Goal: Book appointment/travel/reservation

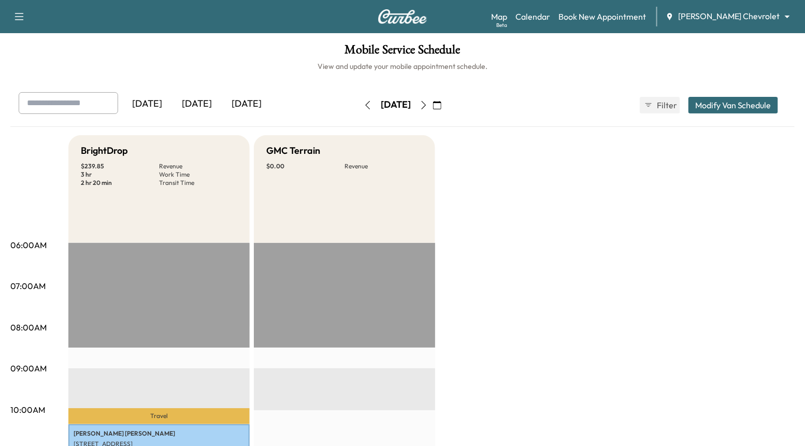
click at [747, 19] on body "Support Log Out Map Beta Calendar Book New Appointment [PERSON_NAME] Chevrolet …" at bounding box center [402, 223] width 805 height 446
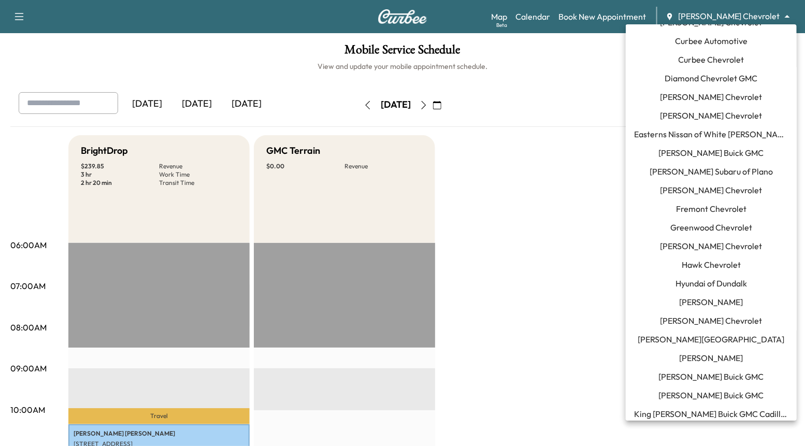
scroll to position [142, 0]
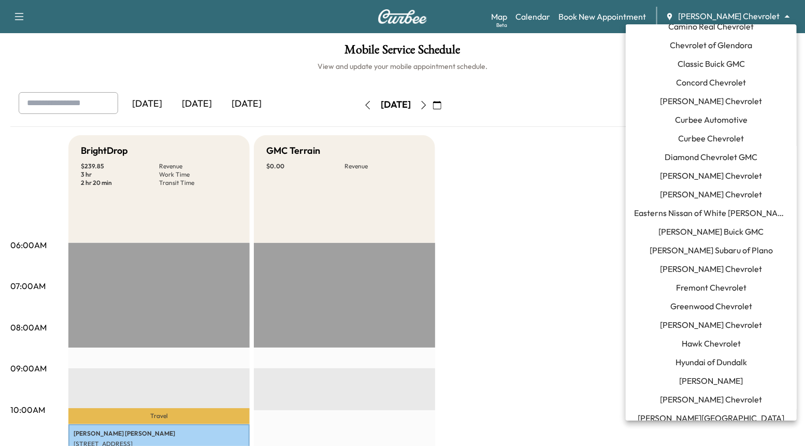
click at [733, 123] on span "Curbee Automotive" at bounding box center [711, 119] width 73 height 12
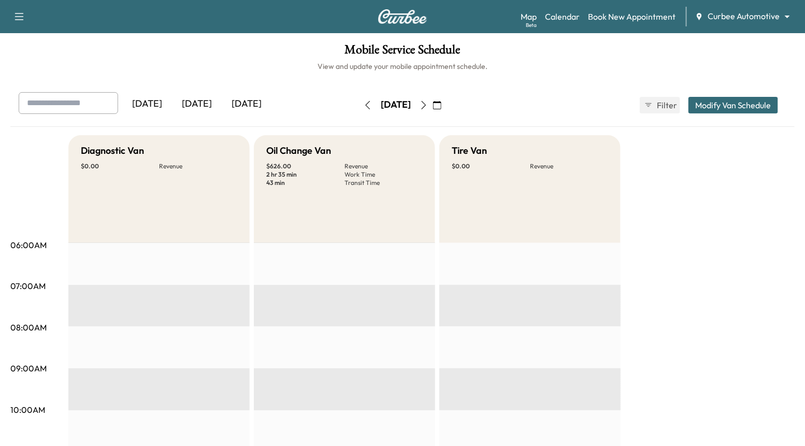
click at [201, 108] on div "[DATE]" at bounding box center [197, 104] width 50 height 24
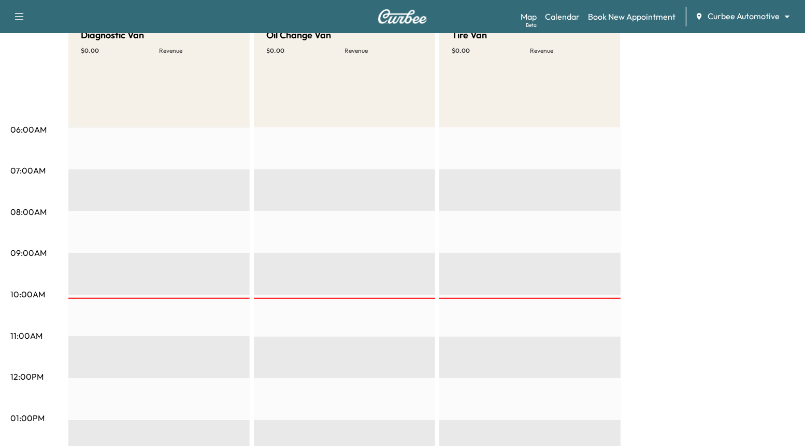
scroll to position [1, 0]
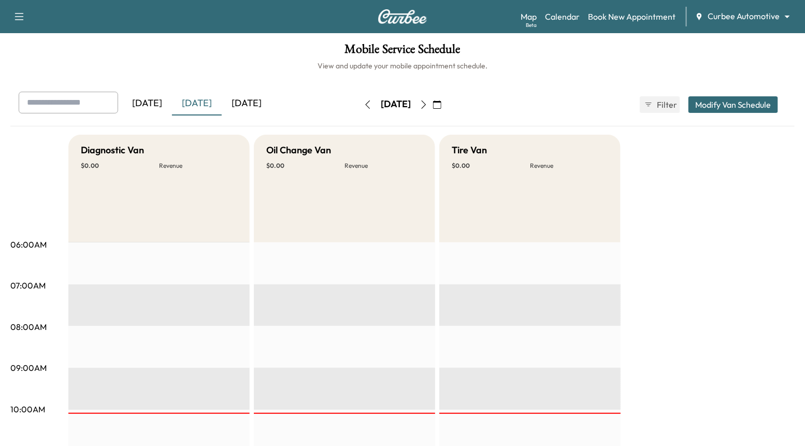
click at [428, 102] on icon "button" at bounding box center [424, 105] width 8 height 8
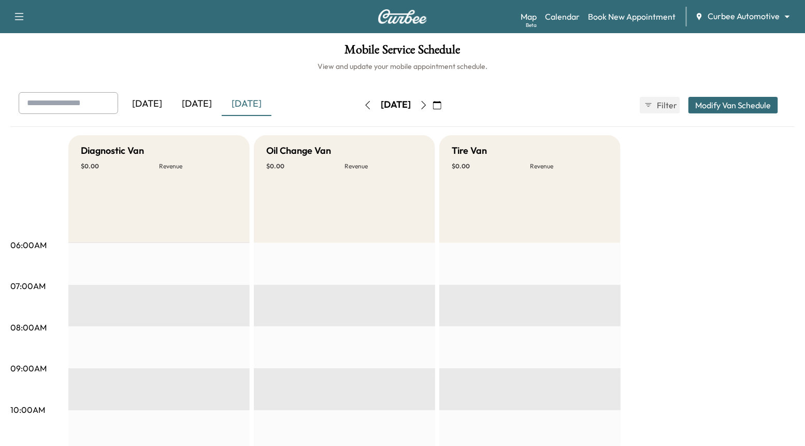
click at [364, 103] on icon "button" at bounding box center [368, 105] width 8 height 8
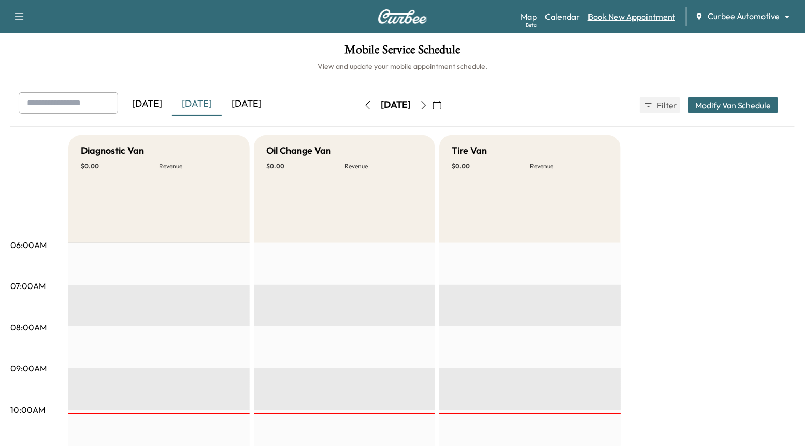
click at [633, 19] on link "Book New Appointment" at bounding box center [632, 16] width 88 height 12
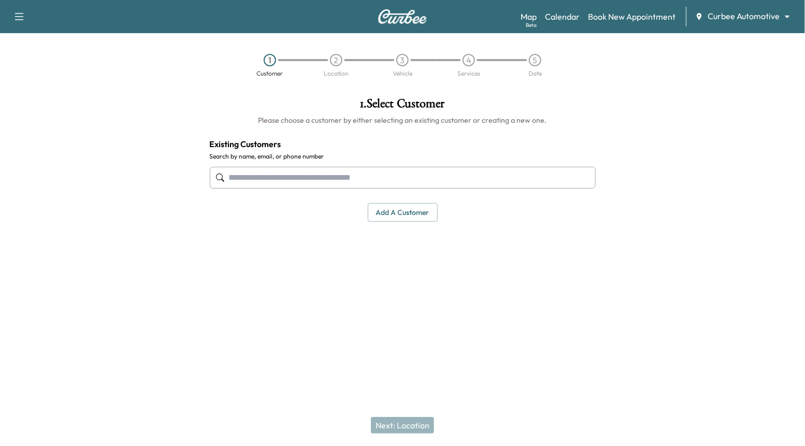
click at [366, 181] on input "text" at bounding box center [403, 178] width 386 height 22
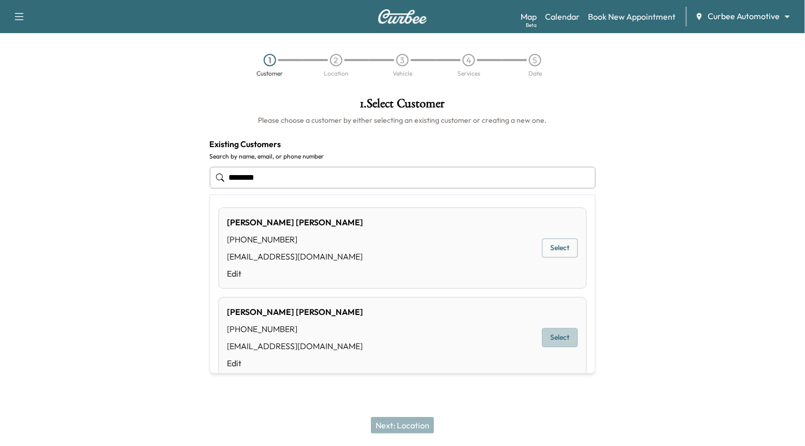
click at [564, 338] on button "Select" at bounding box center [561, 338] width 36 height 19
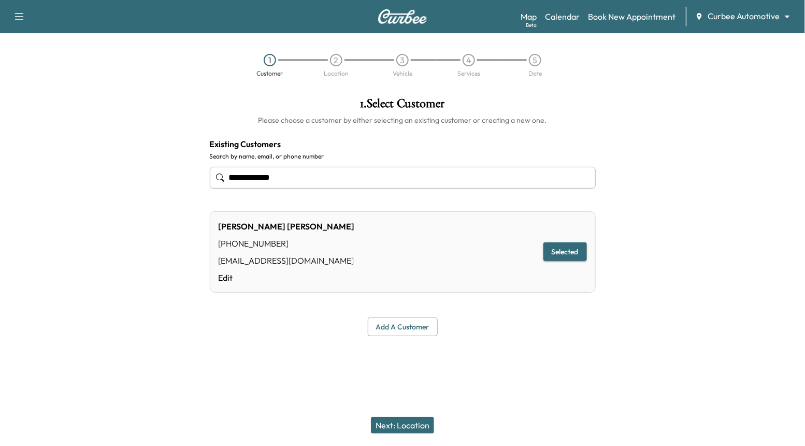
type input "**********"
click at [409, 426] on button "Next: Location" at bounding box center [402, 425] width 63 height 17
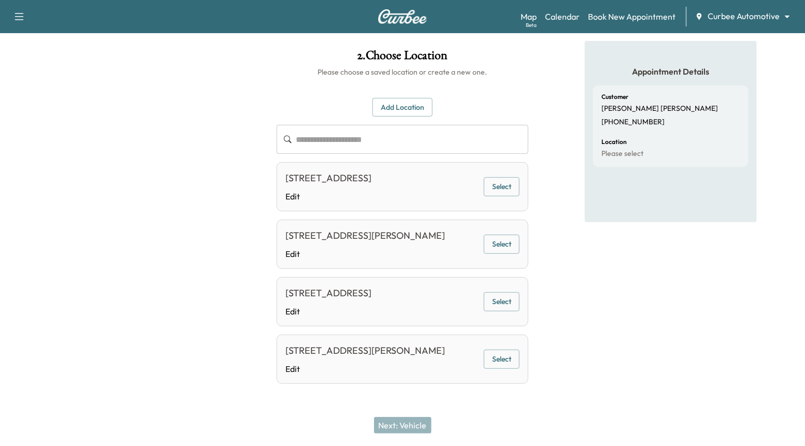
scroll to position [77, 0]
click at [417, 98] on button "Add Location" at bounding box center [403, 107] width 60 height 19
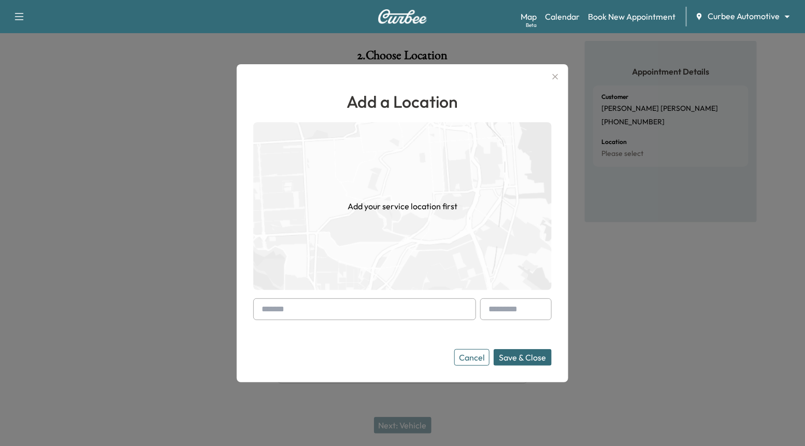
click at [406, 308] on input "text" at bounding box center [364, 309] width 223 height 22
paste input "**********"
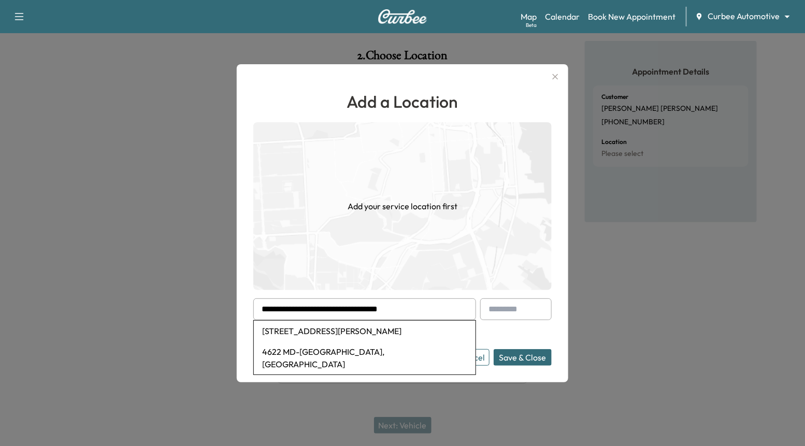
click at [416, 334] on li "[STREET_ADDRESS][PERSON_NAME]" at bounding box center [365, 331] width 222 height 21
type input "**********"
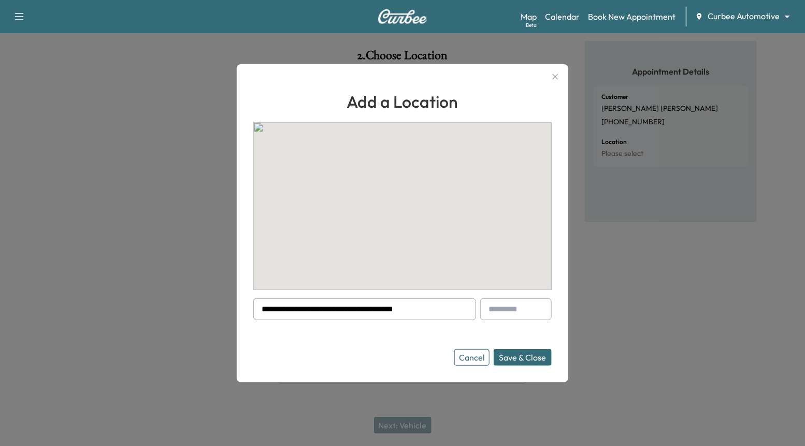
click at [514, 362] on button "Save & Close" at bounding box center [523, 357] width 58 height 17
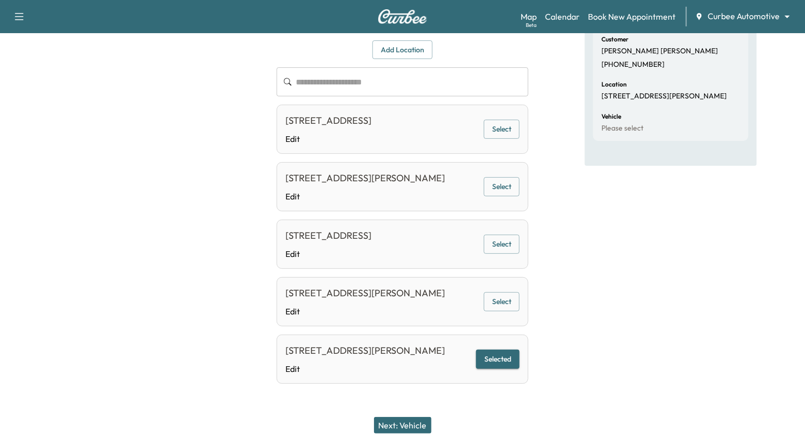
click at [421, 425] on button "Next: Vehicle" at bounding box center [403, 425] width 58 height 17
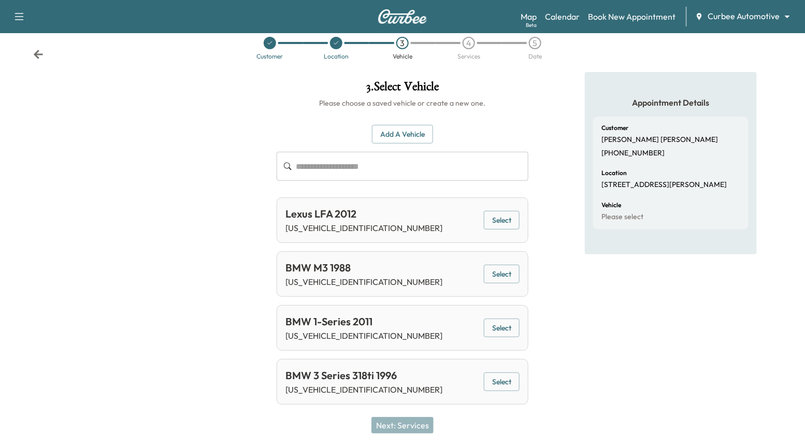
scroll to position [17, 0]
click at [502, 215] on button "Select" at bounding box center [502, 220] width 36 height 19
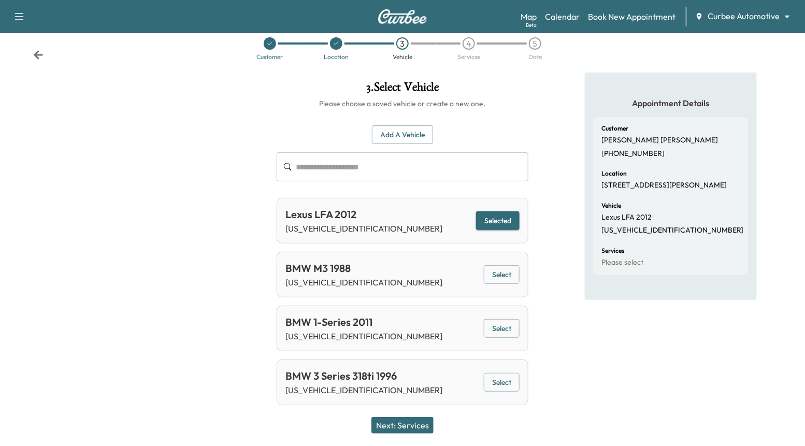
click at [403, 421] on button "Next: Services" at bounding box center [403, 425] width 62 height 17
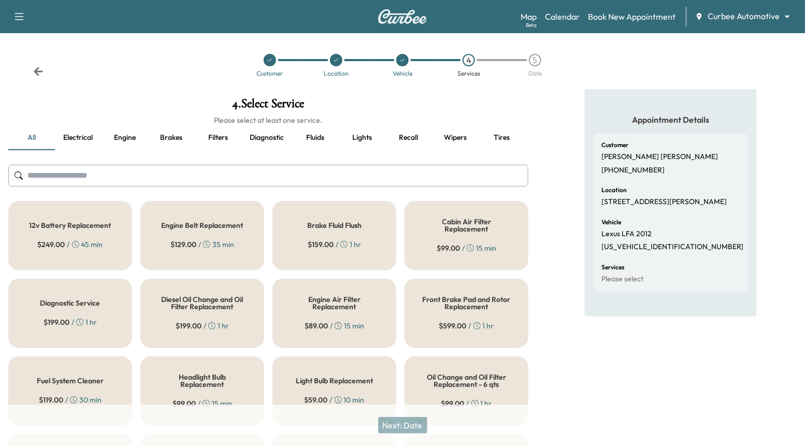
click at [64, 234] on div "12v Battery Replacement $ 249.00 / 45 min" at bounding box center [70, 235] width 124 height 69
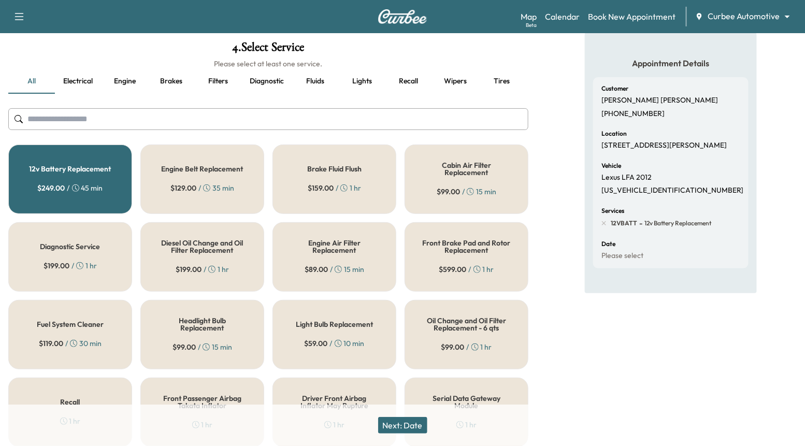
scroll to position [61, 0]
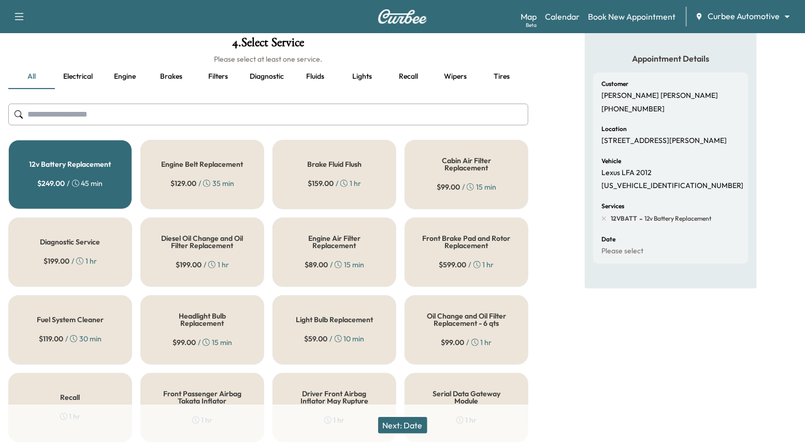
click at [186, 333] on div "Headlight Bulb Replacement $ 99.00 / 15 min" at bounding box center [202, 329] width 124 height 69
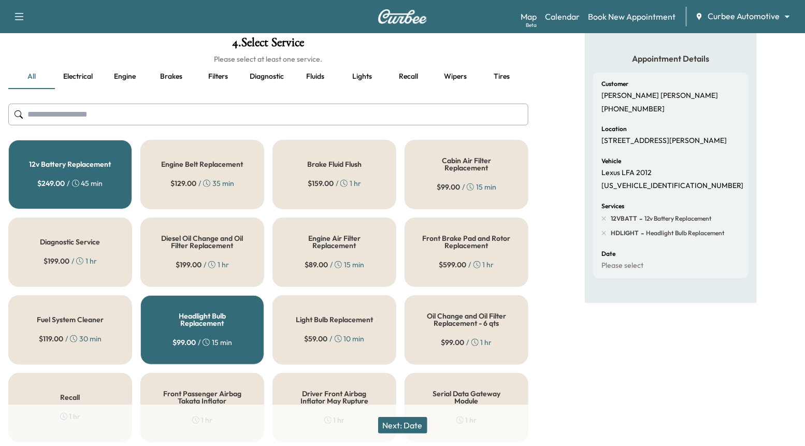
click at [395, 425] on button "Next: Date" at bounding box center [402, 425] width 49 height 17
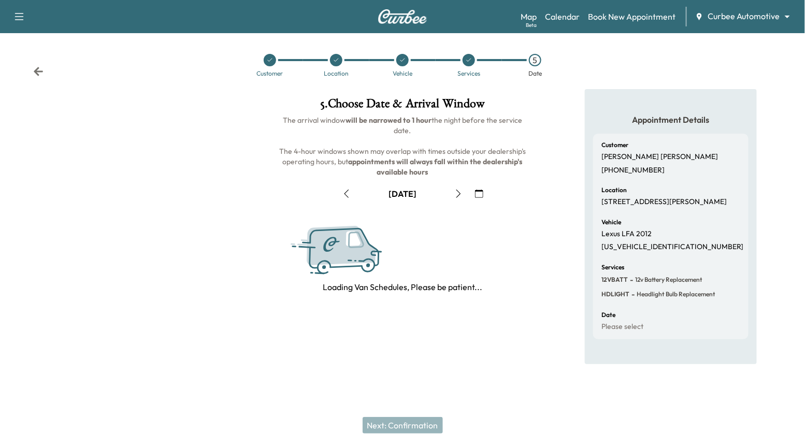
scroll to position [0, 0]
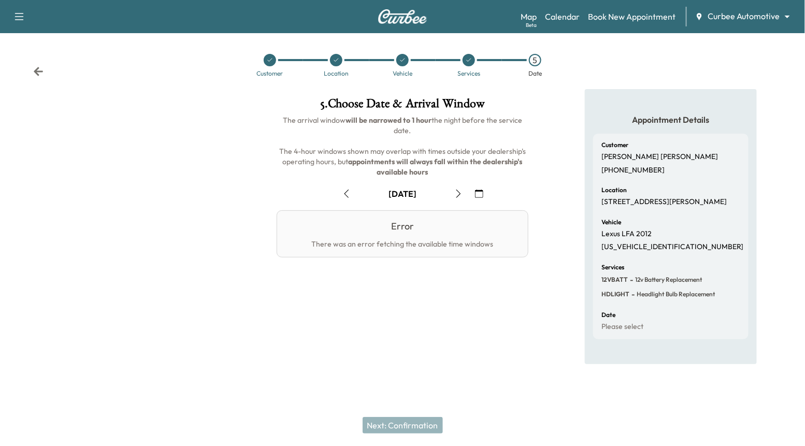
click at [462, 194] on icon "button" at bounding box center [458, 194] width 8 height 8
click at [348, 190] on icon "button" at bounding box center [347, 194] width 8 height 8
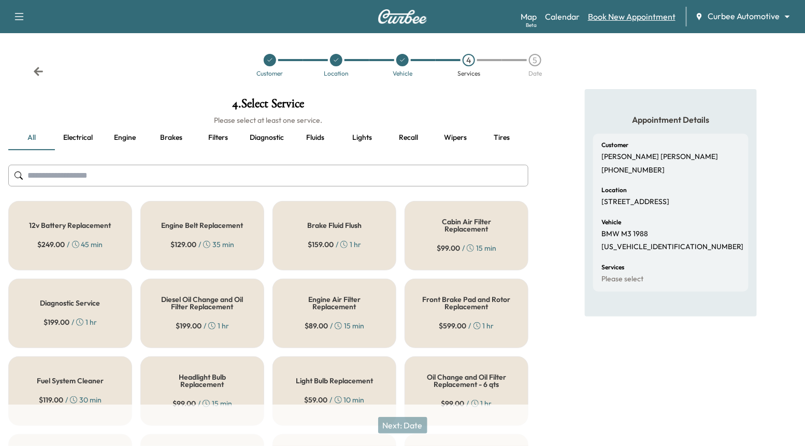
click at [634, 20] on link "Book New Appointment" at bounding box center [632, 16] width 88 height 12
click at [621, 16] on link "Book New Appointment" at bounding box center [632, 16] width 88 height 12
click at [602, 17] on link "Book New Appointment" at bounding box center [632, 16] width 88 height 12
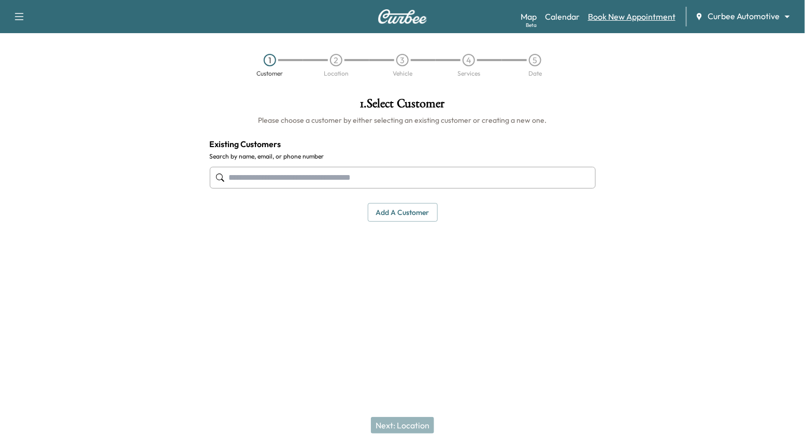
click at [634, 20] on link "Book New Appointment" at bounding box center [632, 16] width 88 height 12
click at [418, 174] on input "text" at bounding box center [403, 178] width 386 height 22
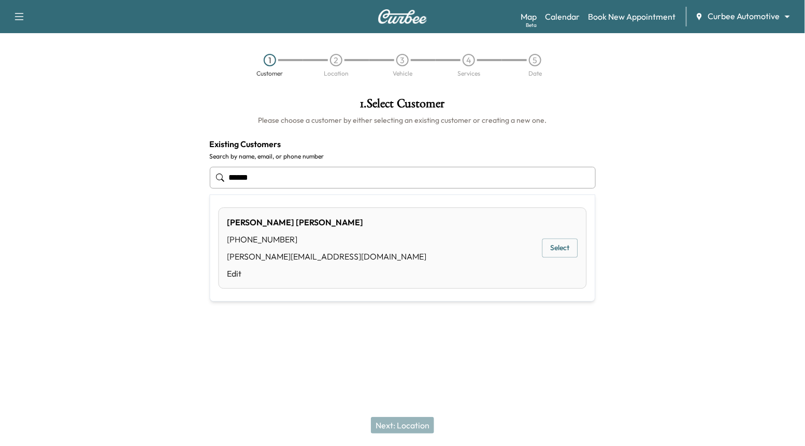
click at [587, 243] on div "Nicole Snyder (949) 566-1459 nicole@curbee.com Edit Select" at bounding box center [403, 247] width 368 height 81
type input "**********"
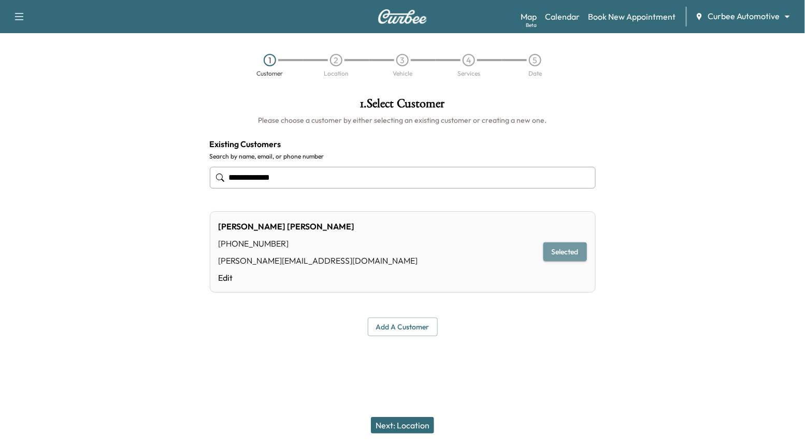
click at [562, 245] on button "Selected" at bounding box center [566, 252] width 44 height 19
click at [415, 433] on button "Next: Location" at bounding box center [402, 425] width 63 height 17
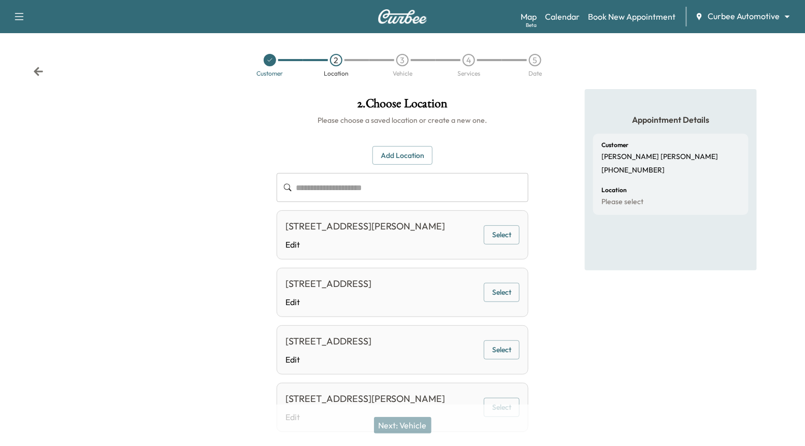
scroll to position [77, 0]
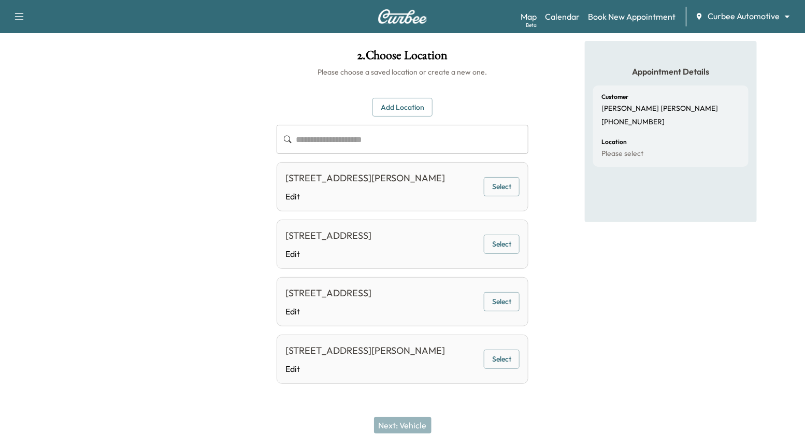
click at [503, 353] on button "Select" at bounding box center [502, 359] width 36 height 19
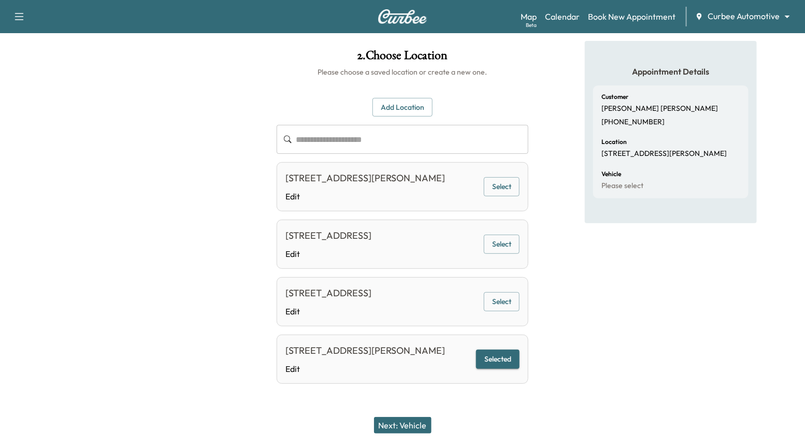
click at [408, 424] on button "Next: Vehicle" at bounding box center [403, 425] width 58 height 17
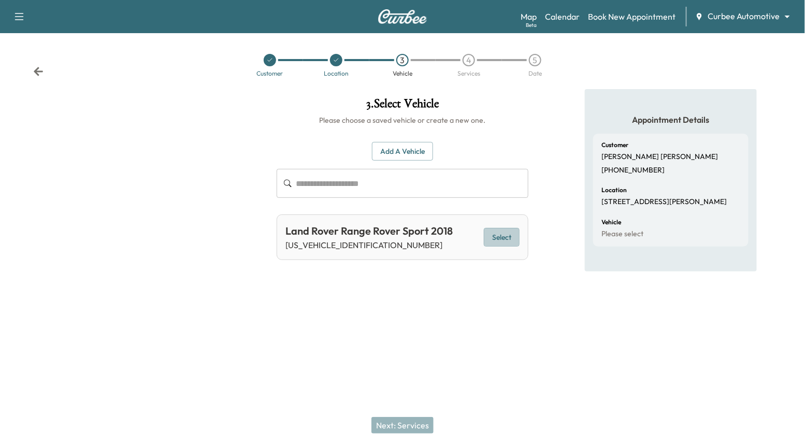
click at [497, 236] on button "Select" at bounding box center [502, 237] width 36 height 19
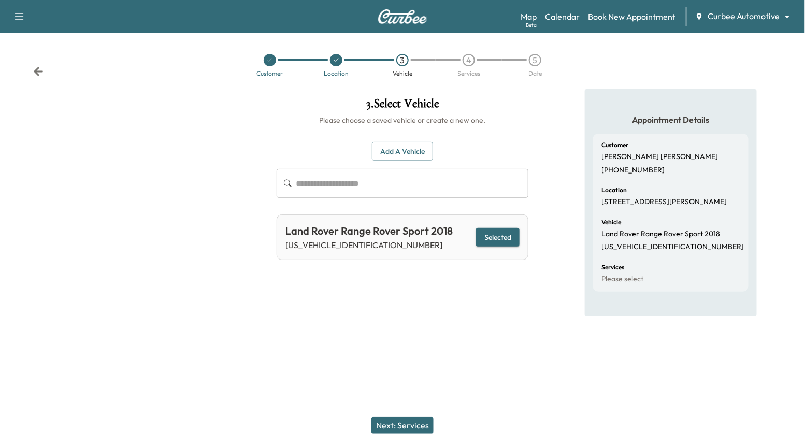
click at [424, 422] on button "Next: Services" at bounding box center [403, 425] width 62 height 17
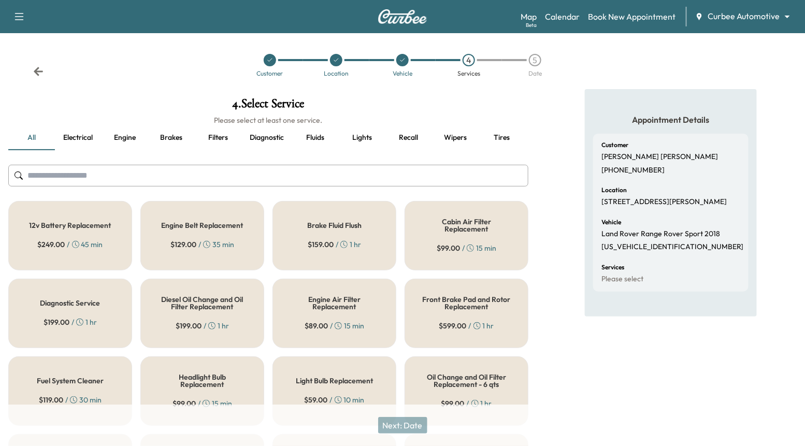
click at [86, 241] on div "$ 249.00 / 45 min" at bounding box center [70, 244] width 65 height 10
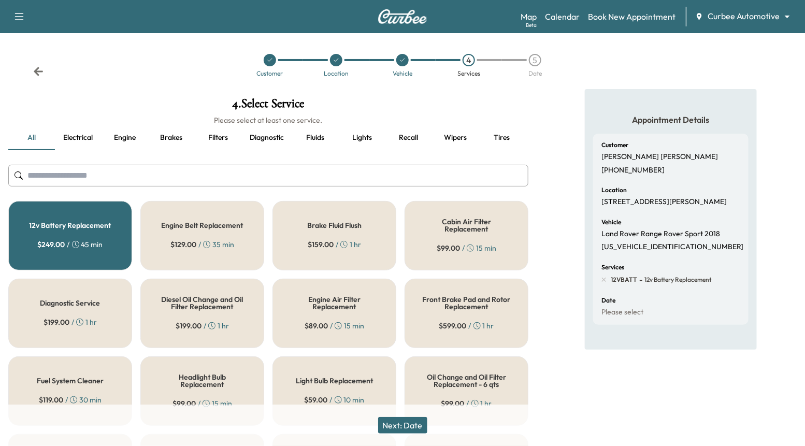
click at [213, 359] on div "Headlight Bulb Replacement $ 99.00 / 15 min" at bounding box center [202, 391] width 124 height 69
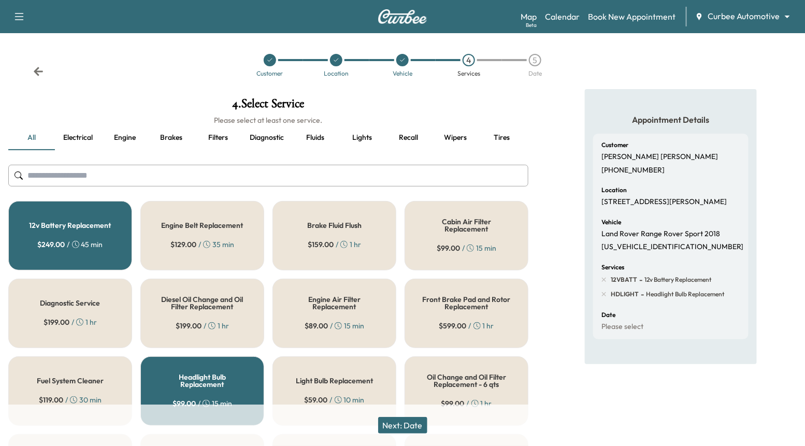
click at [402, 426] on button "Next: Date" at bounding box center [402, 425] width 49 height 17
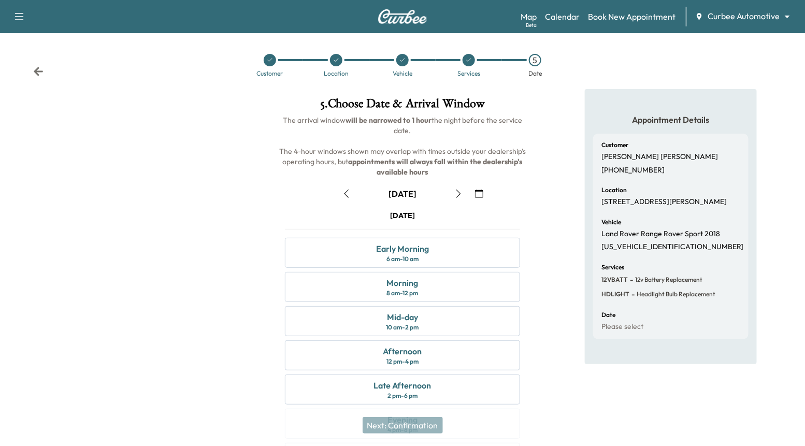
click at [457, 192] on icon "button" at bounding box center [458, 194] width 8 height 8
click at [352, 194] on button "button" at bounding box center [347, 194] width 18 height 17
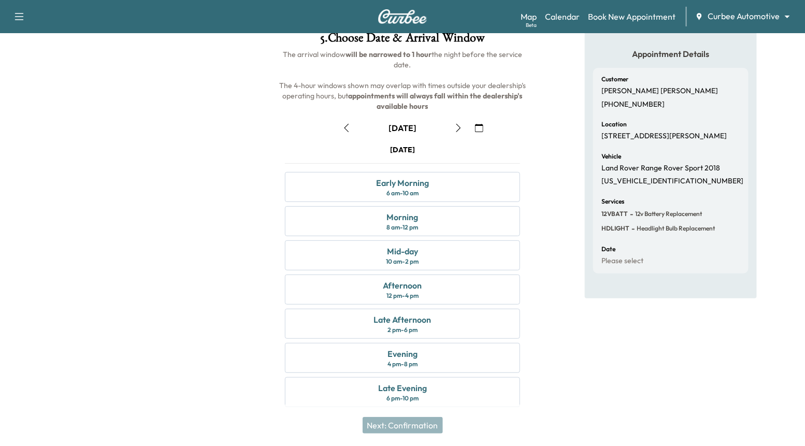
scroll to position [72, 0]
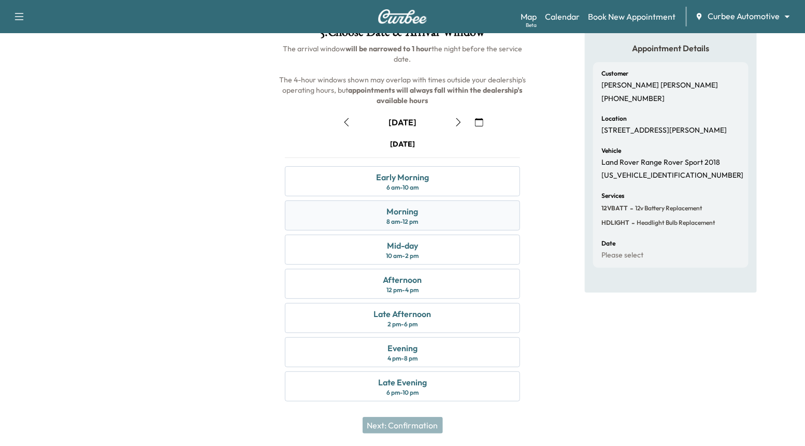
click at [420, 222] on div "Morning 8 am - 12 pm" at bounding box center [402, 216] width 235 height 30
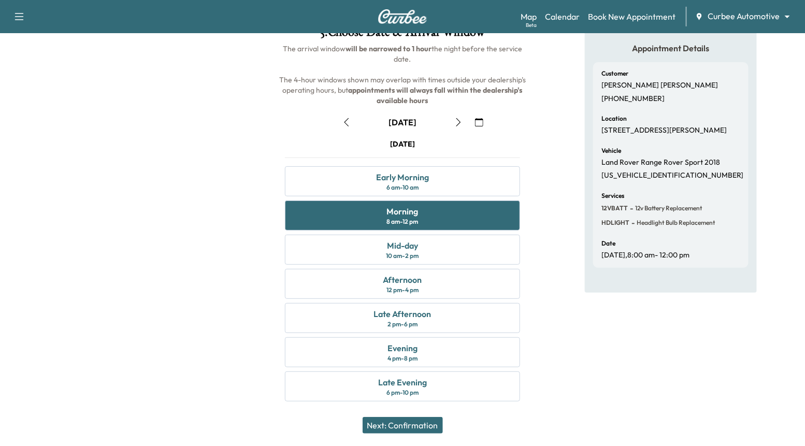
click at [410, 426] on button "Next: Confirmation" at bounding box center [403, 425] width 80 height 17
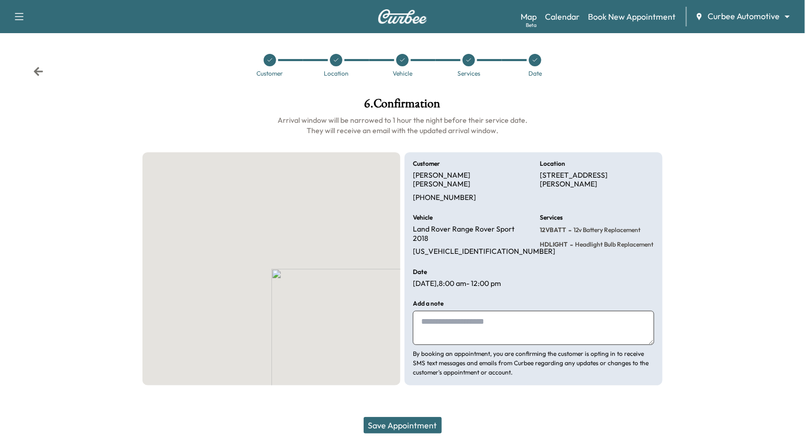
scroll to position [0, 0]
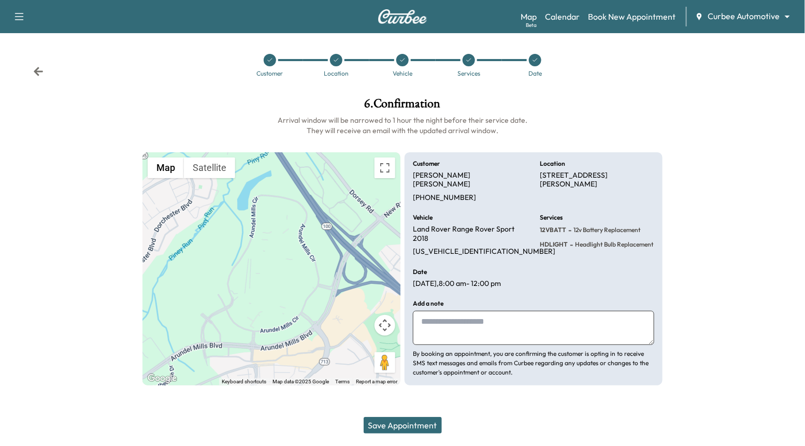
click at [418, 440] on div "Save Appointment" at bounding box center [402, 425] width 805 height 41
click at [416, 425] on button "Save Appointment" at bounding box center [403, 425] width 78 height 17
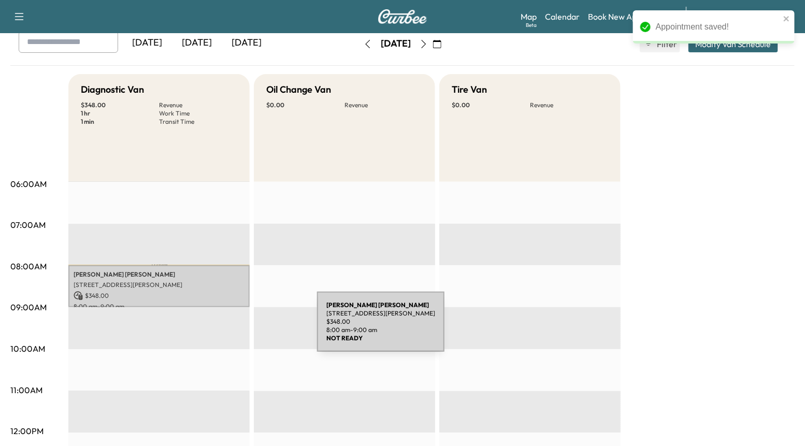
scroll to position [93, 0]
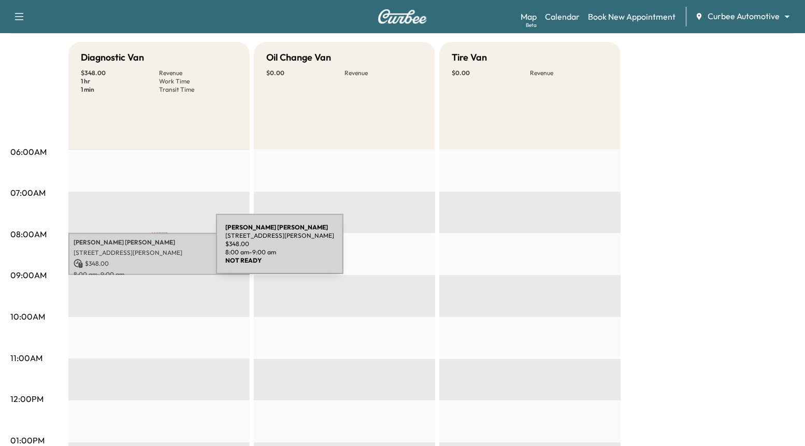
click at [138, 250] on p "7000 Arundel Mills Cir Space 242, Hanover, MD 21076, USA" at bounding box center [159, 253] width 171 height 8
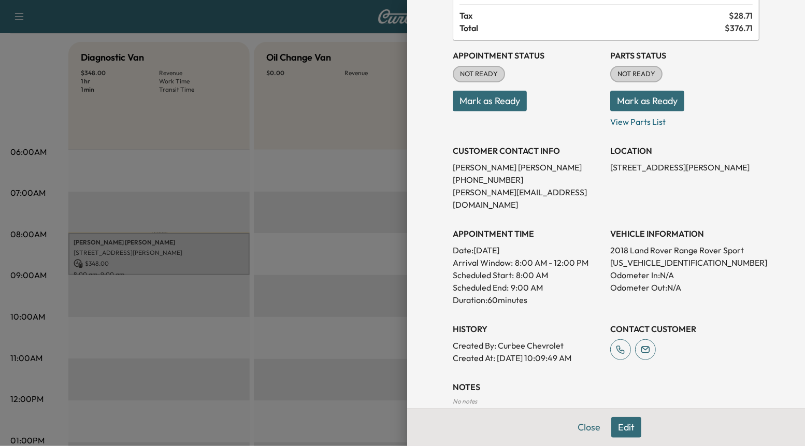
scroll to position [93, 0]
click at [623, 426] on button "Edit" at bounding box center [626, 427] width 30 height 21
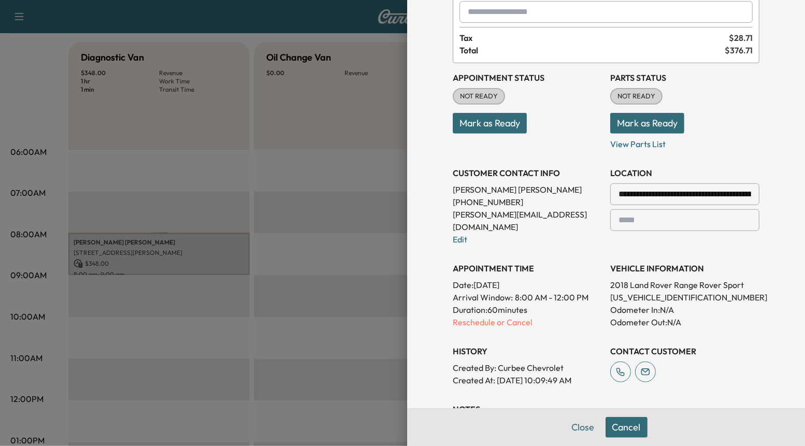
click at [499, 206] on p "(949) 566-1459" at bounding box center [527, 202] width 149 height 12
click at [657, 194] on input "**********" at bounding box center [684, 194] width 149 height 22
paste input "text"
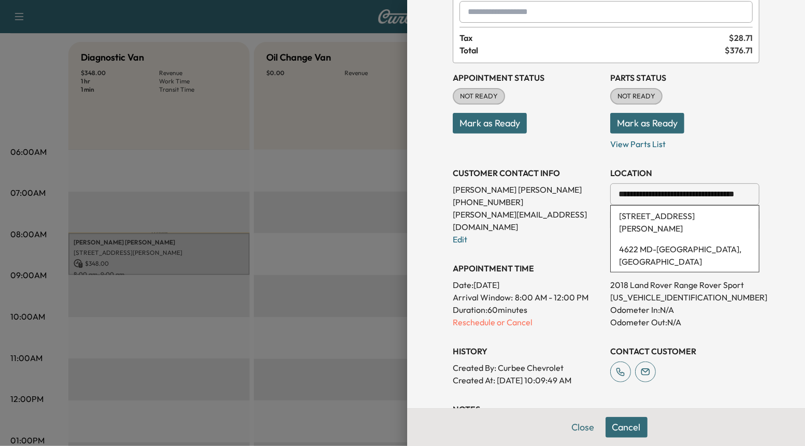
scroll to position [0, 0]
click at [686, 209] on li "[STREET_ADDRESS][PERSON_NAME]" at bounding box center [685, 222] width 148 height 33
type input "**********"
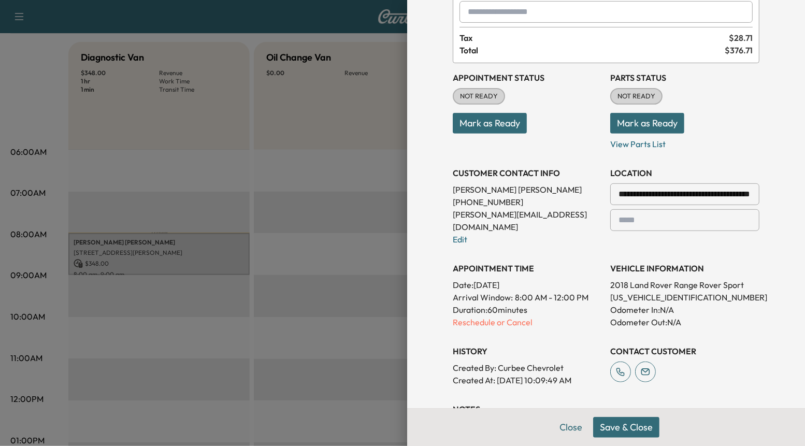
click at [638, 426] on button "Save & Close" at bounding box center [626, 427] width 66 height 21
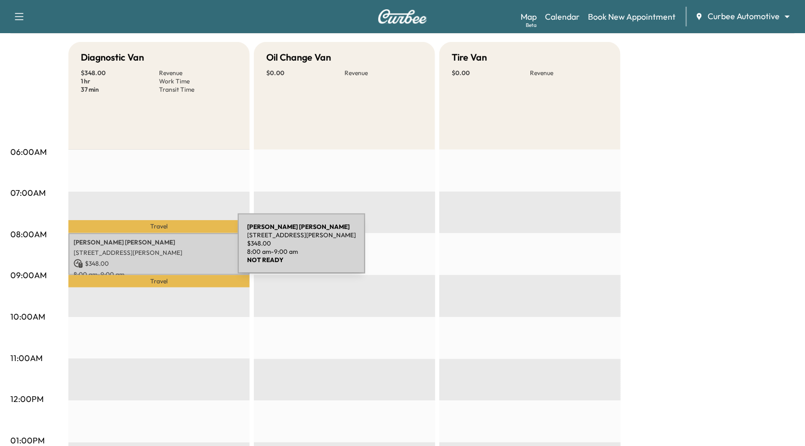
click at [160, 250] on p "[STREET_ADDRESS][PERSON_NAME]" at bounding box center [159, 253] width 171 height 8
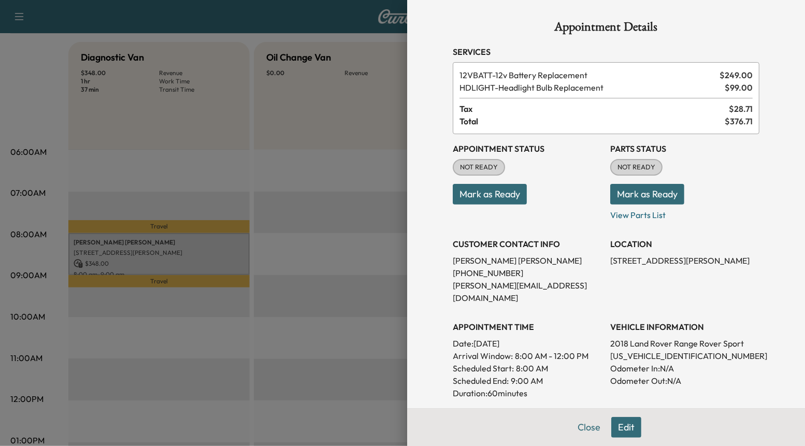
click at [632, 432] on button "Edit" at bounding box center [626, 427] width 30 height 21
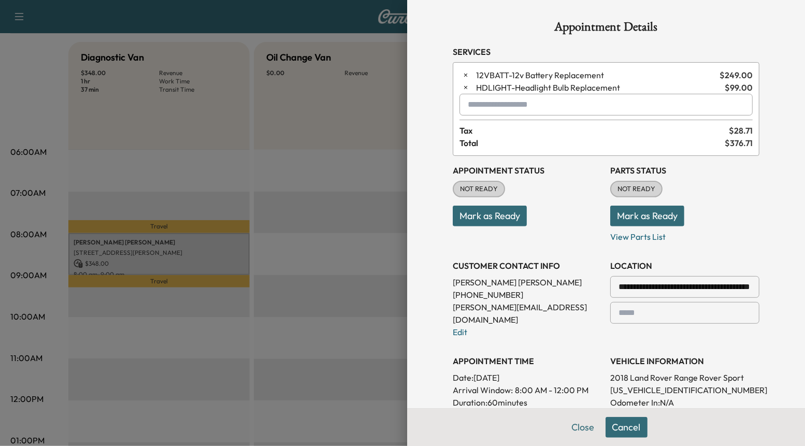
click at [487, 108] on input "text" at bounding box center [606, 105] width 293 height 22
click at [493, 130] on p "RECALL - Recall" at bounding box center [581, 132] width 232 height 15
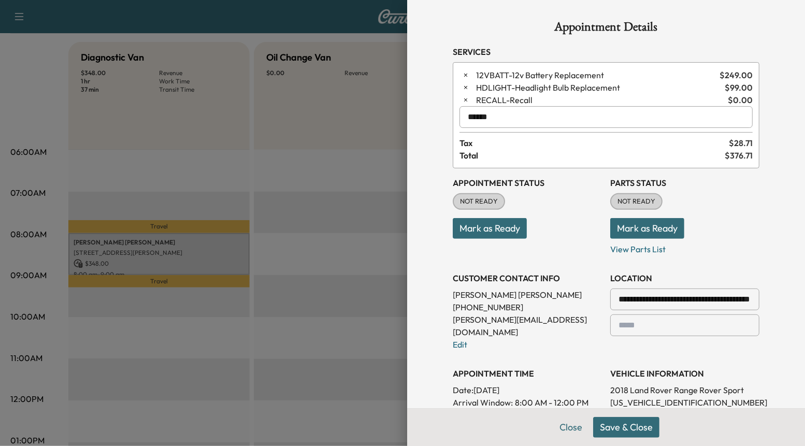
type input "******"
click at [614, 432] on button "Save & Close" at bounding box center [626, 427] width 66 height 21
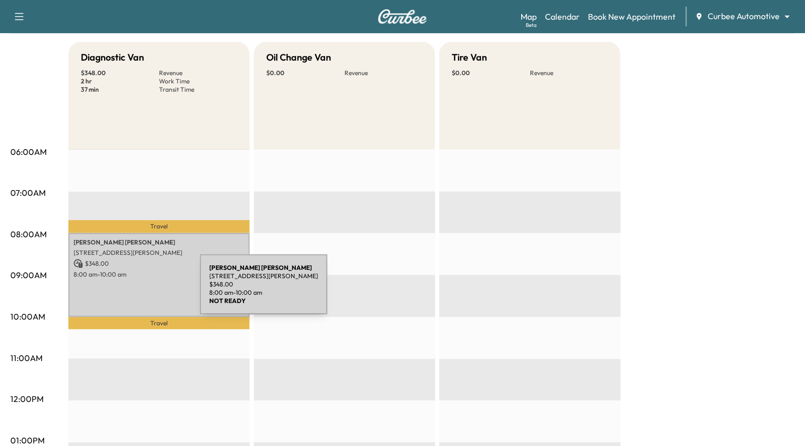
click at [125, 284] on div "Nicole Snyder 4622 Wilkens Ave, Baltimore, MD 21229, USA $ 348.00 8:00 am - 10:…" at bounding box center [158, 275] width 181 height 84
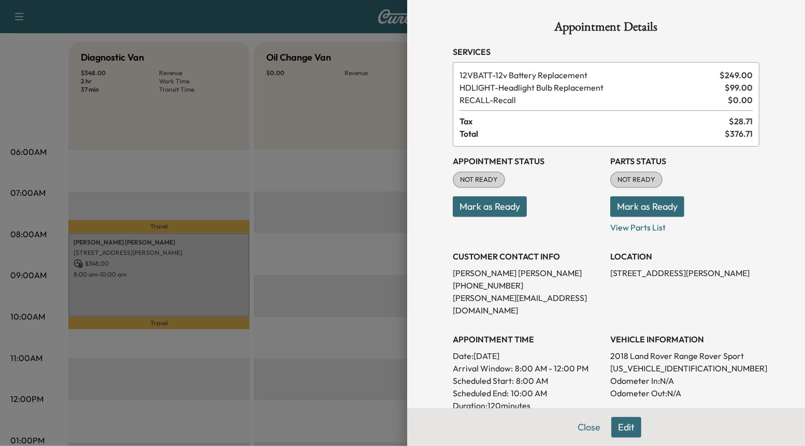
click at [625, 421] on button "Edit" at bounding box center [626, 427] width 30 height 21
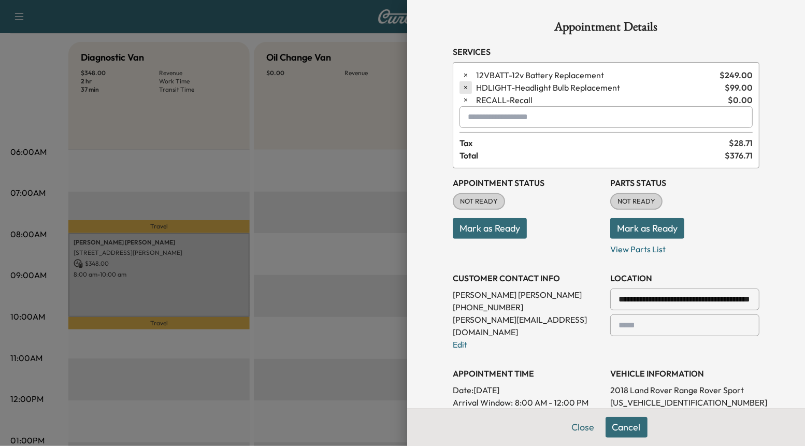
click at [467, 89] on icon "button" at bounding box center [465, 87] width 7 height 7
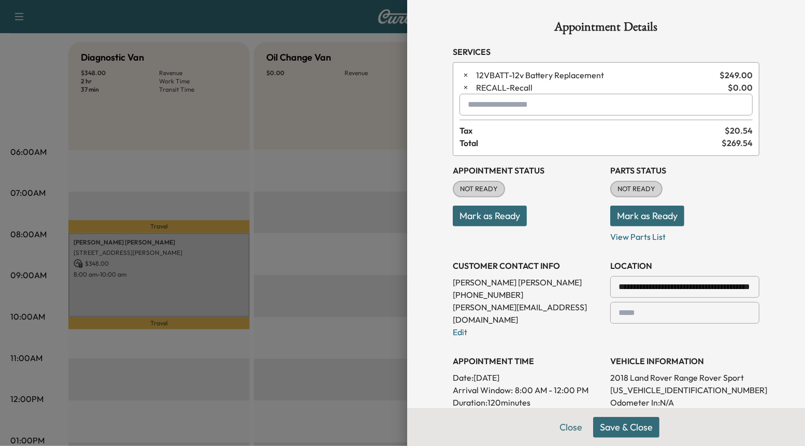
click at [620, 428] on button "Save & Close" at bounding box center [626, 427] width 66 height 21
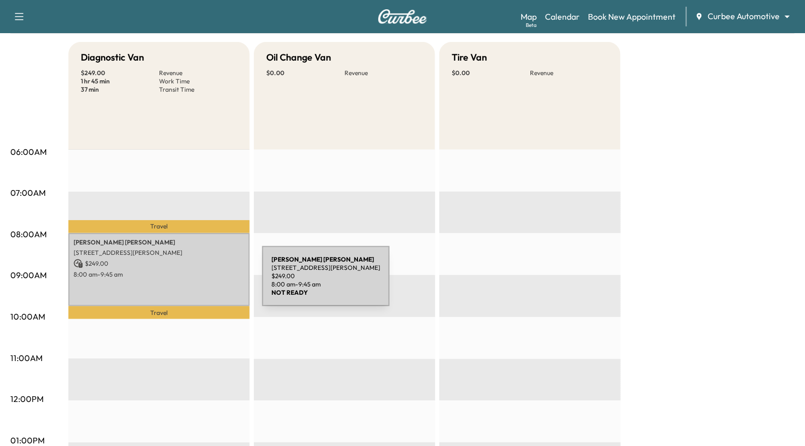
click at [184, 282] on div "Nicole Snyder 4622 Wilkens Ave, Baltimore, MD 21229, USA $ 249.00 8:00 am - 9:4…" at bounding box center [158, 269] width 181 height 73
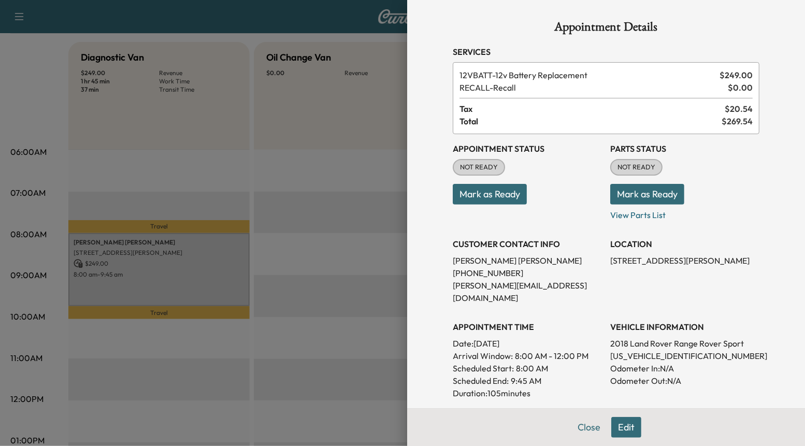
click at [615, 431] on button "Edit" at bounding box center [626, 427] width 30 height 21
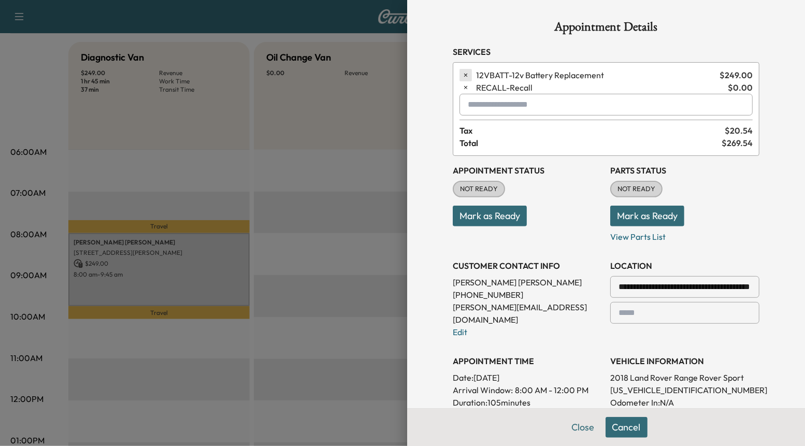
click at [465, 75] on icon "button" at bounding box center [465, 75] width 7 height 7
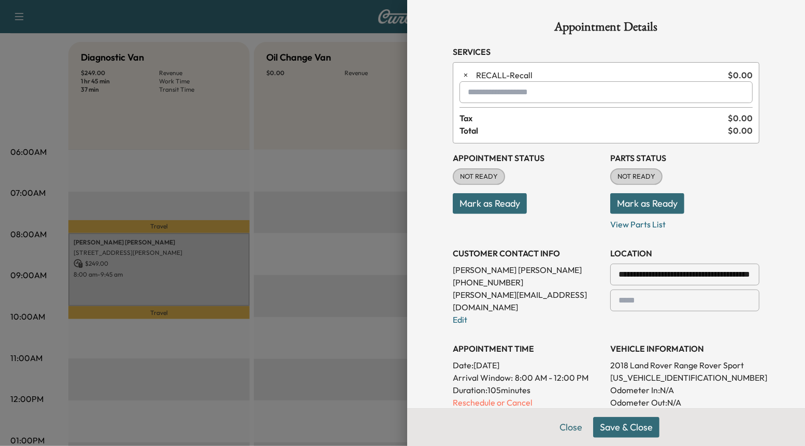
click at [497, 99] on input "text" at bounding box center [606, 92] width 293 height 22
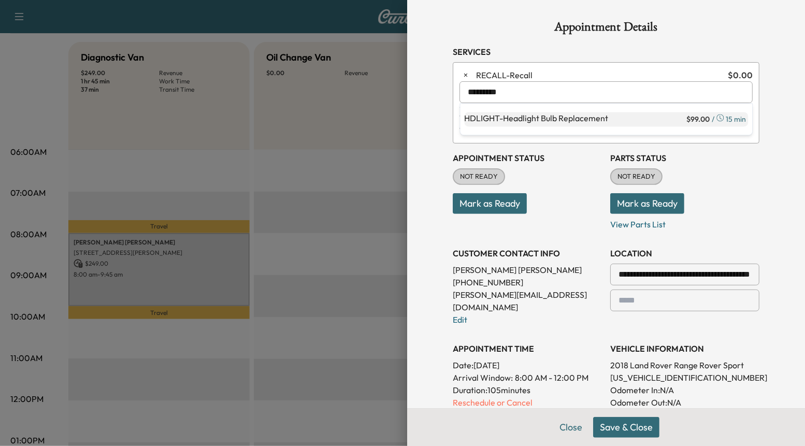
click at [503, 117] on p "HDLIGHT - Headlight Bulb Replacement" at bounding box center [575, 119] width 220 height 15
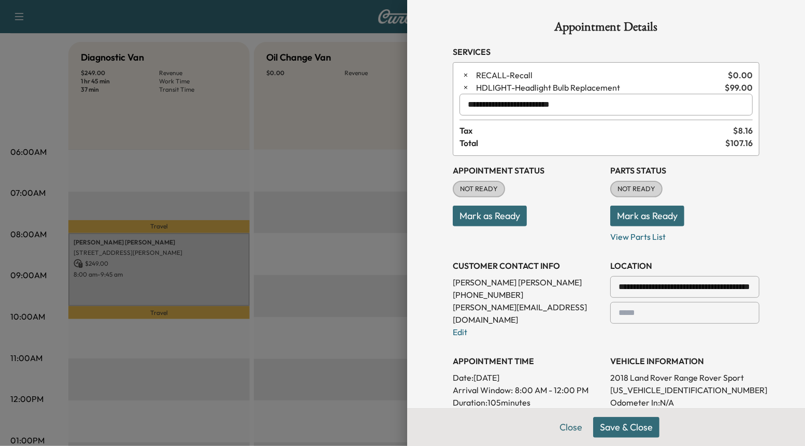
type input "**********"
click at [626, 431] on button "Save & Close" at bounding box center [626, 427] width 66 height 21
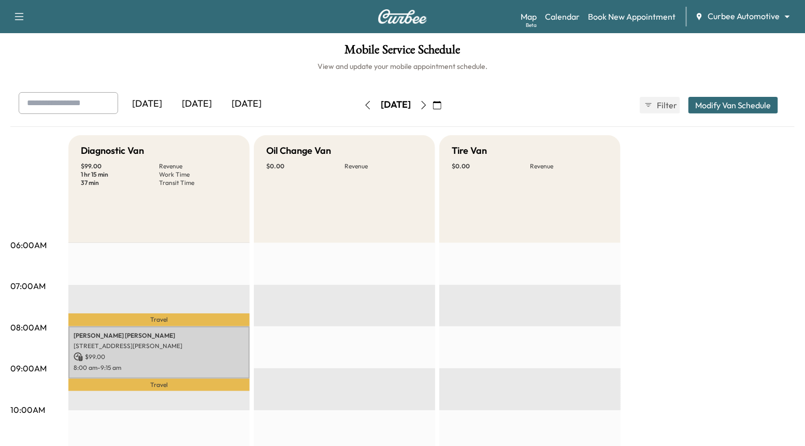
click at [629, 23] on div "Map Beta Calendar Book New Appointment Curbee Automotive ******** ​" at bounding box center [659, 17] width 276 height 20
click at [623, 19] on link "Book New Appointment" at bounding box center [632, 16] width 88 height 12
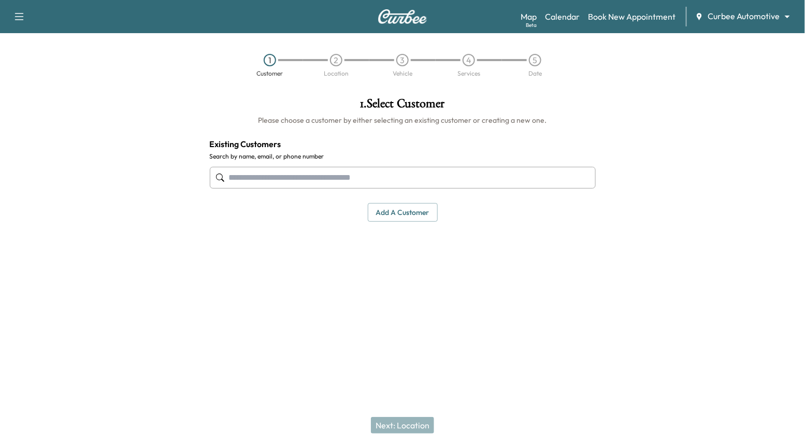
click at [392, 182] on input "text" at bounding box center [403, 178] width 386 height 22
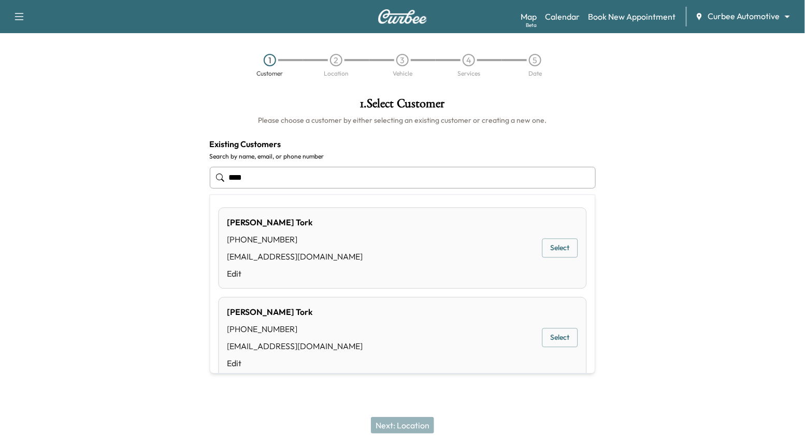
click at [565, 337] on button "Select" at bounding box center [561, 338] width 36 height 19
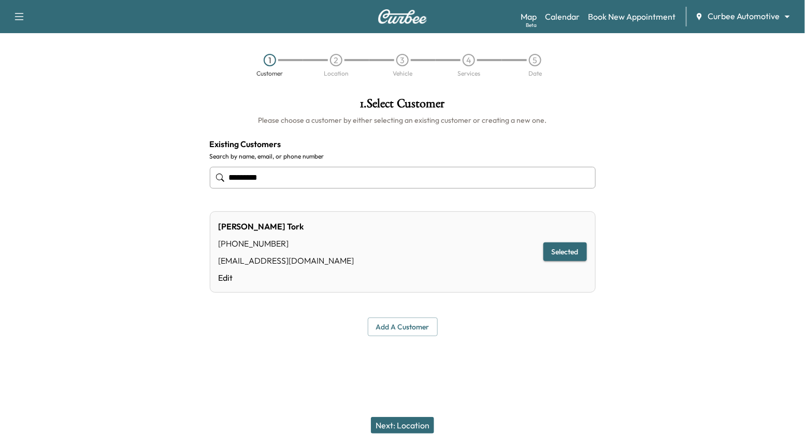
type input "*********"
click at [428, 424] on button "Next: Location" at bounding box center [402, 425] width 63 height 17
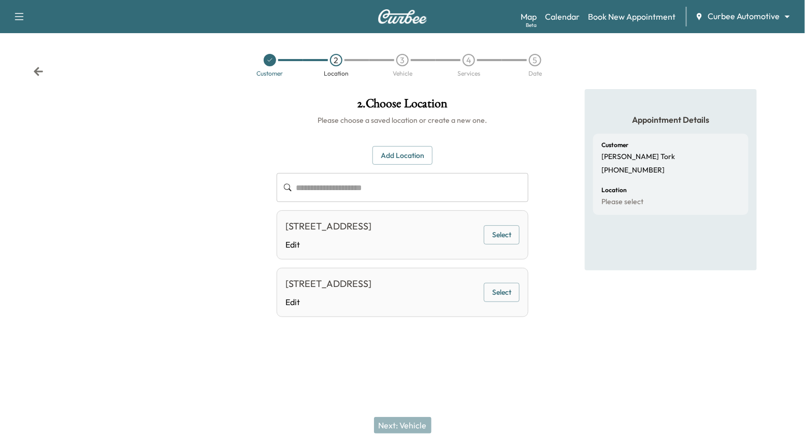
click at [498, 237] on button "Select" at bounding box center [502, 234] width 36 height 19
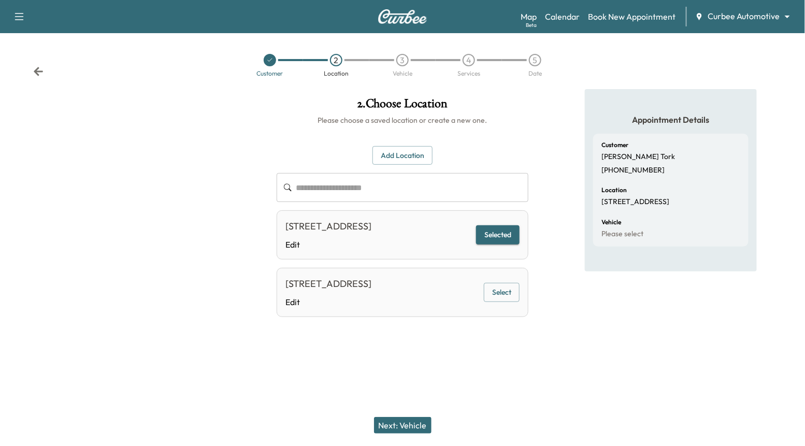
click at [416, 425] on button "Next: Vehicle" at bounding box center [403, 425] width 58 height 17
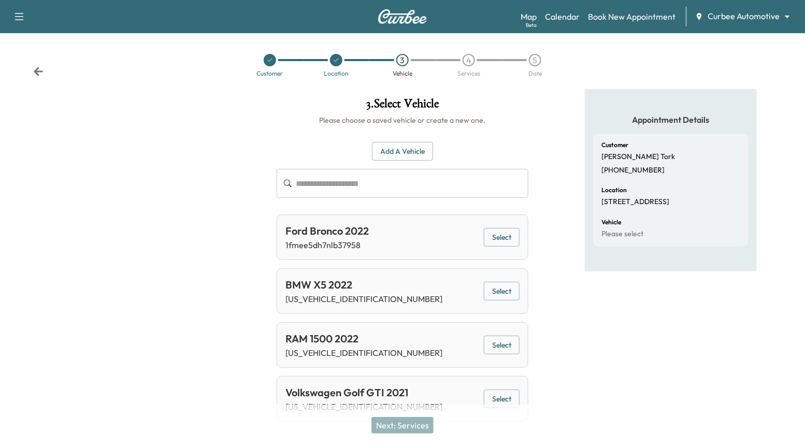
scroll to position [17, 0]
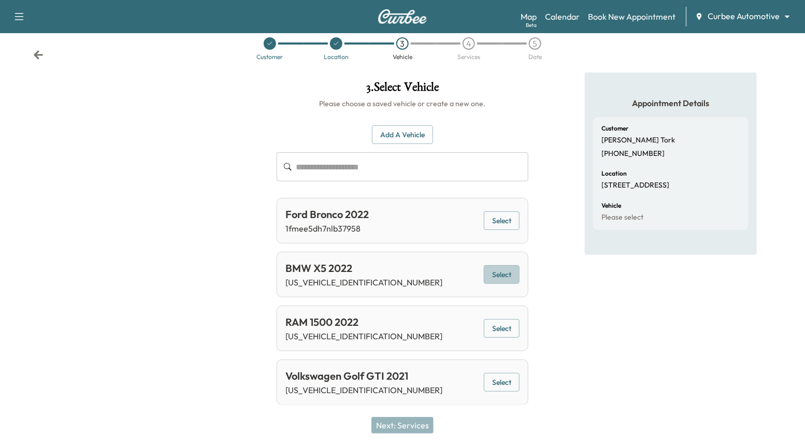
click at [510, 270] on button "Select" at bounding box center [502, 274] width 36 height 19
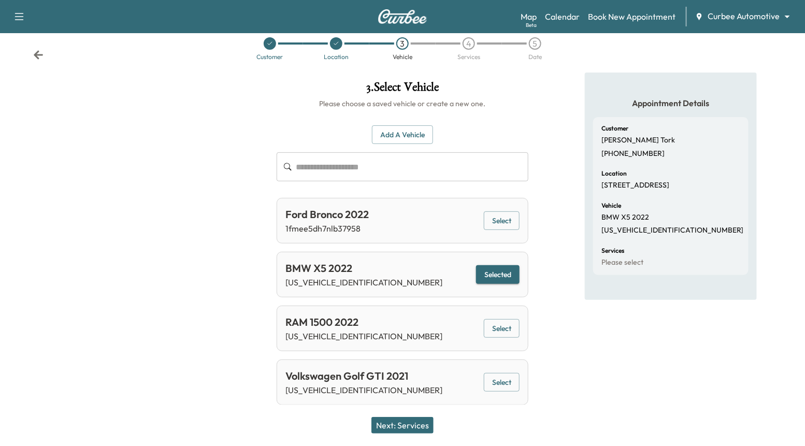
click at [489, 384] on button "Select" at bounding box center [502, 382] width 36 height 19
click at [416, 427] on button "Next: Services" at bounding box center [403, 425] width 62 height 17
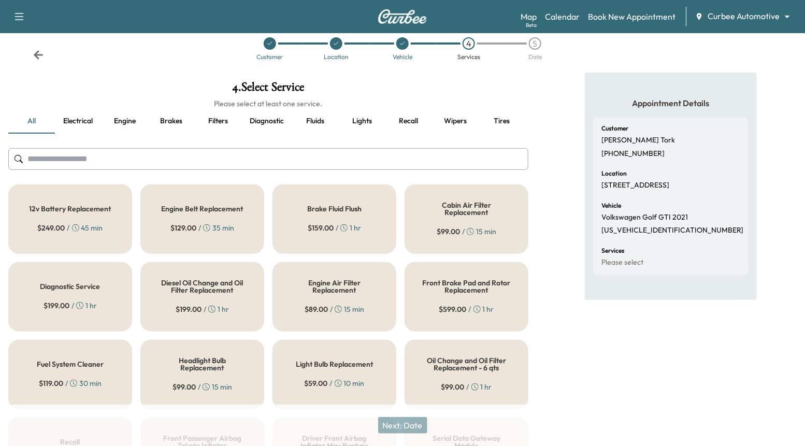
click at [350, 300] on div "Engine Air Filter Replacement $ 89.00 / 15 min" at bounding box center [335, 296] width 124 height 69
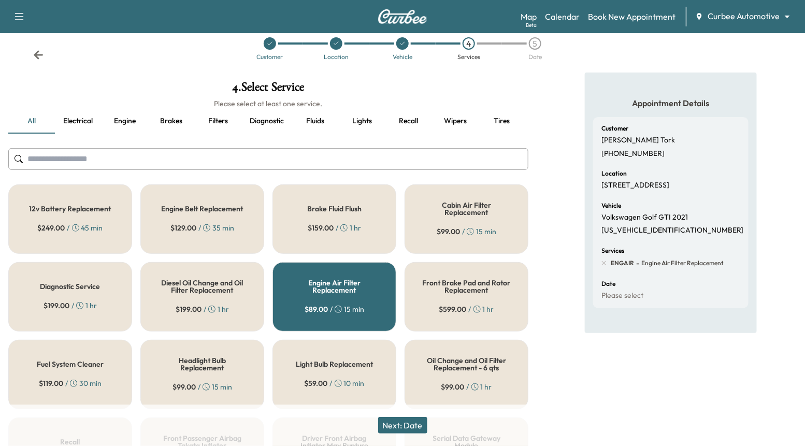
click at [332, 212] on h5 "Brake Fluid Flush" at bounding box center [334, 208] width 54 height 7
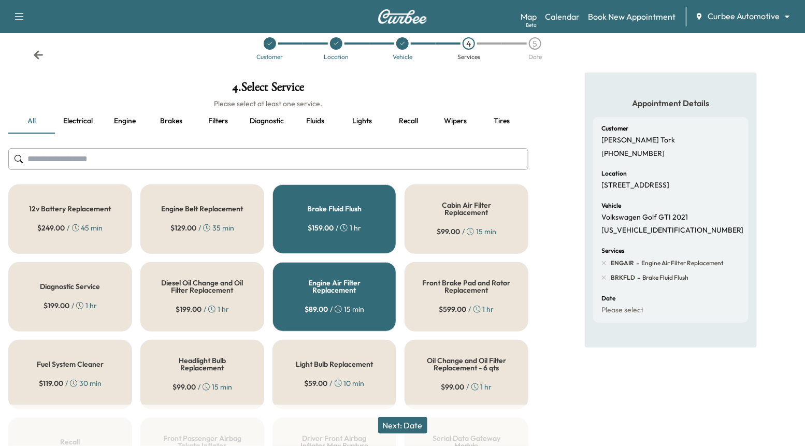
click at [407, 424] on button "Next: Date" at bounding box center [402, 425] width 49 height 17
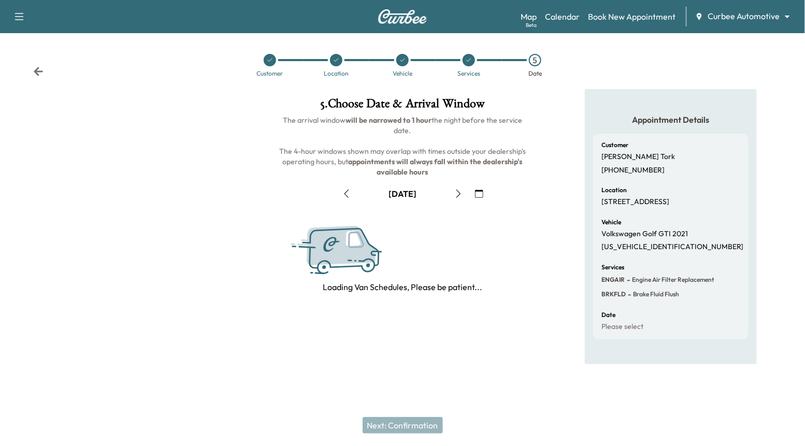
scroll to position [0, 0]
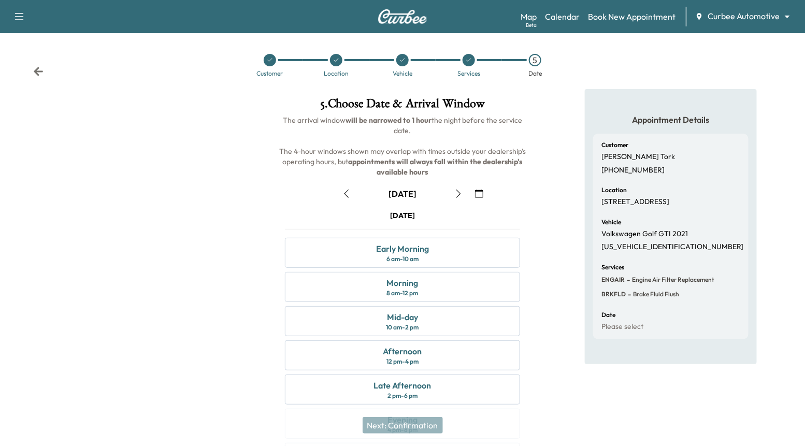
click at [348, 194] on icon "button" at bounding box center [347, 194] width 8 height 8
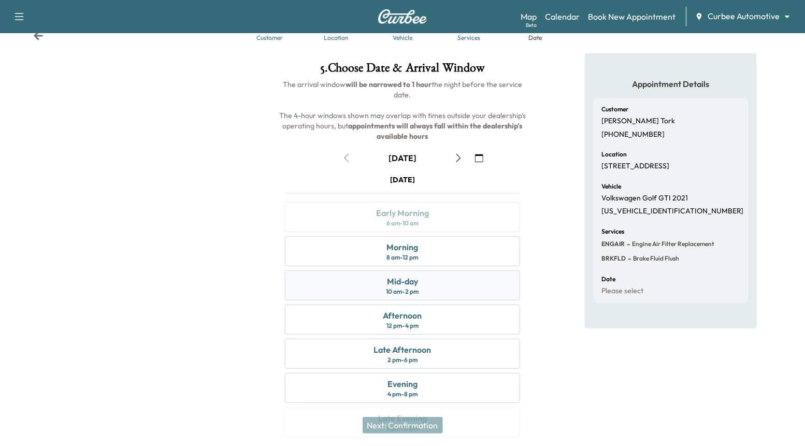
scroll to position [42, 0]
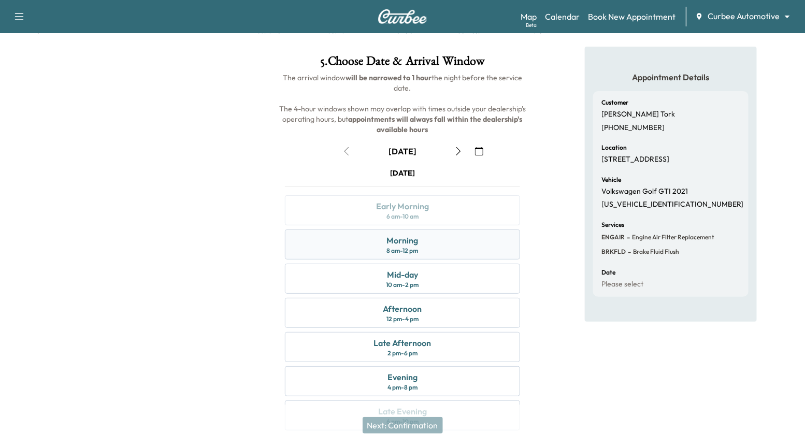
click at [427, 252] on div "Morning 8 am - 12 pm" at bounding box center [402, 245] width 235 height 30
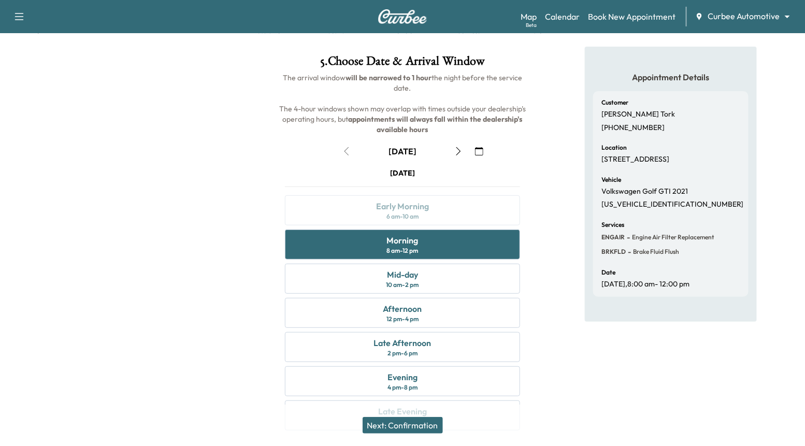
click at [425, 422] on button "Next: Confirmation" at bounding box center [403, 425] width 80 height 17
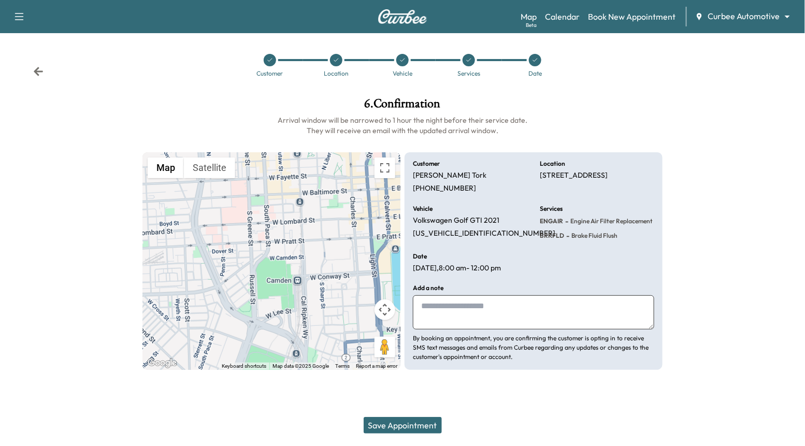
click at [421, 424] on button "Save Appointment" at bounding box center [403, 425] width 78 height 17
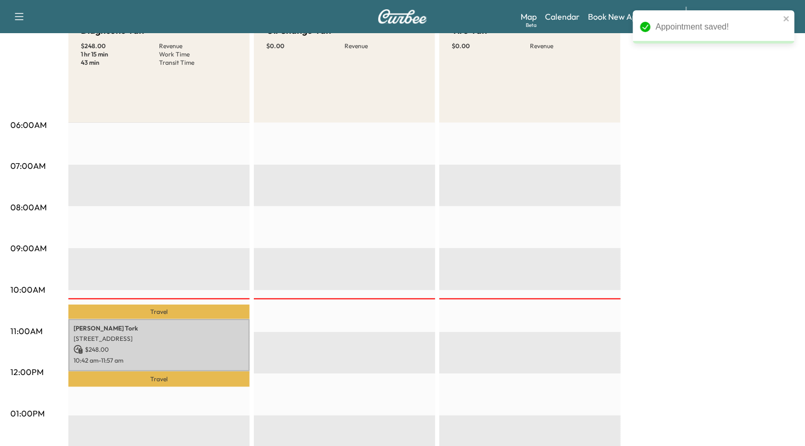
scroll to position [212, 0]
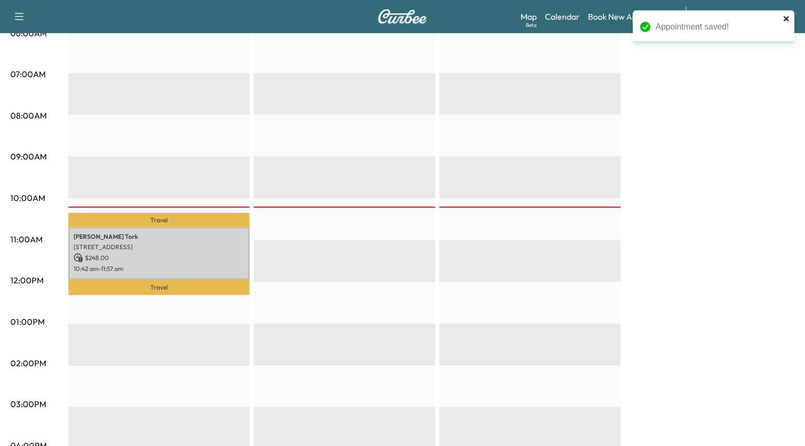
click at [788, 20] on icon "close" at bounding box center [787, 19] width 7 height 8
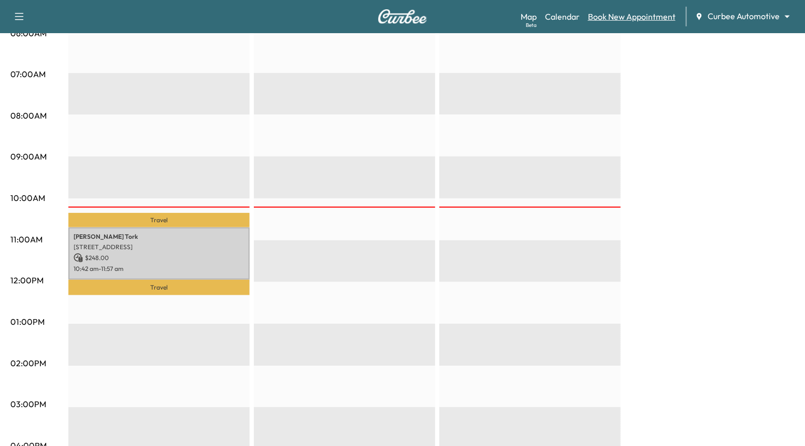
click at [623, 14] on link "Book New Appointment" at bounding box center [632, 16] width 88 height 12
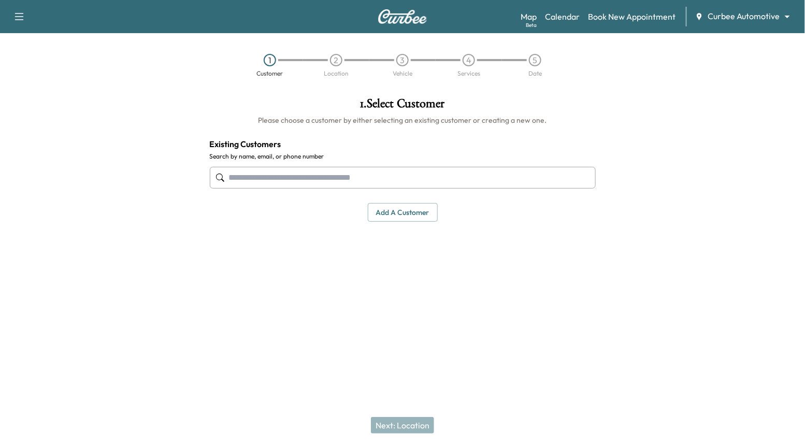
click at [404, 178] on input "text" at bounding box center [403, 178] width 386 height 22
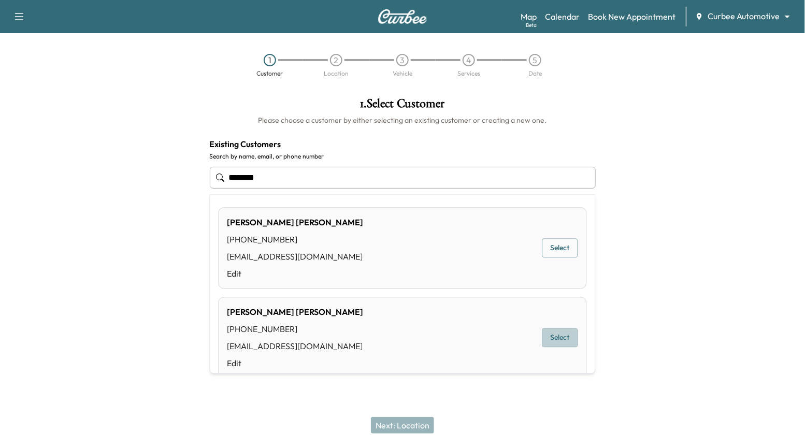
click at [565, 340] on button "Select" at bounding box center [561, 338] width 36 height 19
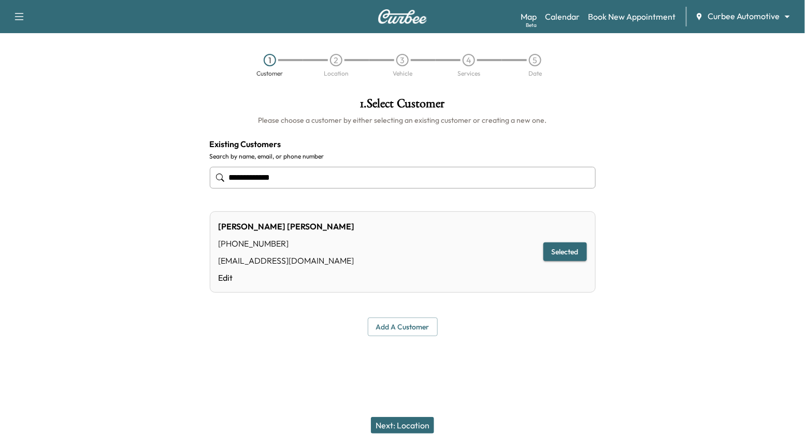
type input "**********"
click at [422, 425] on button "Next: Location" at bounding box center [402, 425] width 63 height 17
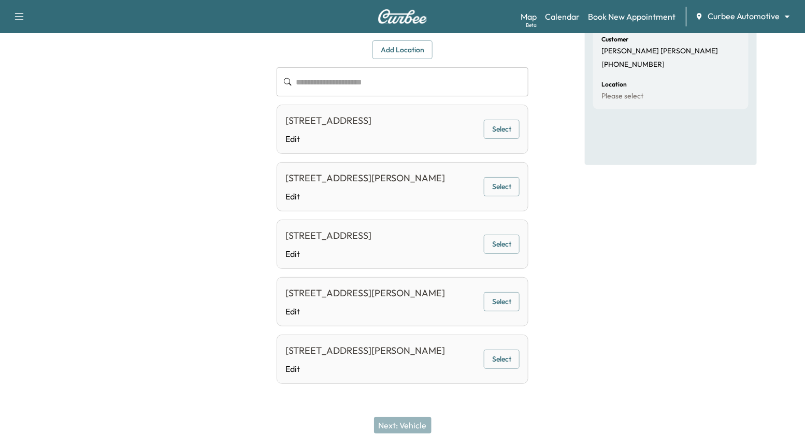
scroll to position [103, 0]
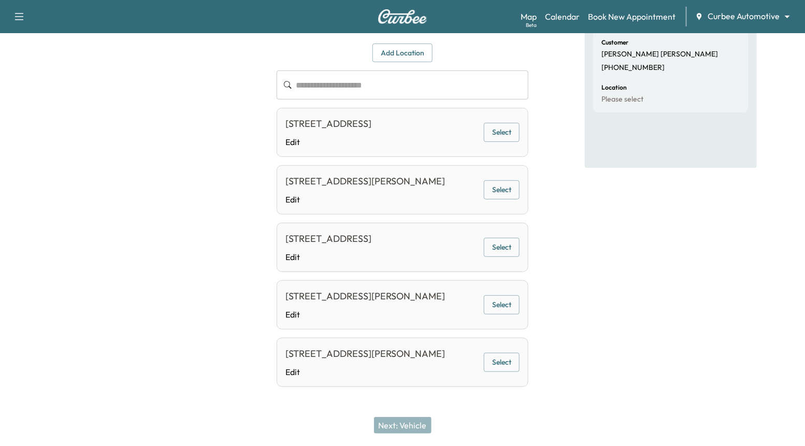
click at [395, 51] on button "Add Location" at bounding box center [403, 53] width 60 height 19
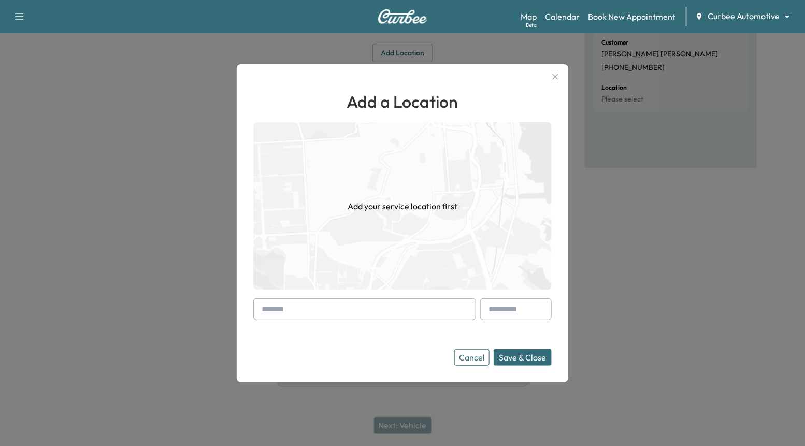
click at [385, 317] on input "text" at bounding box center [364, 309] width 223 height 22
paste input "**********"
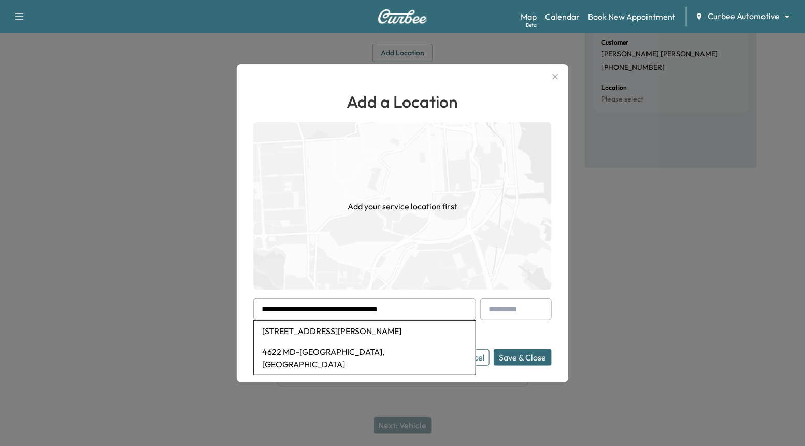
click at [390, 335] on li "[STREET_ADDRESS][PERSON_NAME]" at bounding box center [365, 331] width 222 height 21
type input "**********"
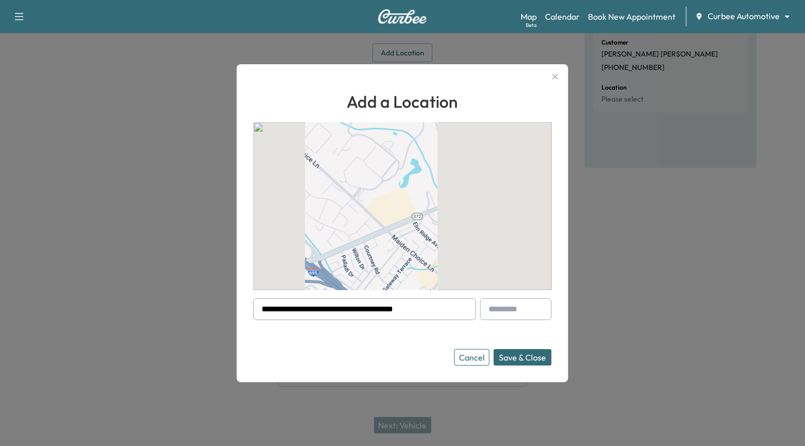
click at [522, 354] on button "Save & Close" at bounding box center [523, 357] width 58 height 17
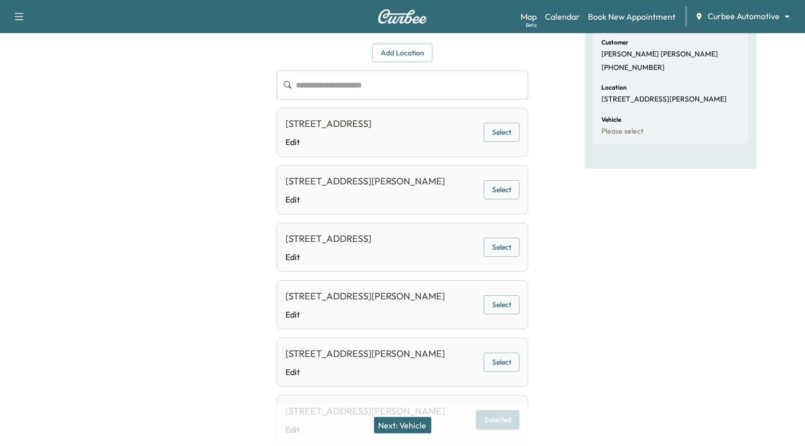
click at [406, 420] on button "Next: Vehicle" at bounding box center [403, 425] width 58 height 17
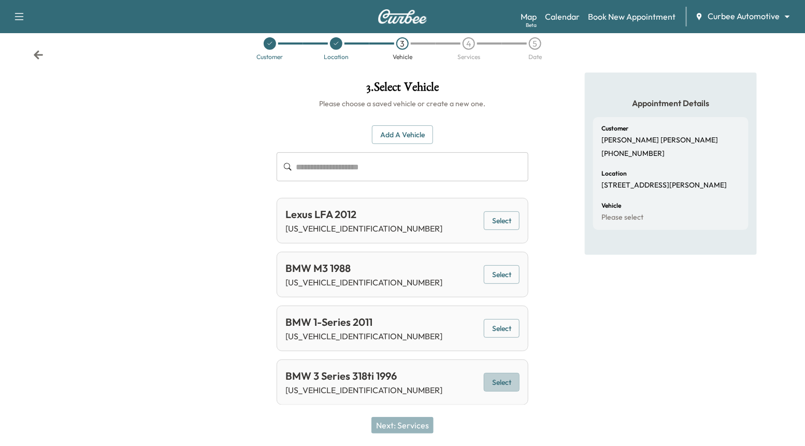
click at [518, 380] on button "Select" at bounding box center [502, 382] width 36 height 19
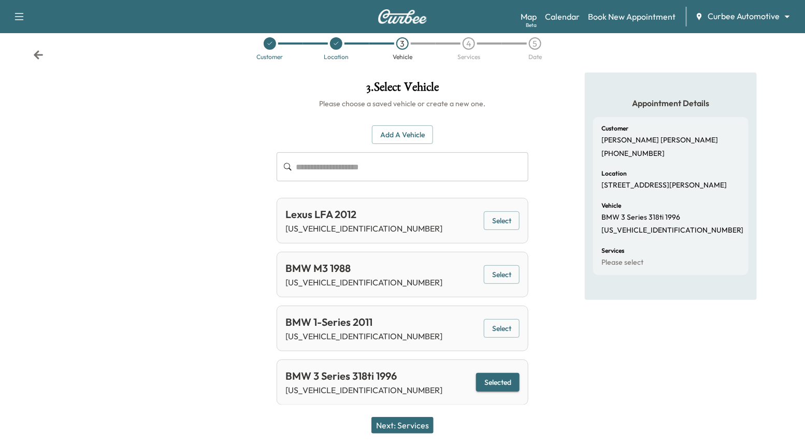
click at [403, 432] on button "Next: Services" at bounding box center [403, 425] width 62 height 17
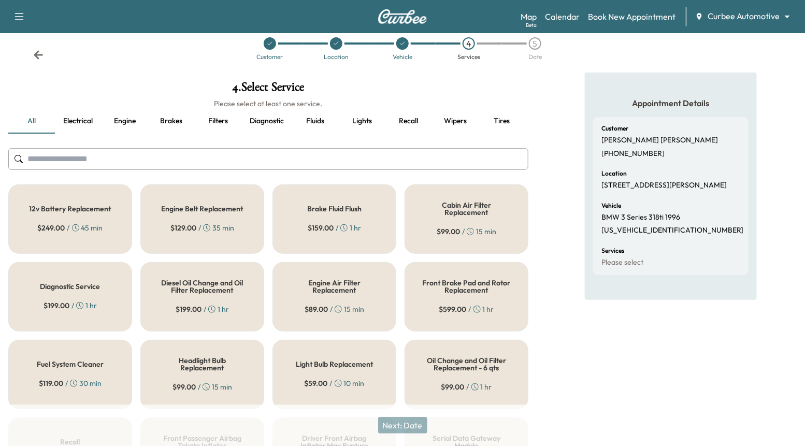
click at [316, 117] on button "Fluids" at bounding box center [315, 121] width 47 height 25
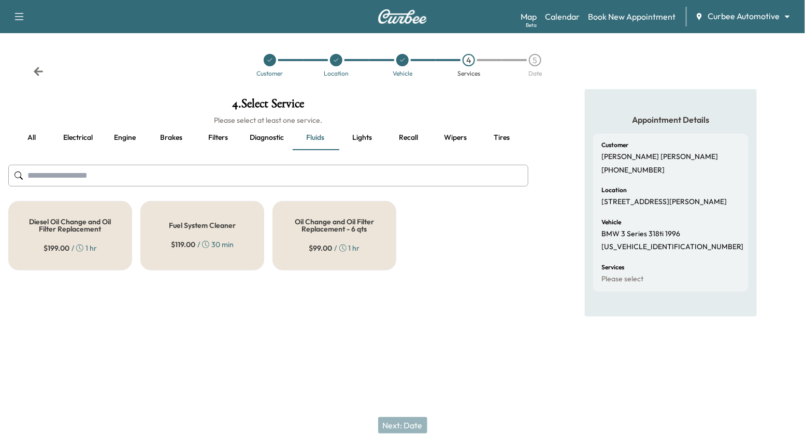
click at [337, 244] on div "$ 99.00 / 1 hr" at bounding box center [334, 248] width 51 height 10
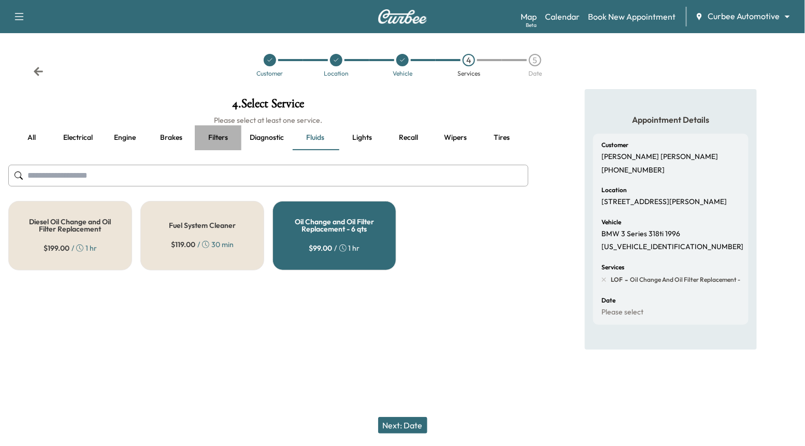
click at [215, 137] on button "Filters" at bounding box center [218, 137] width 47 height 25
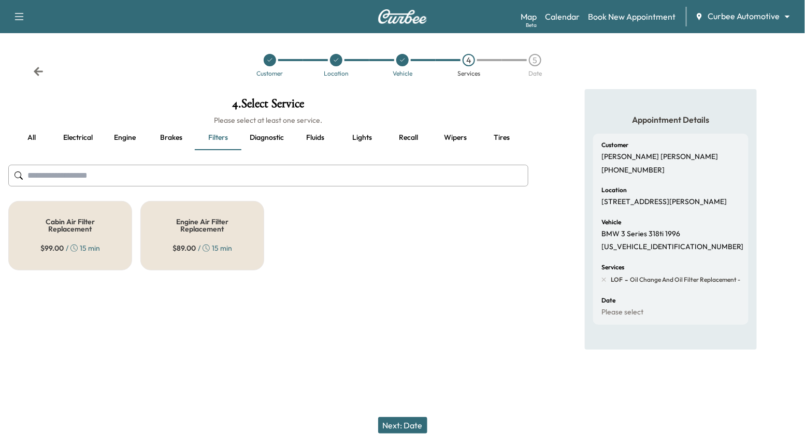
click at [215, 238] on div "Engine Air Filter Replacement $ 89.00 / 15 min" at bounding box center [202, 235] width 124 height 69
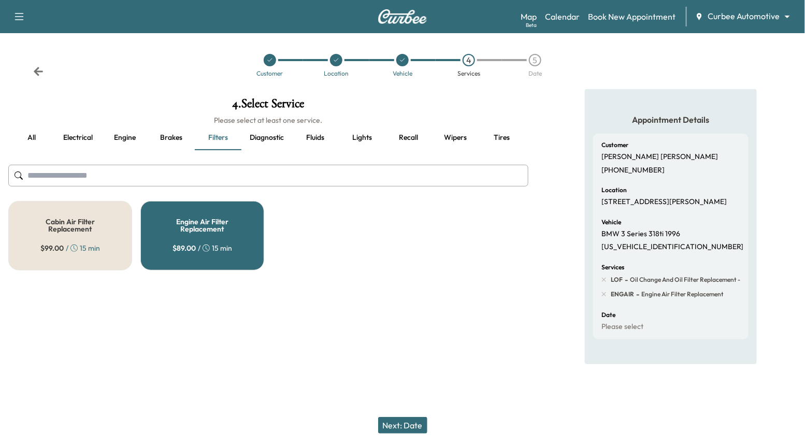
click at [133, 245] on div "Cabin Air Filter Replacement $ 99.00 / 15 min Engine Air Filter Replacement $ 8…" at bounding box center [268, 235] width 520 height 69
click at [115, 251] on div "Cabin Air Filter Replacement $ 99.00 / 15 min" at bounding box center [70, 235] width 124 height 69
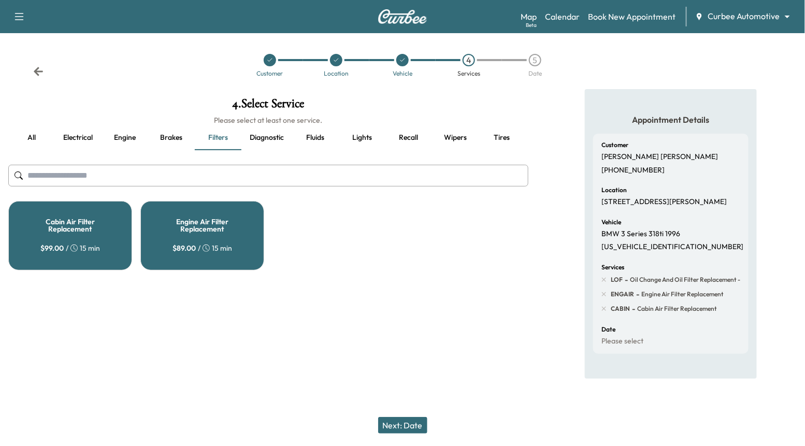
click at [397, 426] on button "Next: Date" at bounding box center [402, 425] width 49 height 17
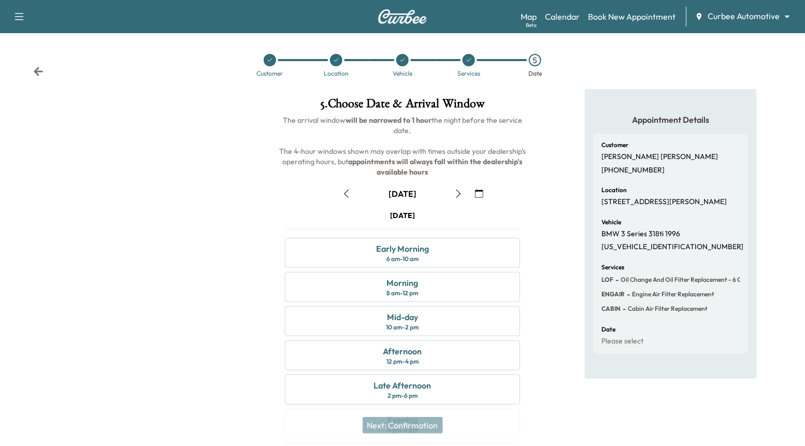
click at [337, 193] on div "September 11" at bounding box center [403, 194] width 252 height 17
click at [344, 192] on icon "button" at bounding box center [347, 194] width 8 height 8
click at [422, 352] on div "Afternoon 12 pm - 4 pm" at bounding box center [402, 355] width 235 height 30
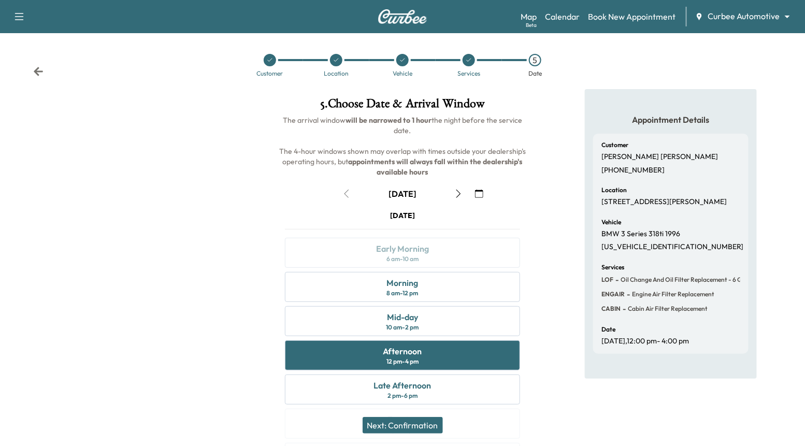
click at [410, 423] on button "Next: Confirmation" at bounding box center [403, 425] width 80 height 17
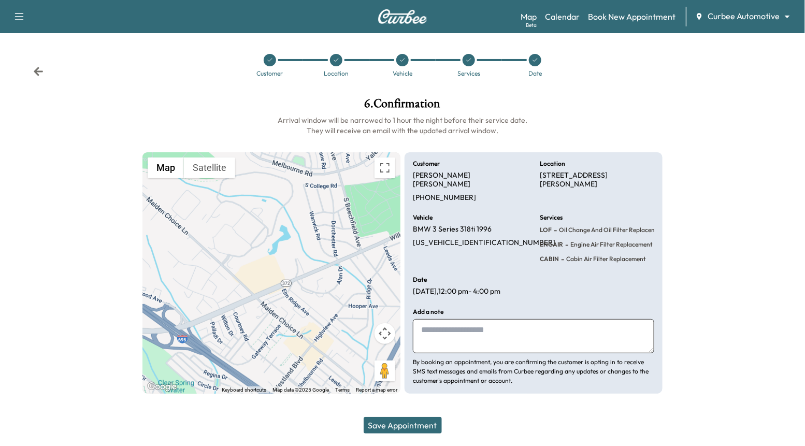
click at [413, 427] on button "Save Appointment" at bounding box center [403, 425] width 78 height 17
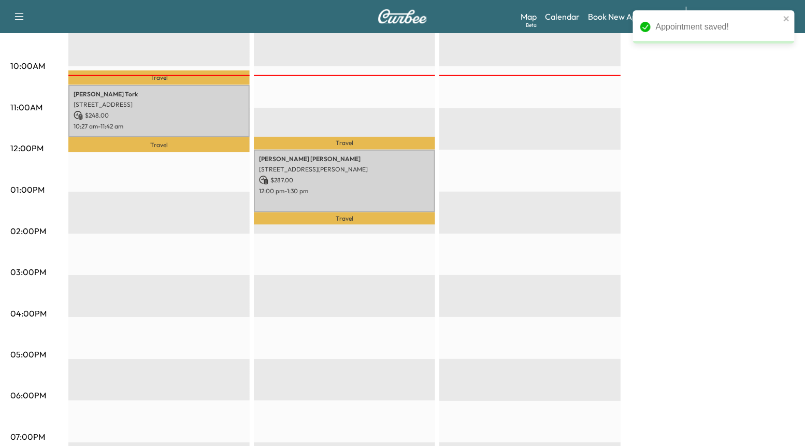
scroll to position [278, 0]
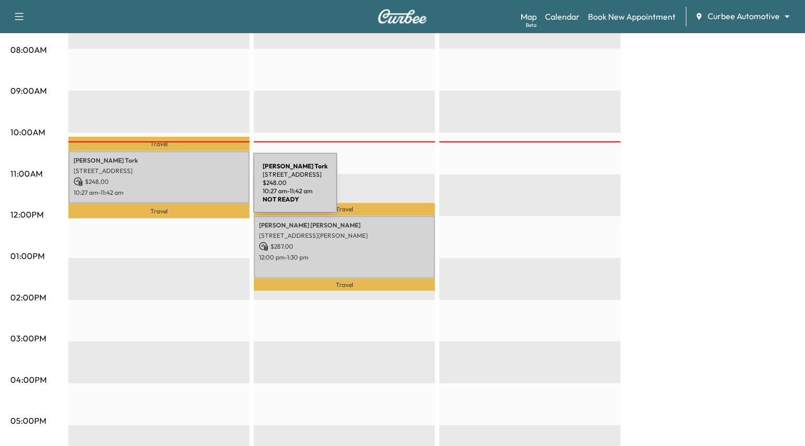
click at [176, 189] on p "10:27 am - 11:42 am" at bounding box center [159, 193] width 171 height 8
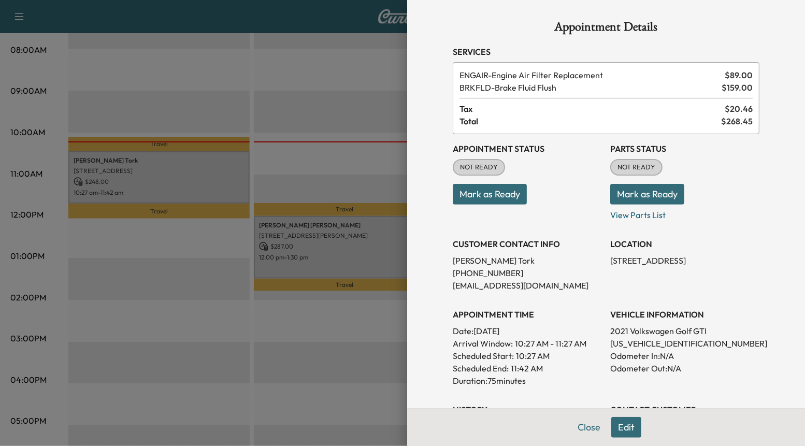
click at [626, 426] on button "Edit" at bounding box center [626, 427] width 30 height 21
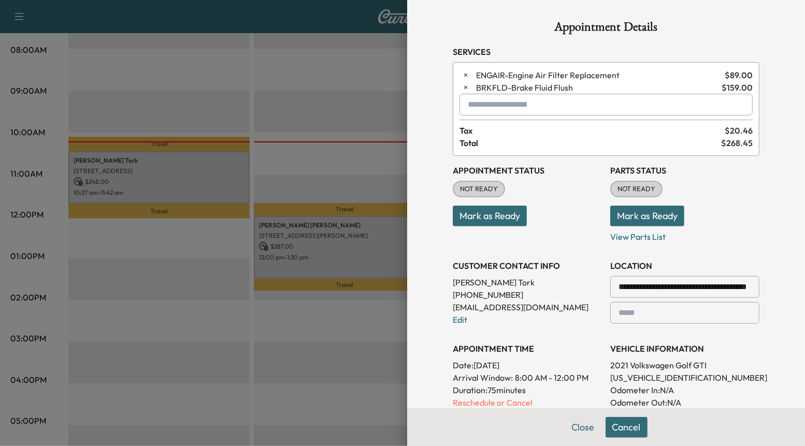
click at [497, 103] on input "text" at bounding box center [606, 105] width 293 height 22
type input "*"
click at [516, 141] on ul "DIAG - Diagnostic Service $ 199.00 / 1 hr" at bounding box center [607, 131] width 292 height 31
click at [510, 134] on p "DIAG - Diagnostic Service" at bounding box center [578, 131] width 226 height 15
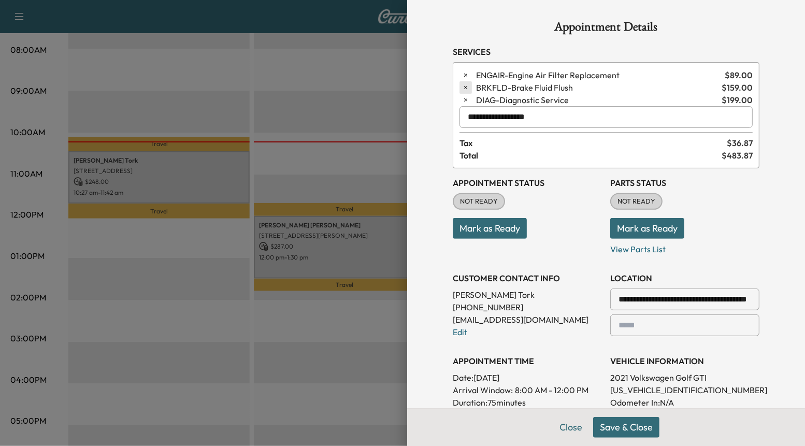
type input "**********"
click at [467, 84] on icon "button" at bounding box center [465, 87] width 7 height 7
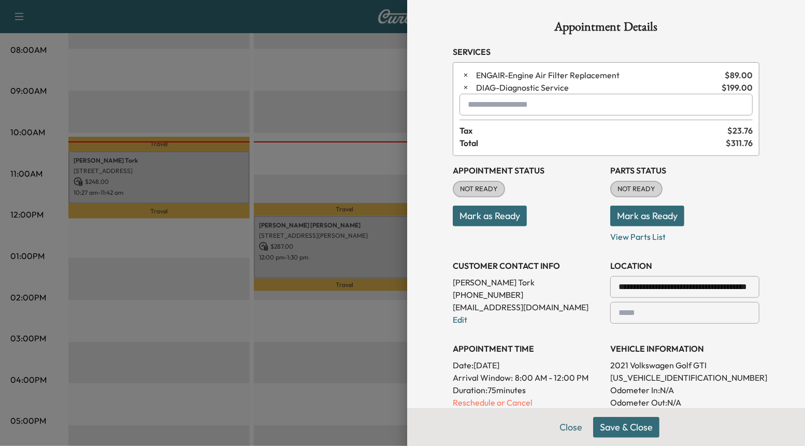
click at [623, 426] on button "Save & Close" at bounding box center [626, 427] width 66 height 21
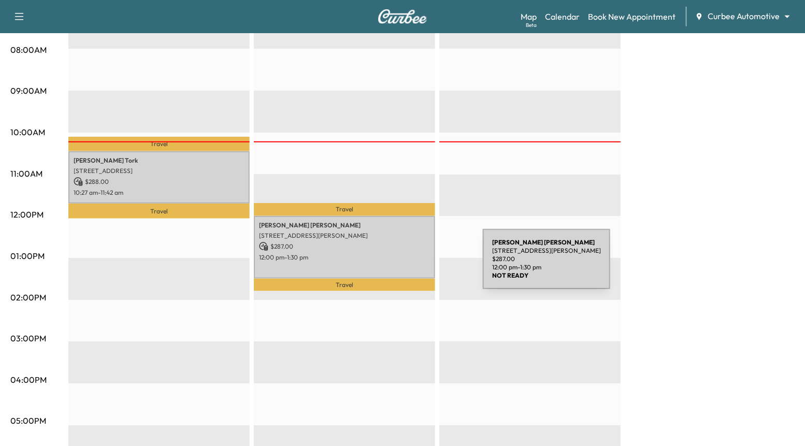
click at [389, 257] on p "12:00 pm - 1:30 pm" at bounding box center [344, 257] width 171 height 8
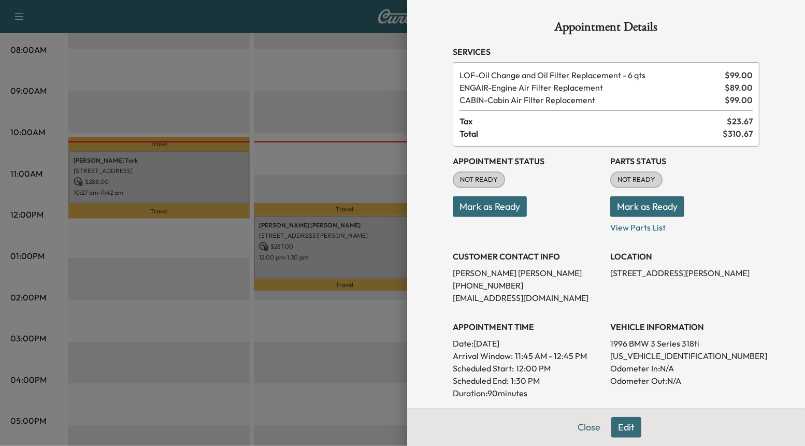
click at [628, 429] on button "Edit" at bounding box center [626, 427] width 30 height 21
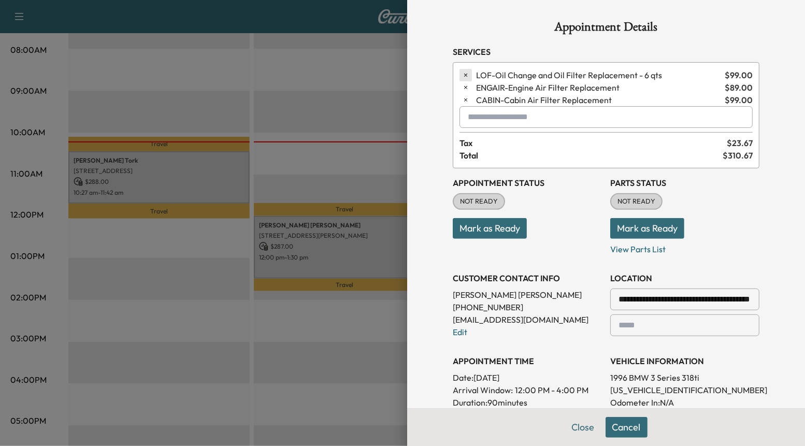
click at [465, 77] on icon "button" at bounding box center [465, 75] width 7 height 7
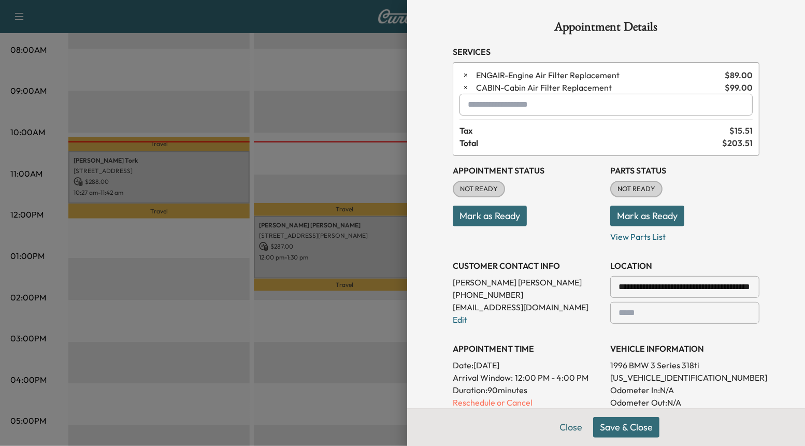
click at [617, 427] on button "Save & Close" at bounding box center [626, 427] width 66 height 21
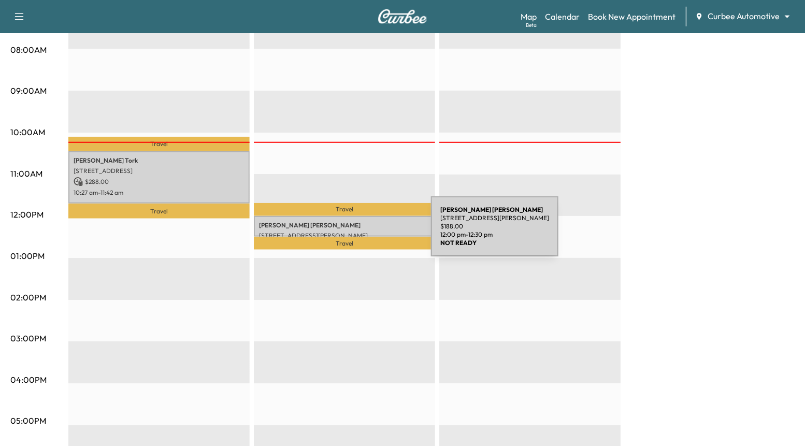
click at [353, 233] on p "[STREET_ADDRESS][PERSON_NAME]" at bounding box center [344, 236] width 171 height 8
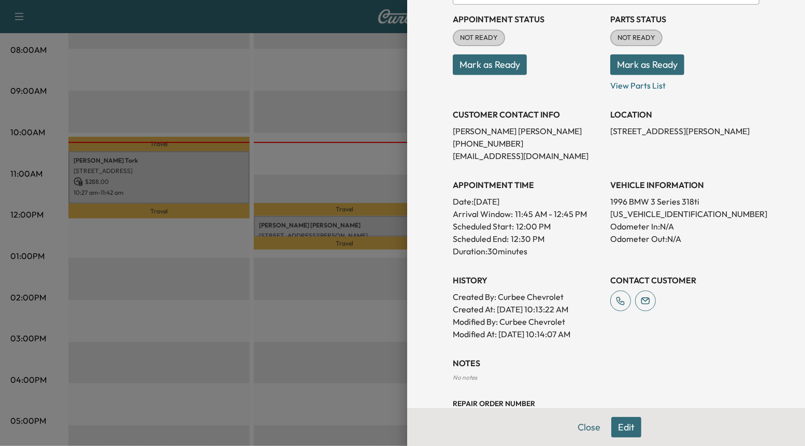
scroll to position [165, 0]
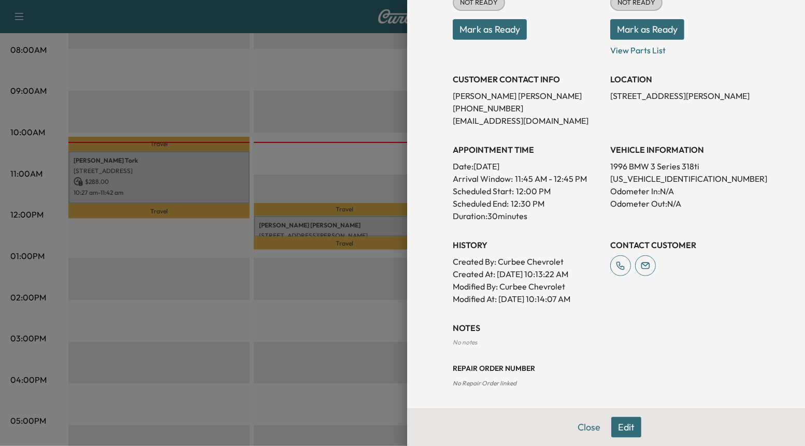
click at [634, 422] on button "Edit" at bounding box center [626, 427] width 30 height 21
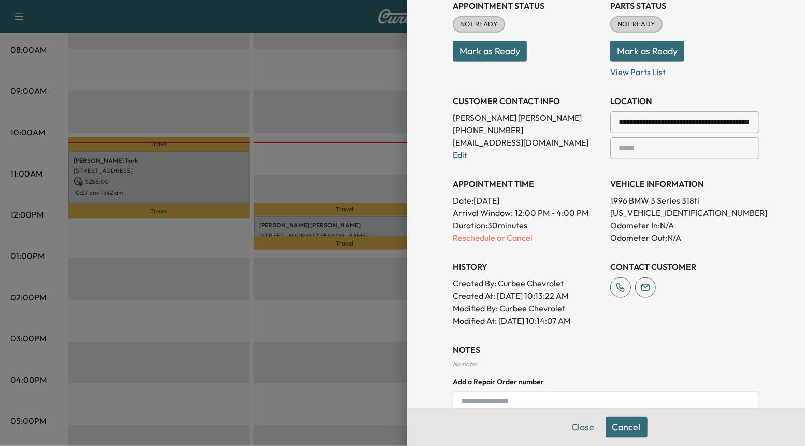
scroll to position [187, 0]
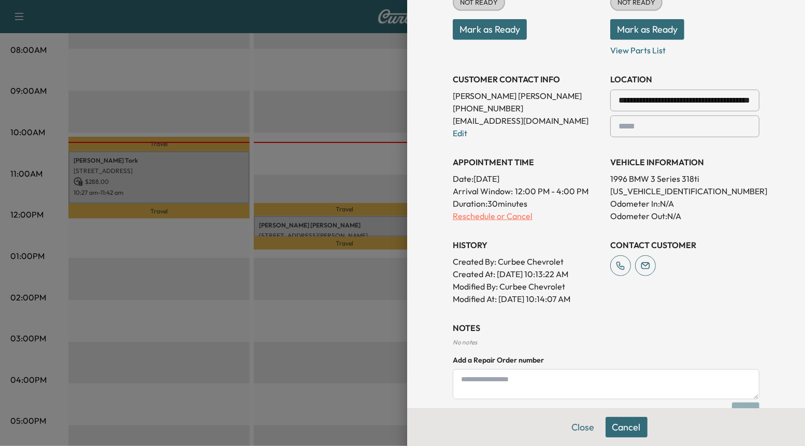
click at [487, 217] on p "Reschedule or Cancel" at bounding box center [527, 216] width 149 height 12
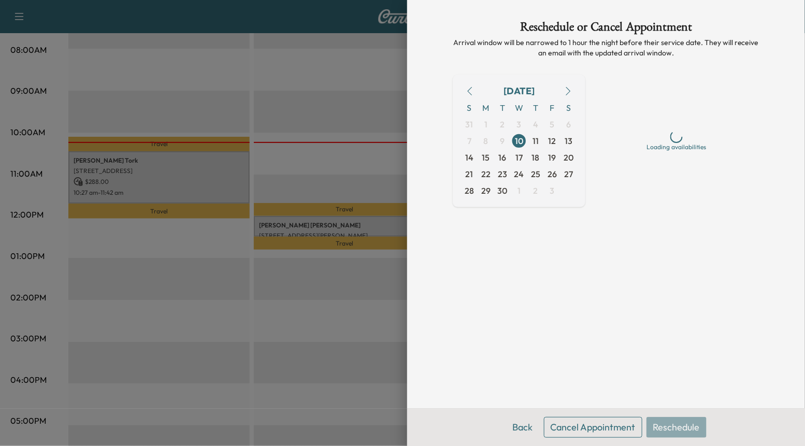
scroll to position [0, 0]
click at [614, 422] on button "Cancel Appointment" at bounding box center [593, 427] width 98 height 21
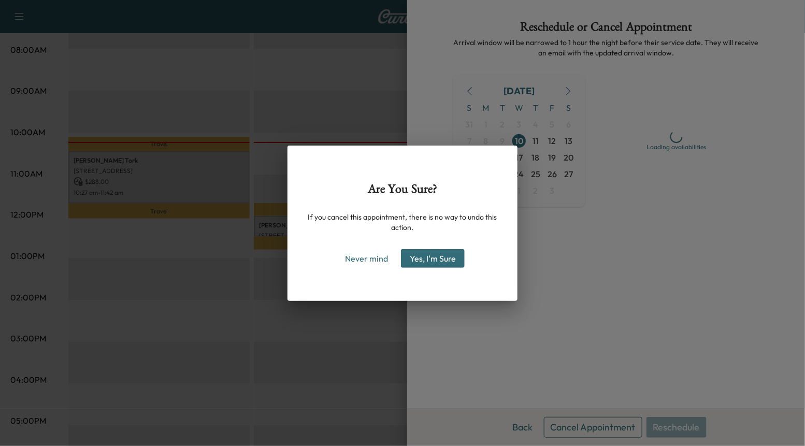
click at [459, 267] on button "Yes, I'm Sure" at bounding box center [433, 258] width 64 height 19
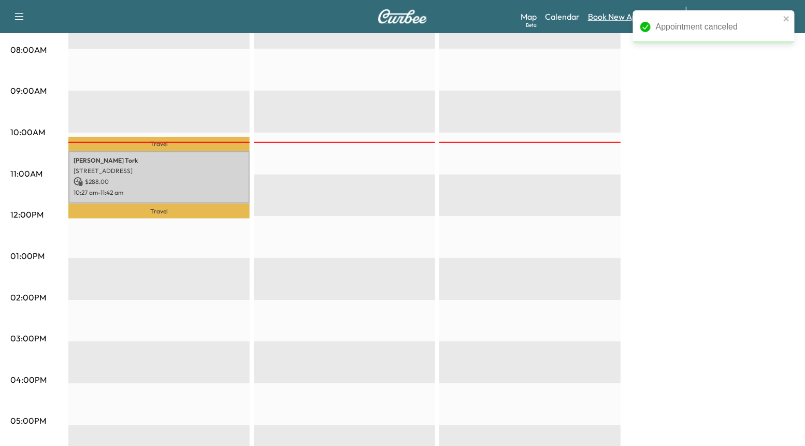
click at [609, 18] on link "Book New Appointment" at bounding box center [632, 16] width 88 height 12
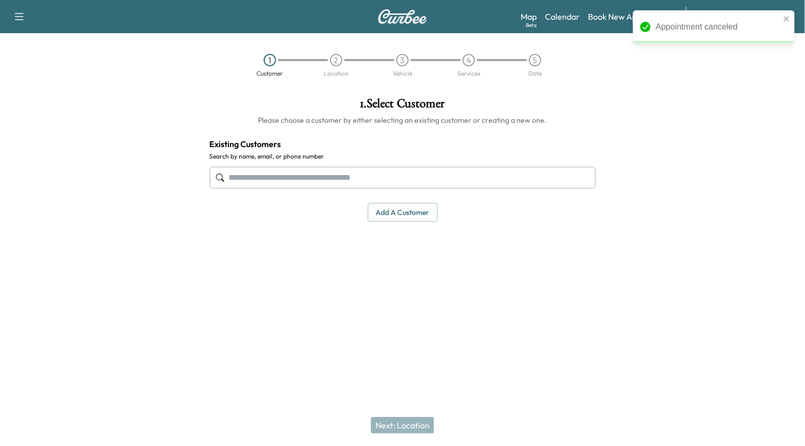
click at [408, 169] on input "text" at bounding box center [403, 178] width 386 height 22
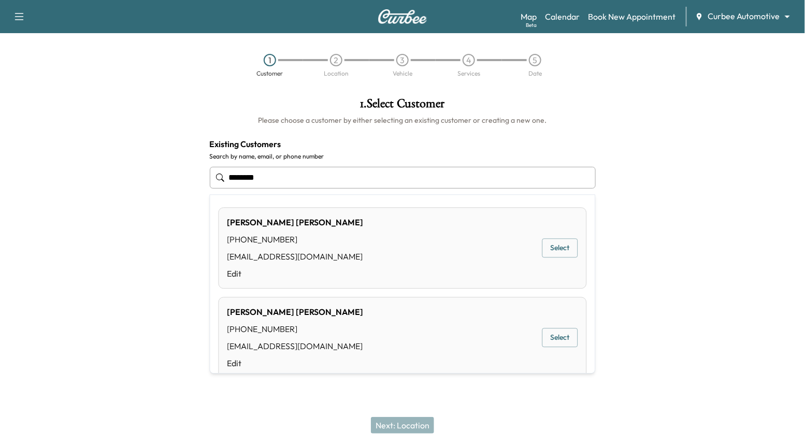
click at [557, 329] on button "Select" at bounding box center [561, 338] width 36 height 19
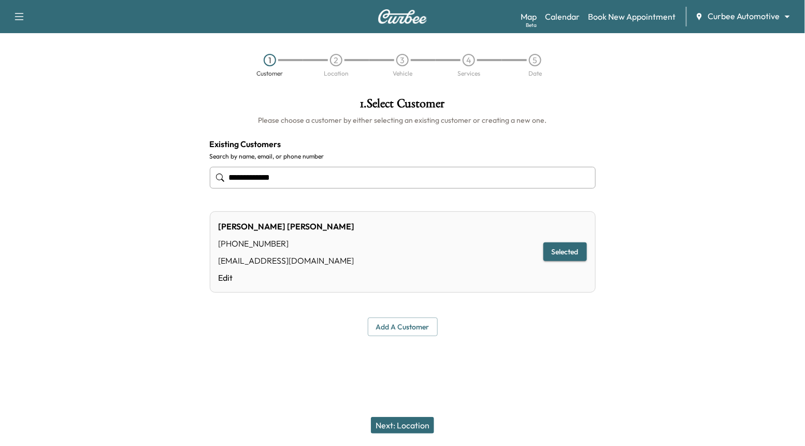
type input "**********"
click at [395, 430] on button "Next: Location" at bounding box center [402, 425] width 63 height 17
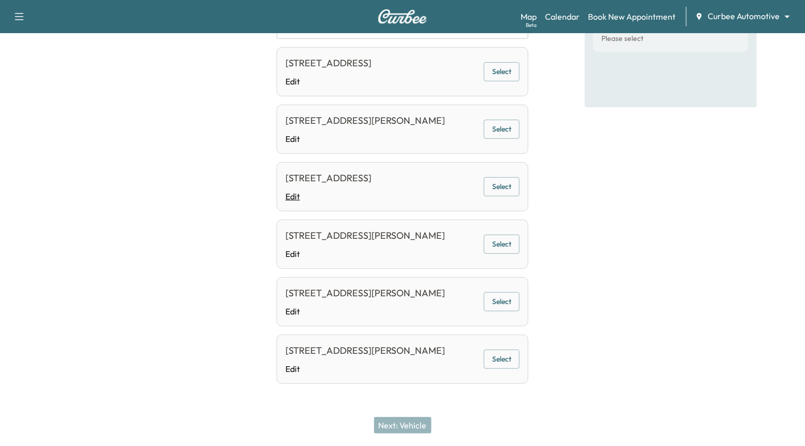
scroll to position [191, 0]
click at [505, 306] on button "Select" at bounding box center [502, 301] width 36 height 19
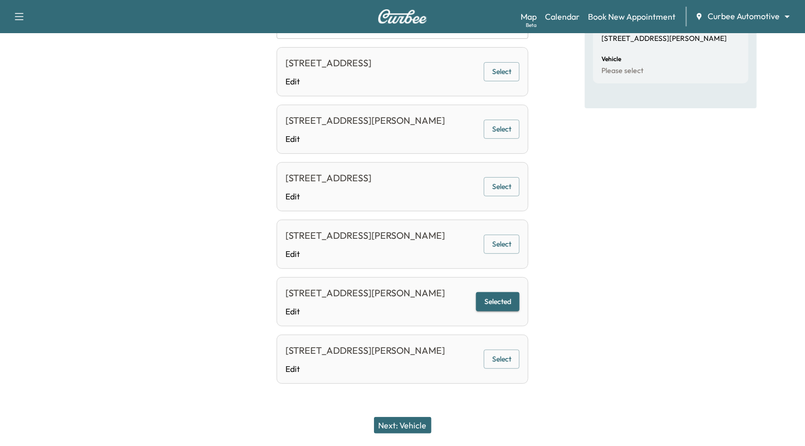
click at [419, 423] on button "Next: Vehicle" at bounding box center [403, 425] width 58 height 17
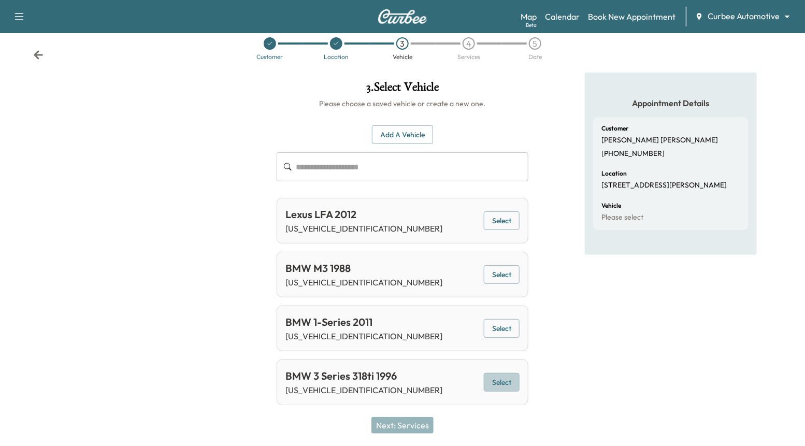
click at [506, 386] on button "Select" at bounding box center [502, 382] width 36 height 19
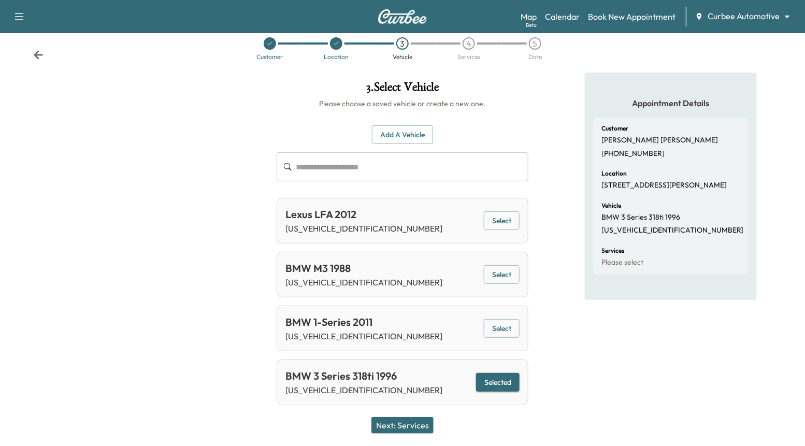
click at [409, 428] on button "Next: Services" at bounding box center [403, 425] width 62 height 17
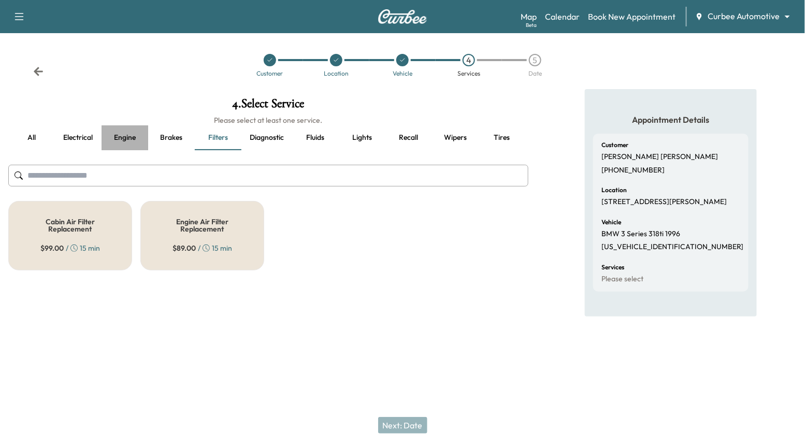
click at [123, 132] on button "Engine" at bounding box center [125, 137] width 47 height 25
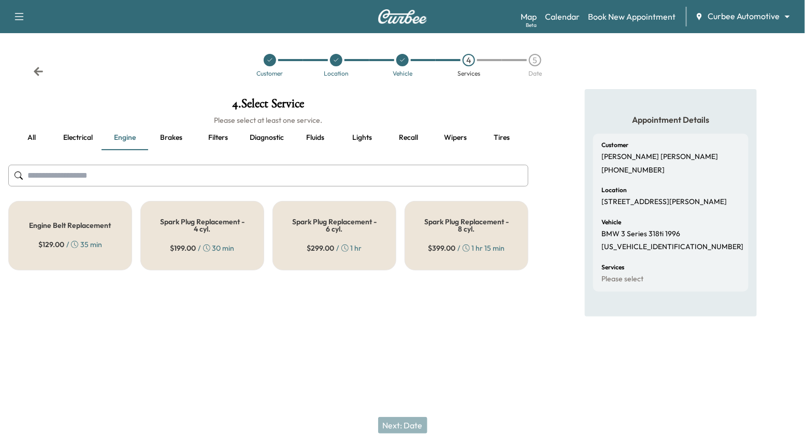
click at [188, 209] on div "Spark Plug Replacement - 4 cyl. $ 199.00 / 30 min" at bounding box center [202, 235] width 124 height 69
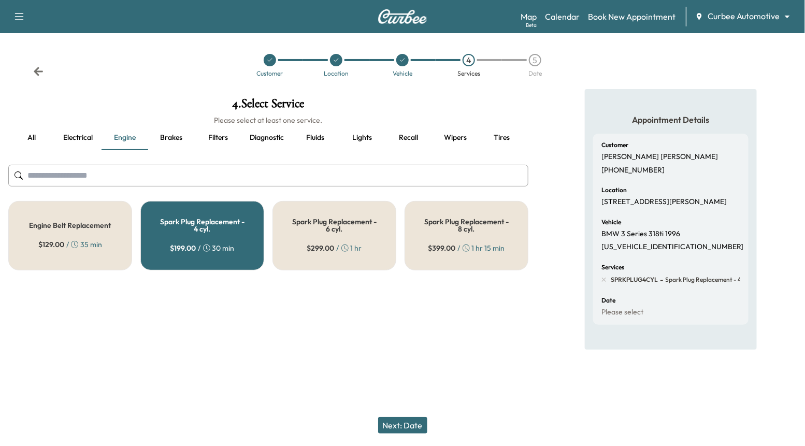
click at [44, 138] on button "all" at bounding box center [31, 137] width 47 height 25
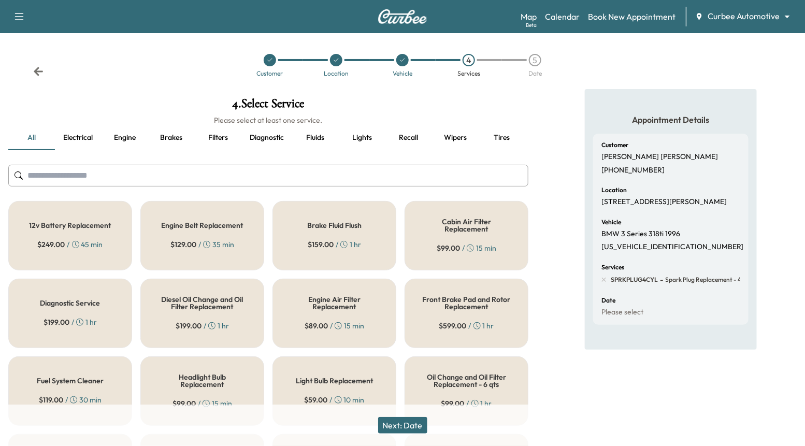
click at [96, 251] on div "12v Battery Replacement $ 249.00 / 45 min" at bounding box center [70, 235] width 124 height 69
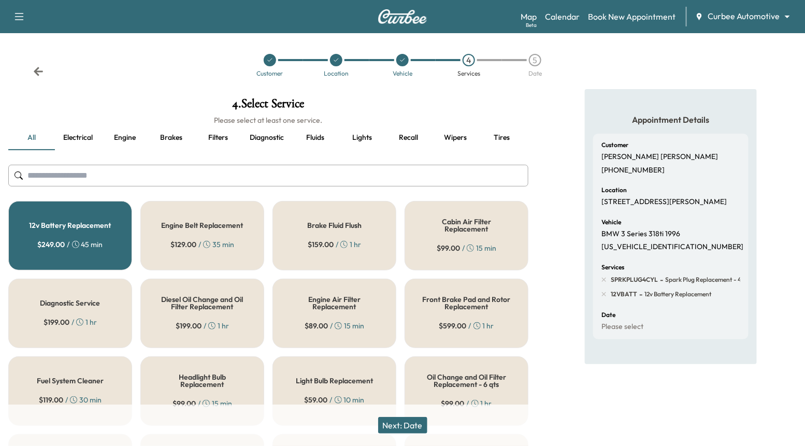
click at [400, 425] on button "Next: Date" at bounding box center [402, 425] width 49 height 17
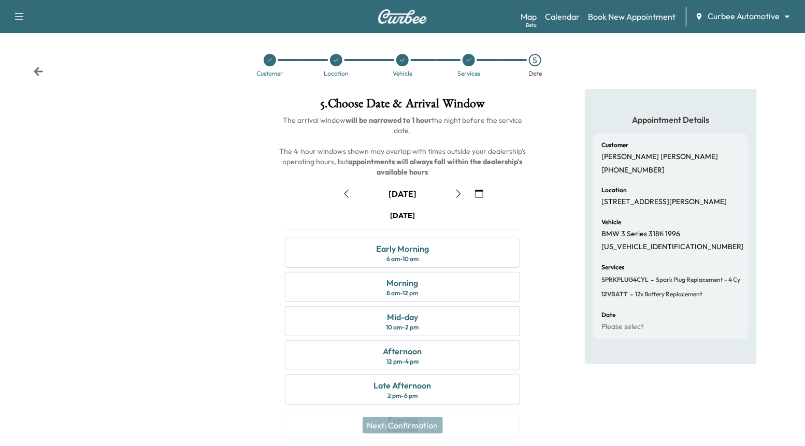
click at [349, 193] on icon "button" at bounding box center [347, 194] width 8 height 8
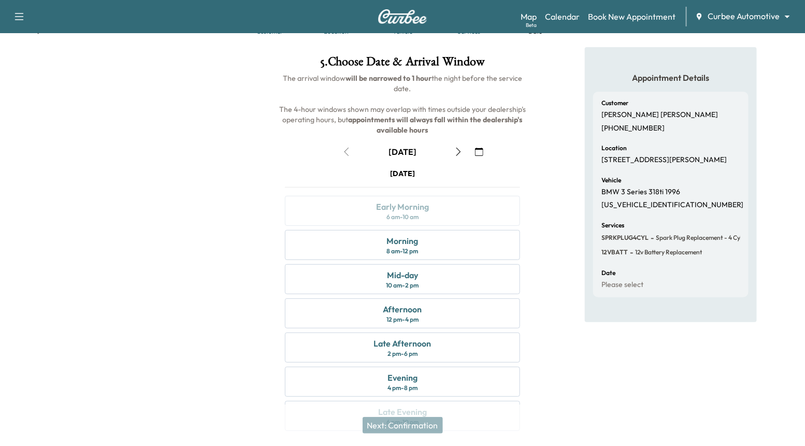
scroll to position [59, 0]
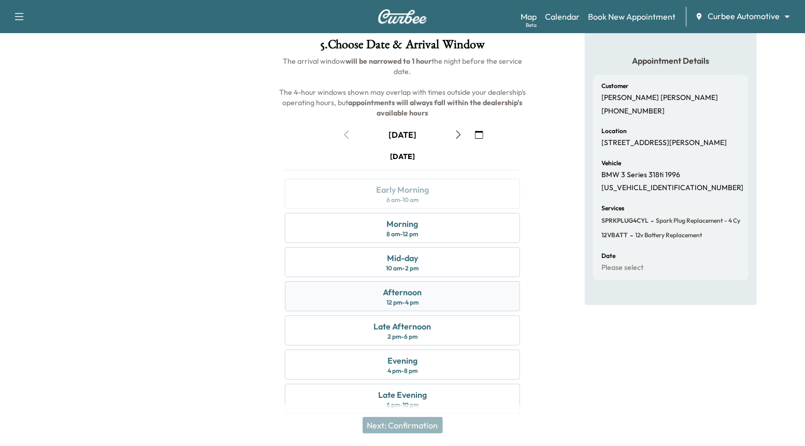
click at [451, 293] on div "Afternoon 12 pm - 4 pm" at bounding box center [402, 296] width 235 height 30
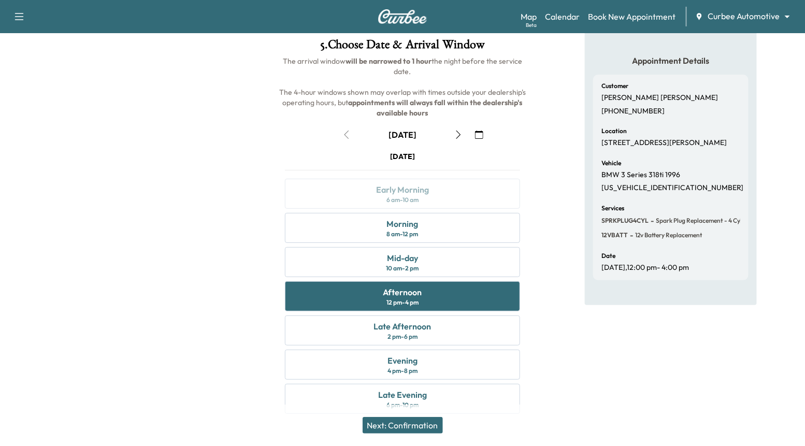
click at [417, 421] on button "Next: Confirmation" at bounding box center [403, 425] width 80 height 17
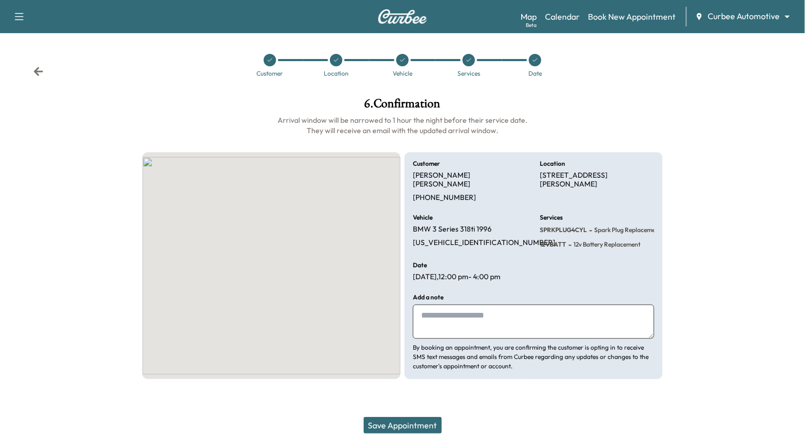
scroll to position [0, 0]
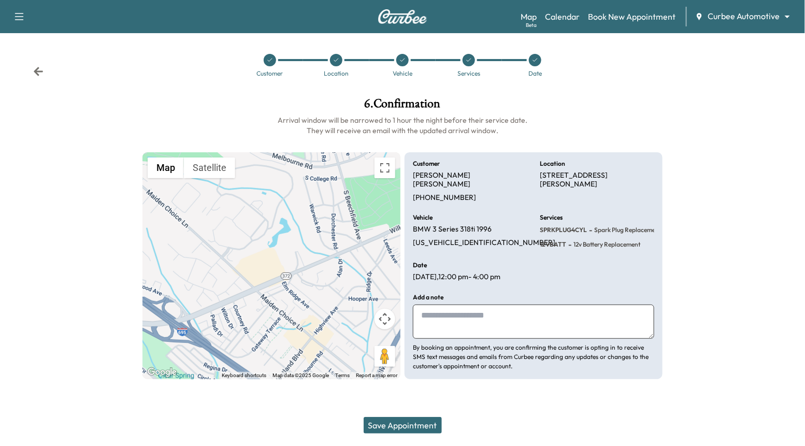
click at [418, 425] on button "Save Appointment" at bounding box center [403, 425] width 78 height 17
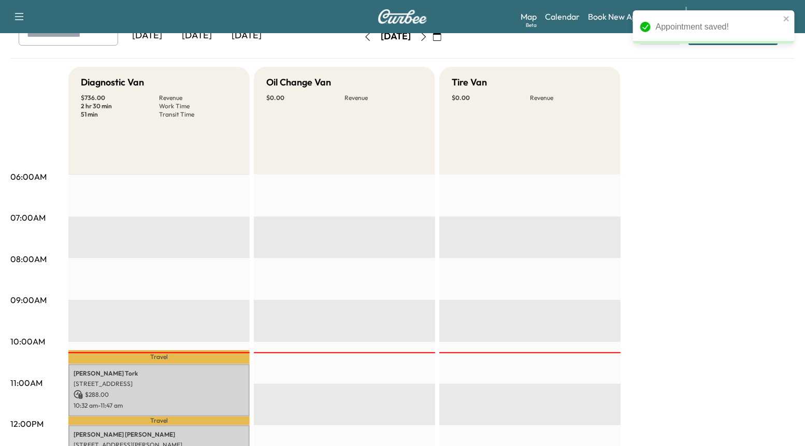
scroll to position [196, 0]
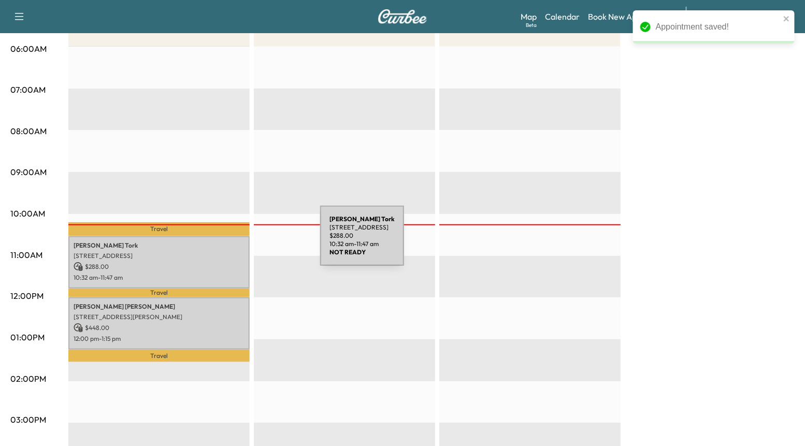
click at [243, 242] on p "Amir Tork" at bounding box center [159, 245] width 171 height 8
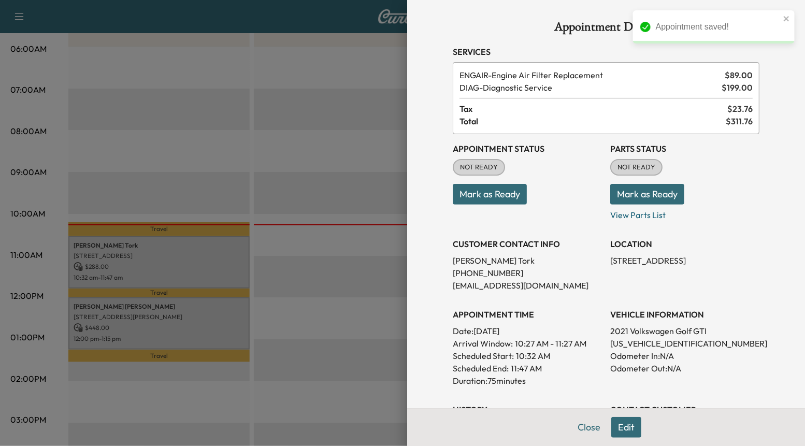
click at [660, 193] on button "Mark as Ready" at bounding box center [647, 194] width 74 height 21
click at [515, 192] on button "Mark as Ready" at bounding box center [490, 194] width 74 height 21
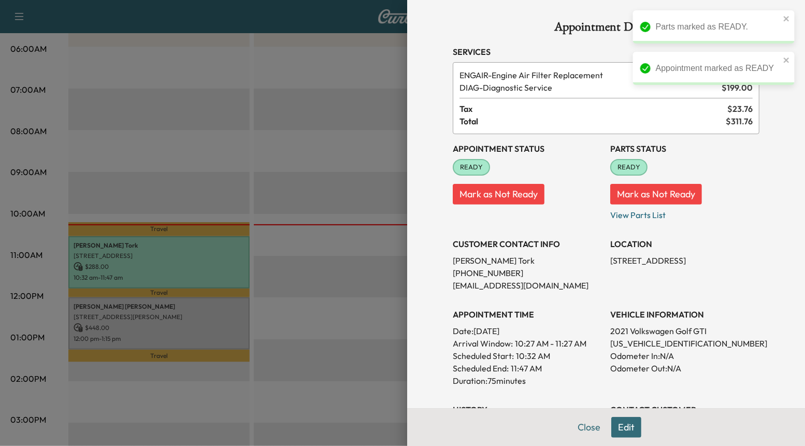
click at [297, 350] on div at bounding box center [402, 223] width 805 height 446
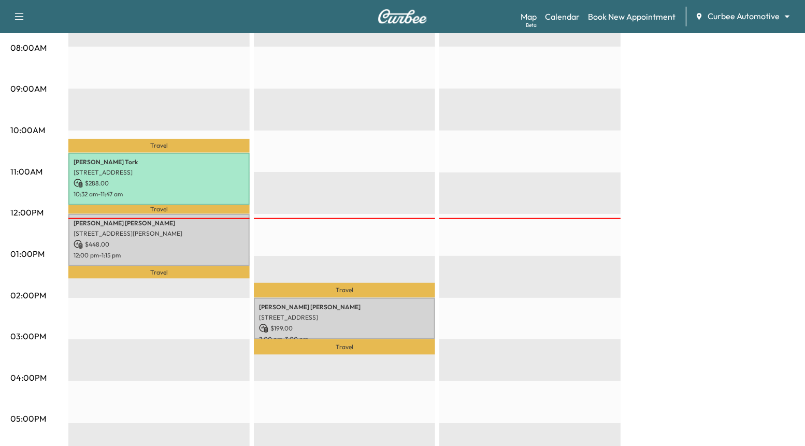
scroll to position [280, 0]
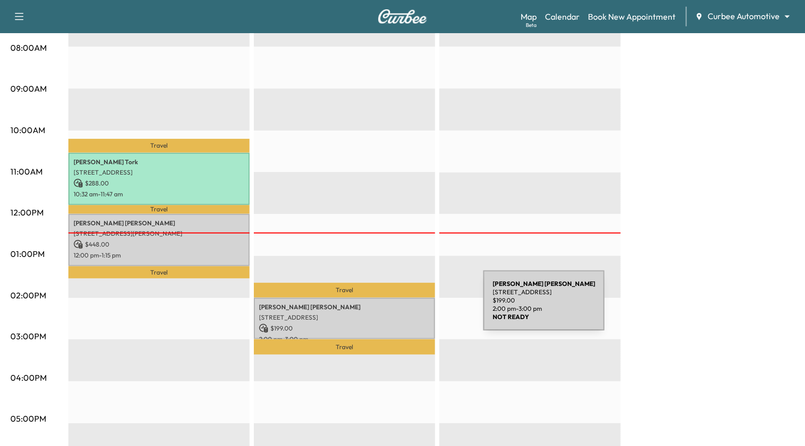
click at [404, 308] on p "Nicole Snyder" at bounding box center [344, 307] width 171 height 8
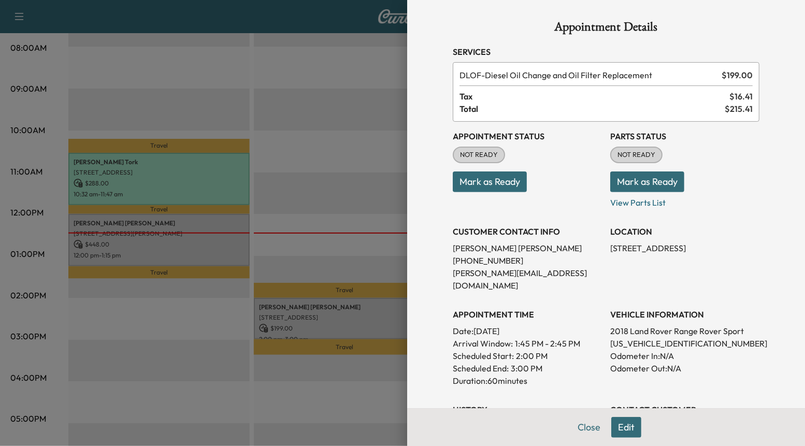
click at [623, 428] on button "Edit" at bounding box center [626, 427] width 30 height 21
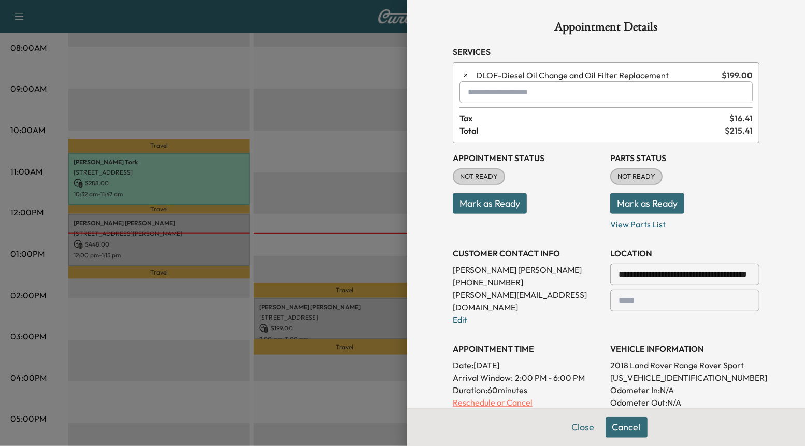
click at [497, 396] on p "Reschedule or Cancel" at bounding box center [527, 402] width 149 height 12
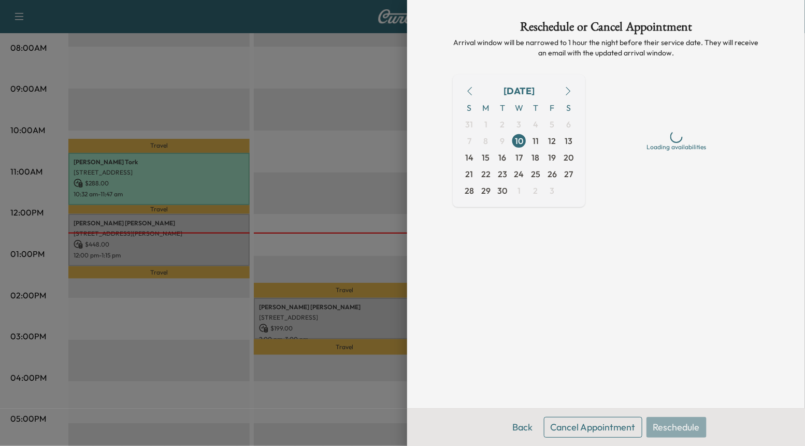
click at [600, 430] on button "Cancel Appointment" at bounding box center [593, 427] width 98 height 21
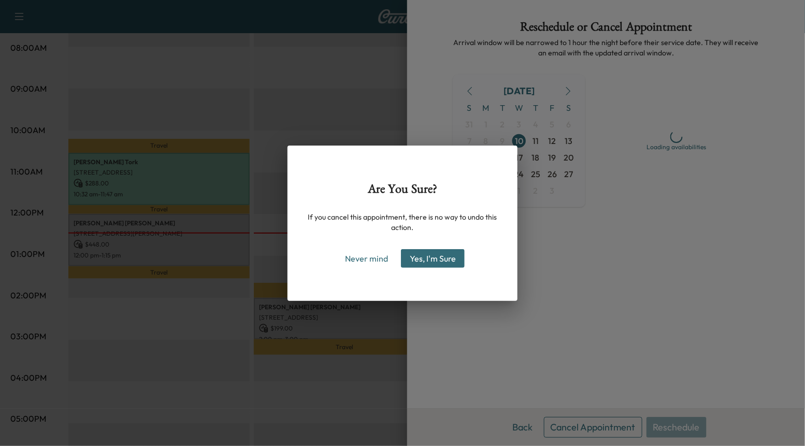
click at [430, 260] on button "Yes, I'm Sure" at bounding box center [433, 258] width 64 height 19
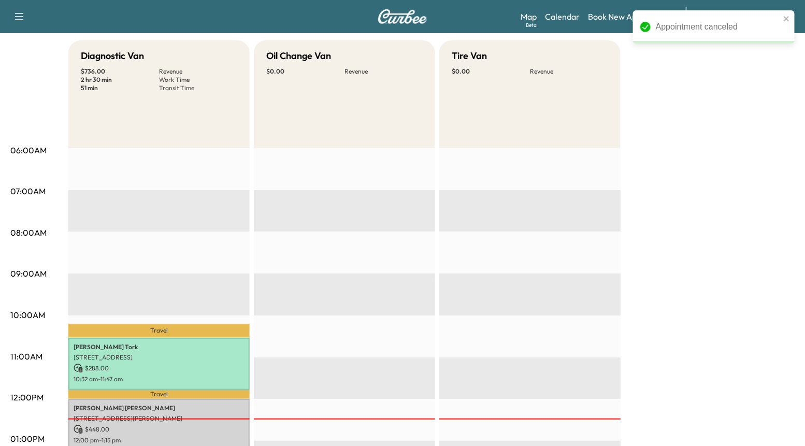
scroll to position [0, 0]
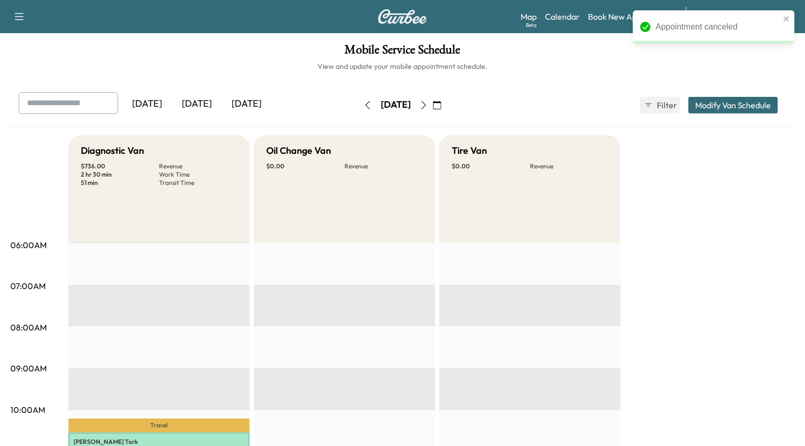
click at [433, 109] on button "button" at bounding box center [424, 105] width 18 height 17
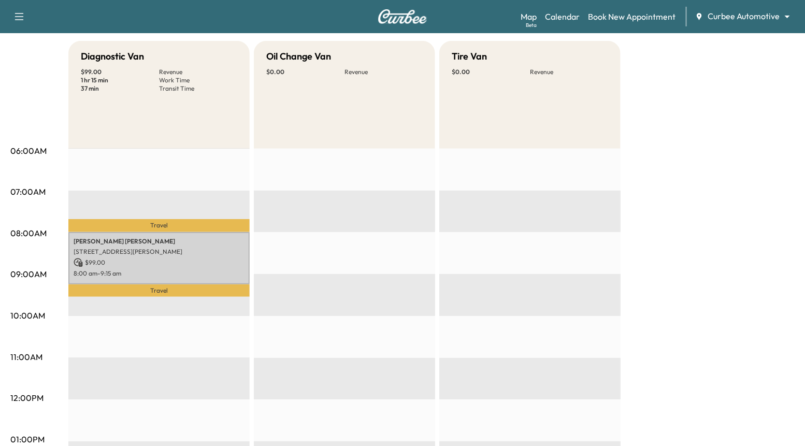
scroll to position [16, 0]
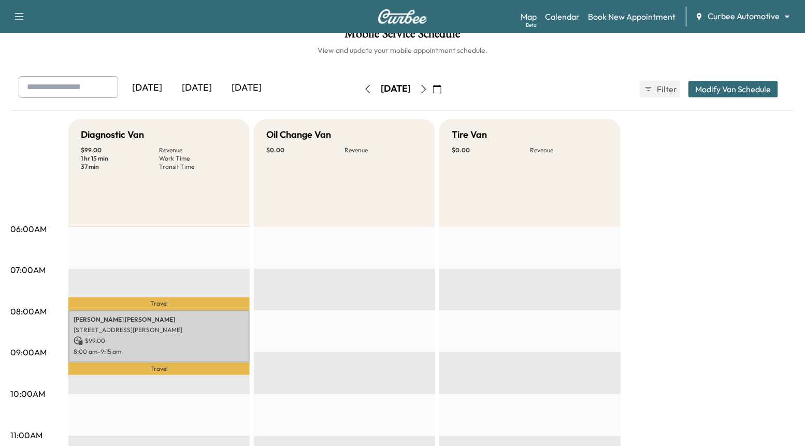
click at [364, 89] on icon "button" at bounding box center [368, 89] width 8 height 8
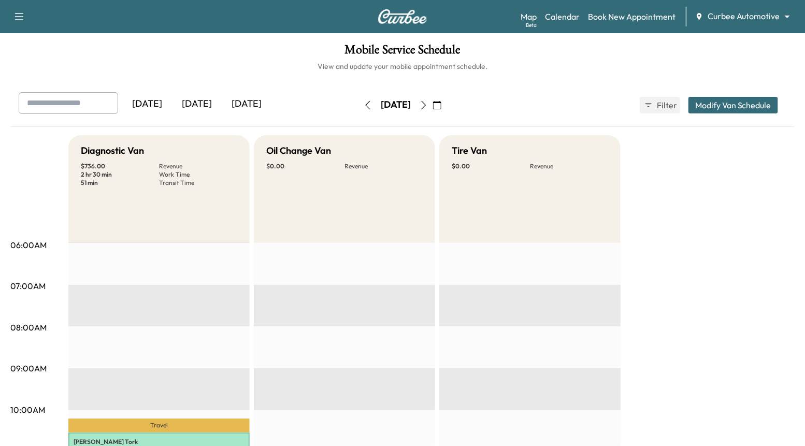
click at [705, 24] on div "Map Beta Calendar Book New Appointment Curbee Automotive ******** ​" at bounding box center [659, 17] width 276 height 20
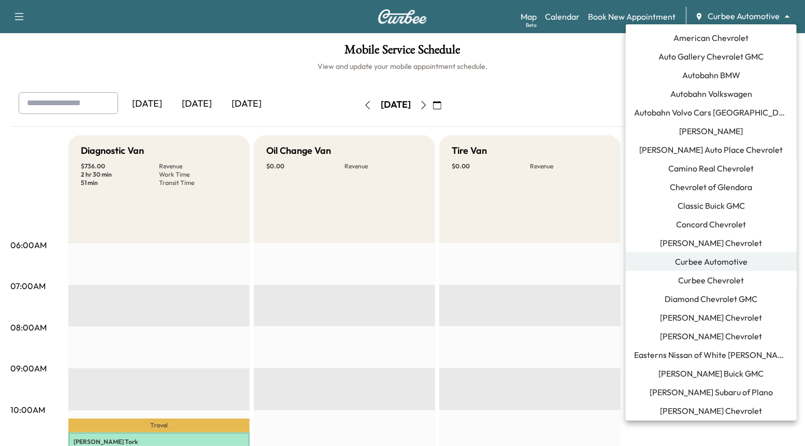
click at [723, 12] on body "Support Log Out Map Beta Calendar Book New Appointment Curbee Automotive ******…" at bounding box center [402, 223] width 805 height 446
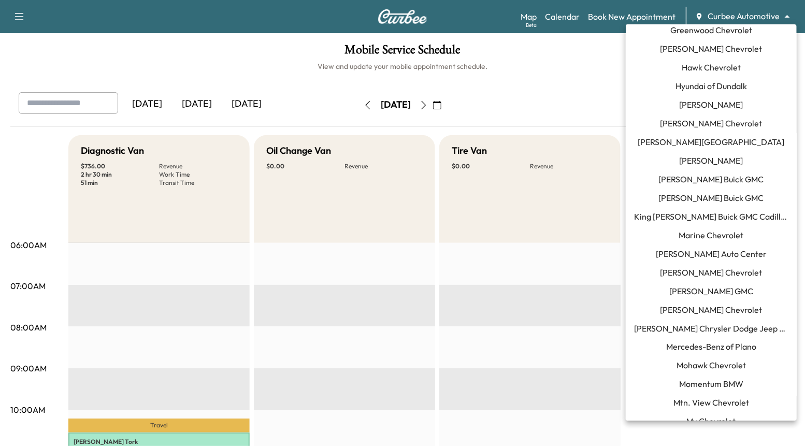
scroll to position [501, 0]
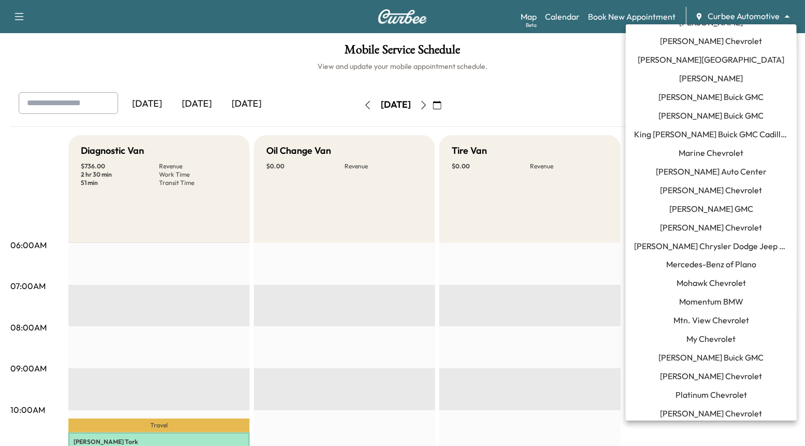
click at [706, 299] on span "Momentum BMW" at bounding box center [711, 302] width 64 height 12
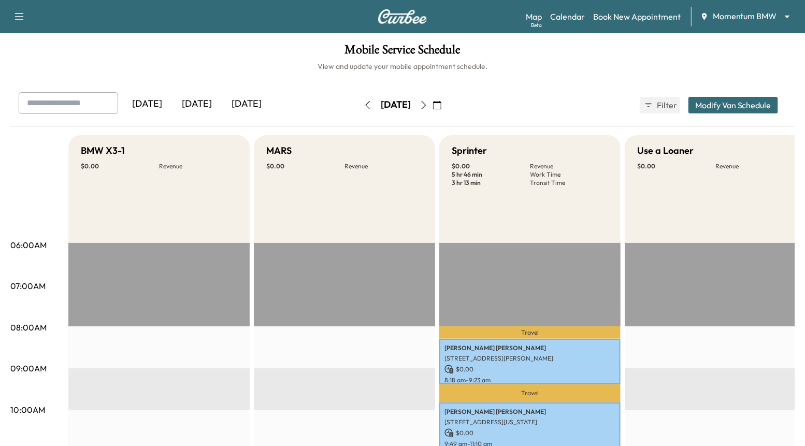
click at [433, 110] on button "button" at bounding box center [424, 105] width 18 height 17
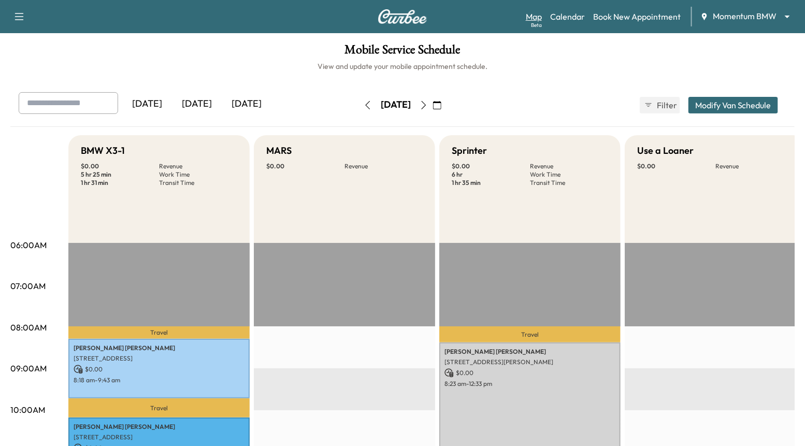
click at [539, 13] on link "Map Beta" at bounding box center [534, 16] width 16 height 12
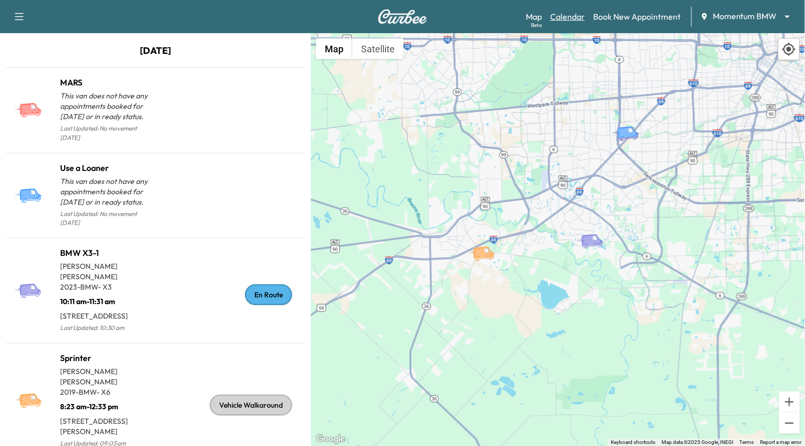
click at [558, 13] on link "Calendar" at bounding box center [567, 16] width 35 height 12
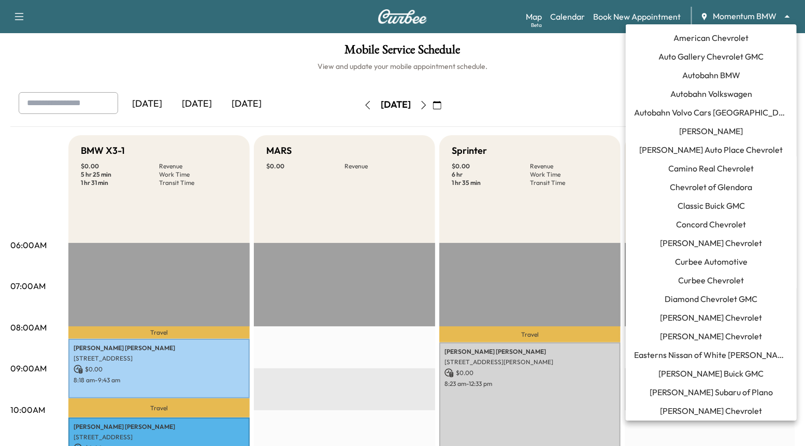
click at [734, 18] on body "Support Log Out Map Beta Calendar Book New Appointment Momentum BMW ******** ​ …" at bounding box center [402, 223] width 805 height 446
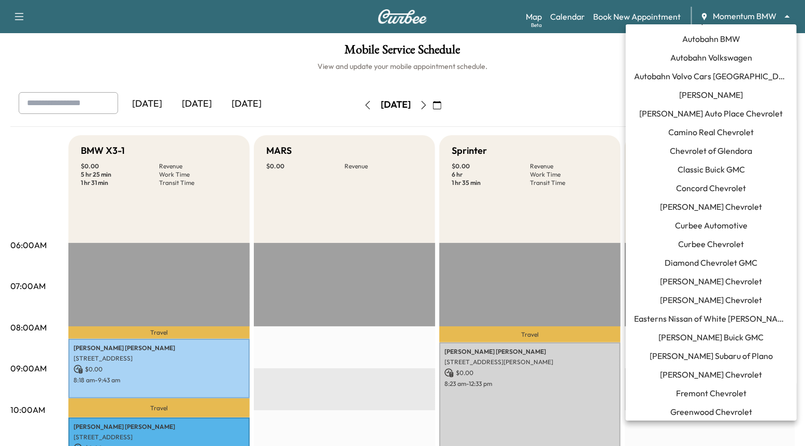
scroll to position [16, 0]
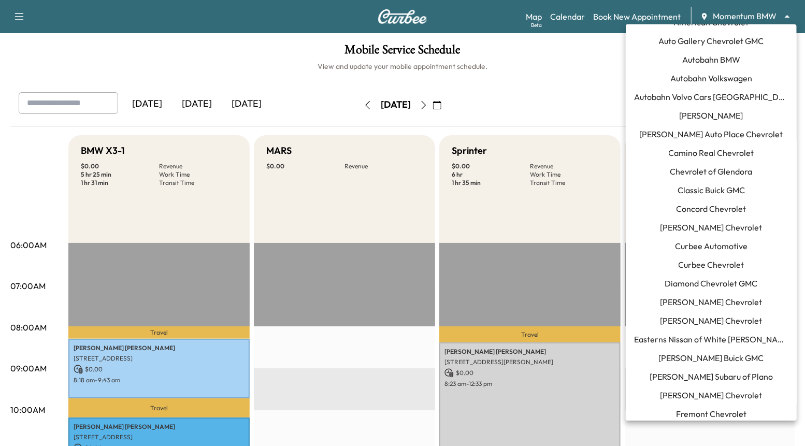
click at [711, 241] on span "Curbee Automotive" at bounding box center [711, 246] width 73 height 12
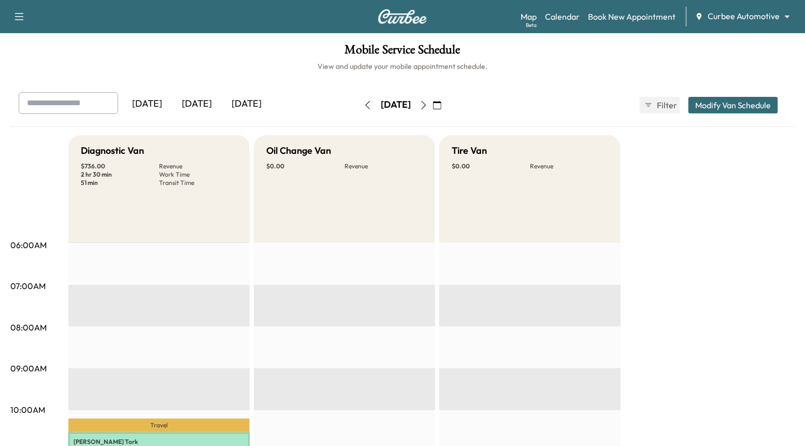
click at [781, 17] on body "Support Log Out Map Beta Calendar Book New Appointment Curbee Automotive ******…" at bounding box center [402, 223] width 805 height 446
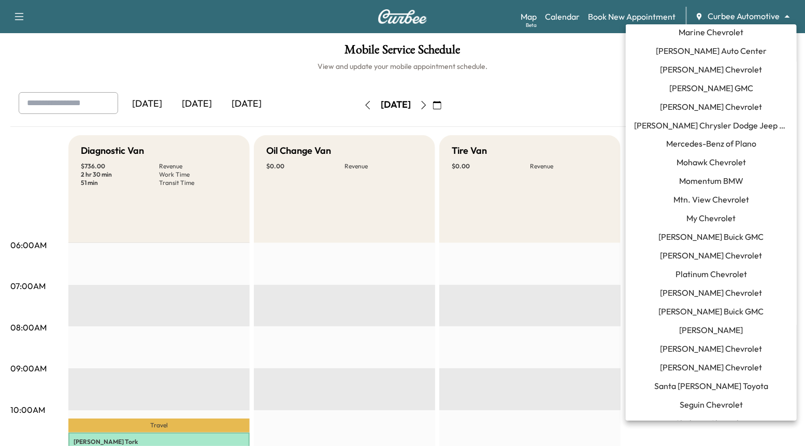
scroll to position [614, 0]
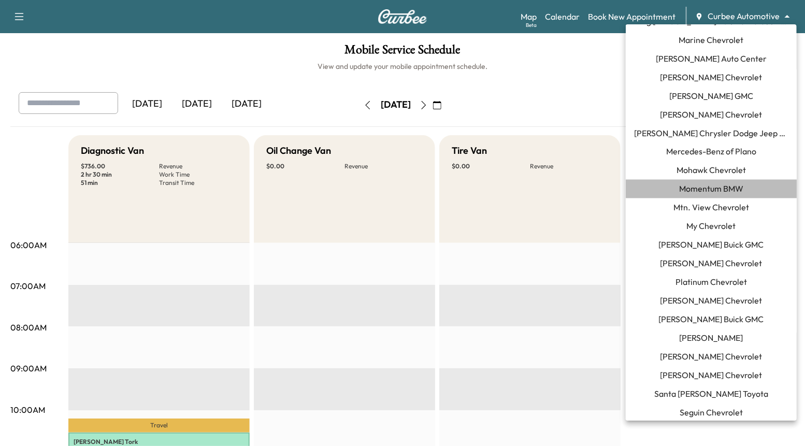
click at [724, 191] on span "Momentum BMW" at bounding box center [711, 189] width 64 height 12
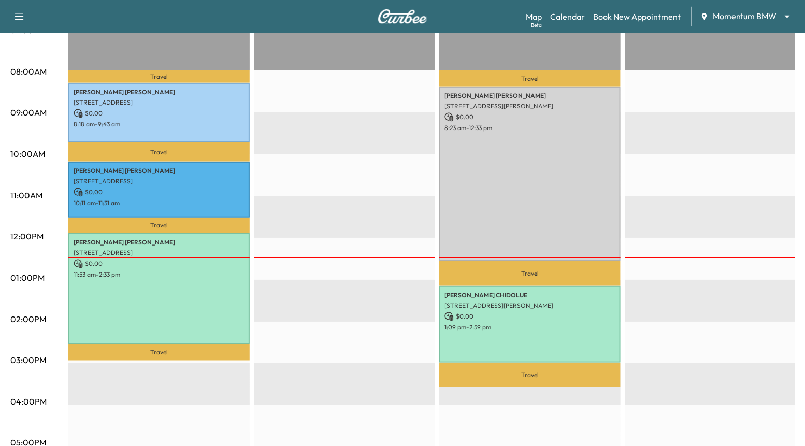
scroll to position [254, 0]
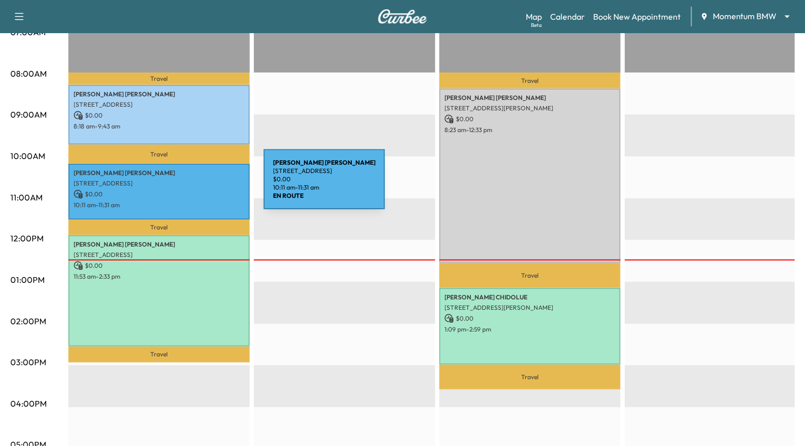
click at [186, 186] on p "15015 W Airport Blvd, Sugar Land, TX 77498, USA" at bounding box center [159, 183] width 171 height 8
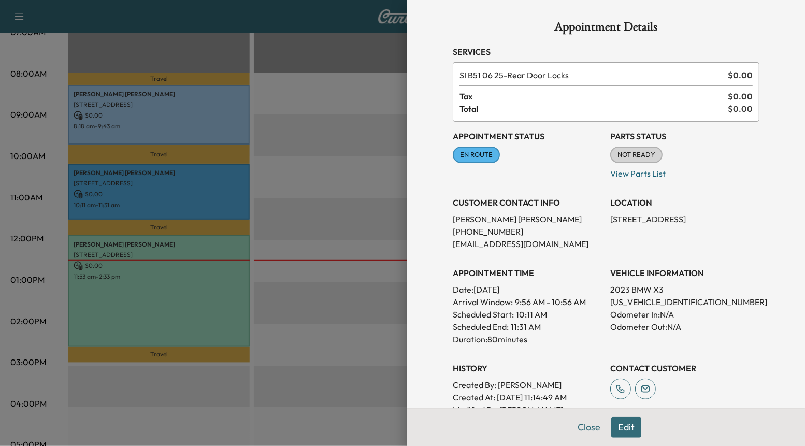
click at [627, 426] on button "Edit" at bounding box center [626, 427] width 30 height 21
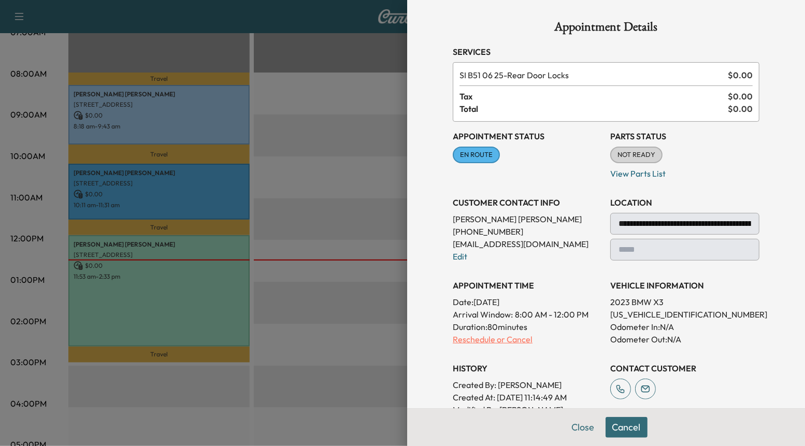
click at [510, 343] on p "Reschedule or Cancel" at bounding box center [527, 339] width 149 height 12
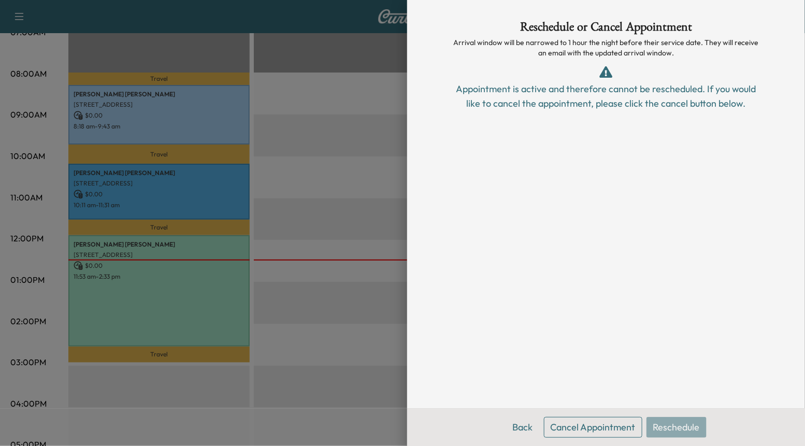
click at [362, 312] on div at bounding box center [402, 223] width 805 height 446
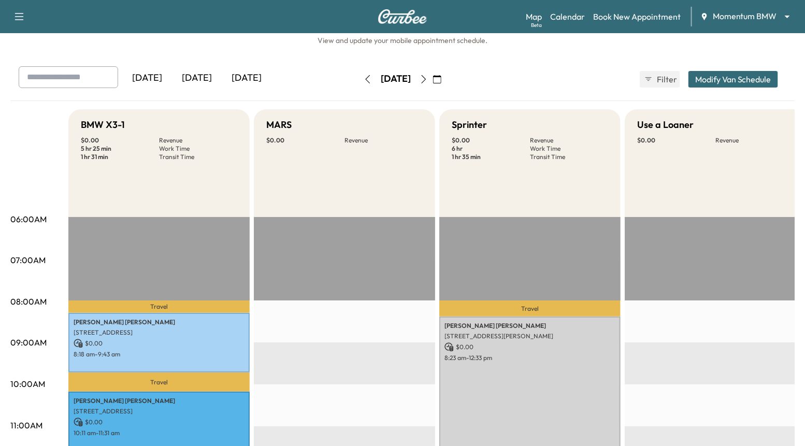
scroll to position [0, 0]
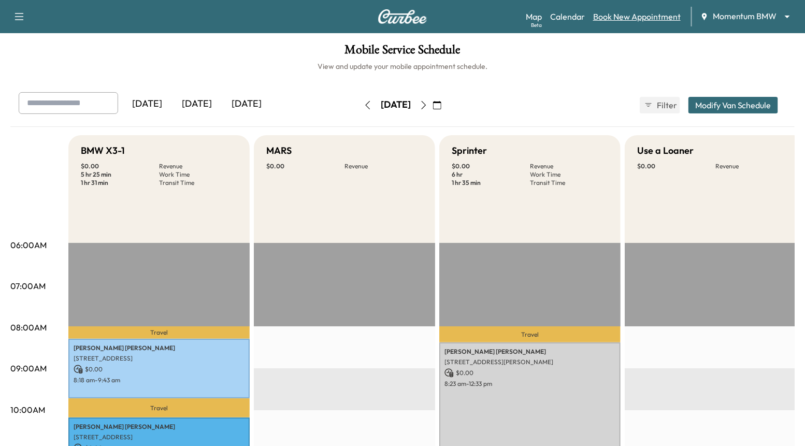
click at [624, 20] on link "Book New Appointment" at bounding box center [637, 16] width 88 height 12
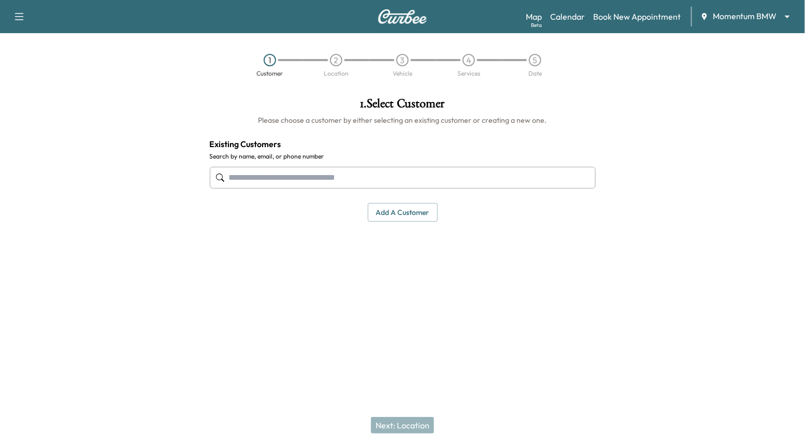
click at [467, 173] on input "text" at bounding box center [403, 178] width 386 height 22
click at [438, 180] on input "text" at bounding box center [403, 178] width 386 height 22
click at [479, 176] on input "text" at bounding box center [403, 178] width 386 height 22
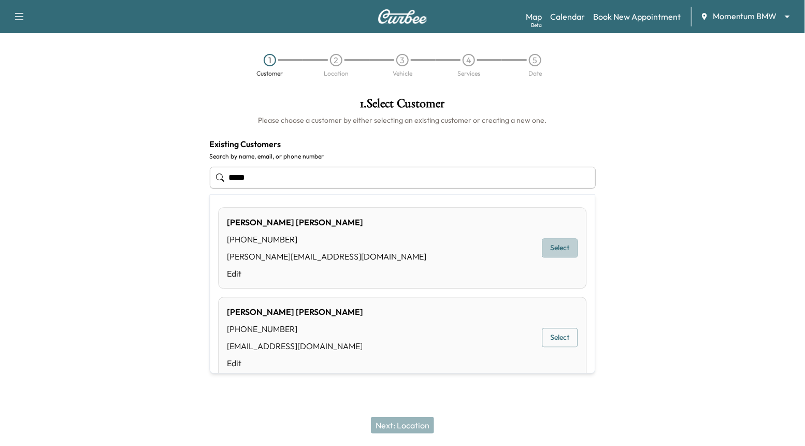
click at [564, 251] on button "Select" at bounding box center [561, 248] width 36 height 19
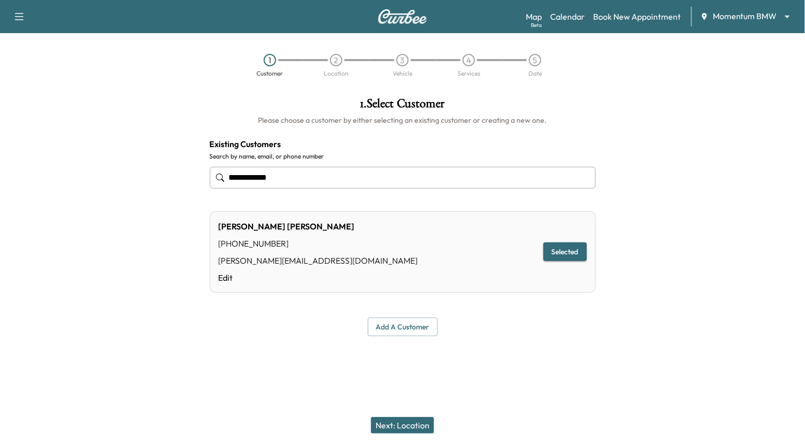
type input "**********"
click at [414, 427] on button "Next: Location" at bounding box center [402, 425] width 63 height 17
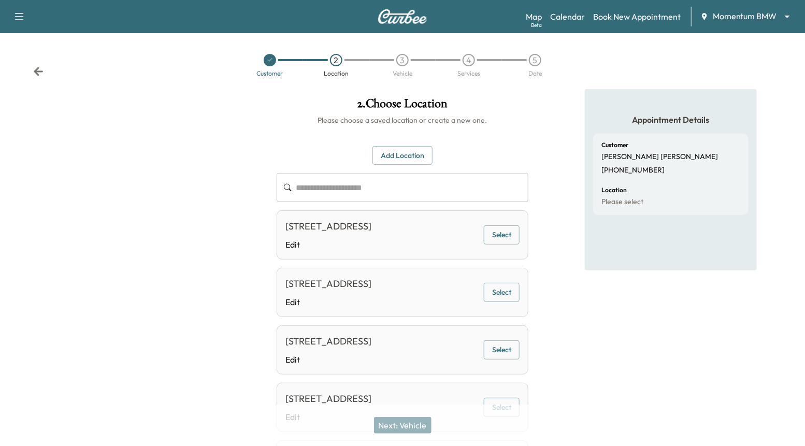
click at [511, 236] on button "Select" at bounding box center [502, 234] width 36 height 19
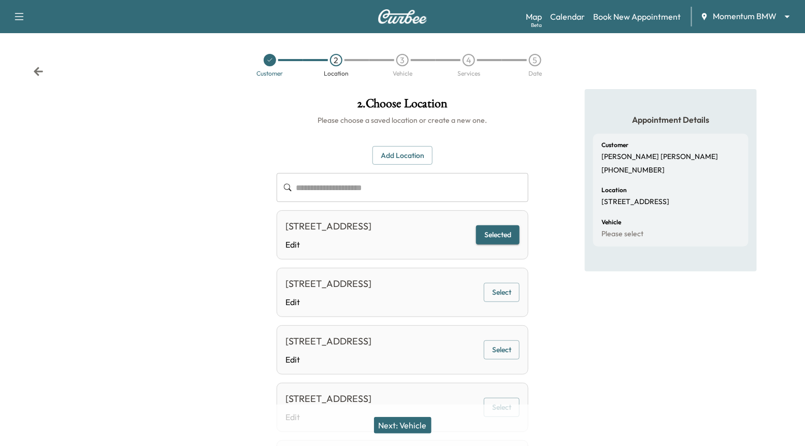
click at [408, 421] on button "Next: Vehicle" at bounding box center [403, 425] width 58 height 17
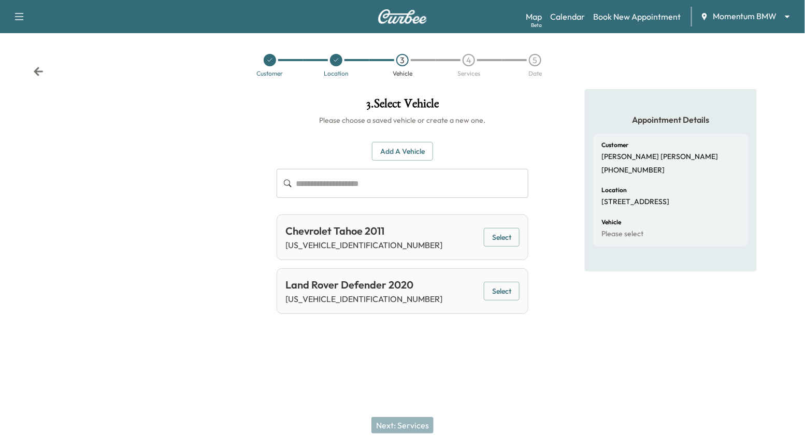
click at [503, 226] on div "Chevrolet Tahoe 2011 1GNSKCE07BR137245 Select" at bounding box center [403, 238] width 252 height 46
click at [503, 238] on button "Select" at bounding box center [502, 237] width 36 height 19
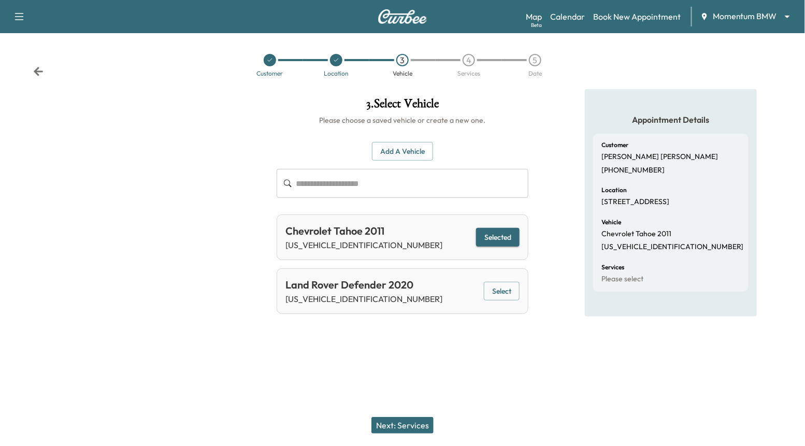
click at [401, 426] on button "Next: Services" at bounding box center [403, 425] width 62 height 17
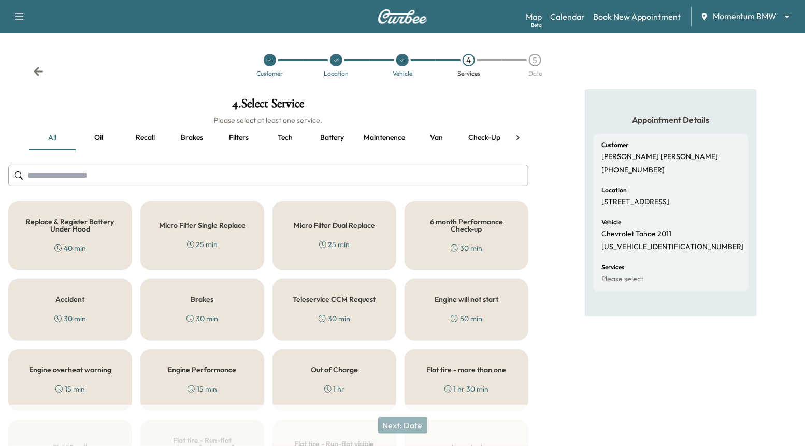
click at [100, 137] on button "Oil" at bounding box center [99, 137] width 47 height 25
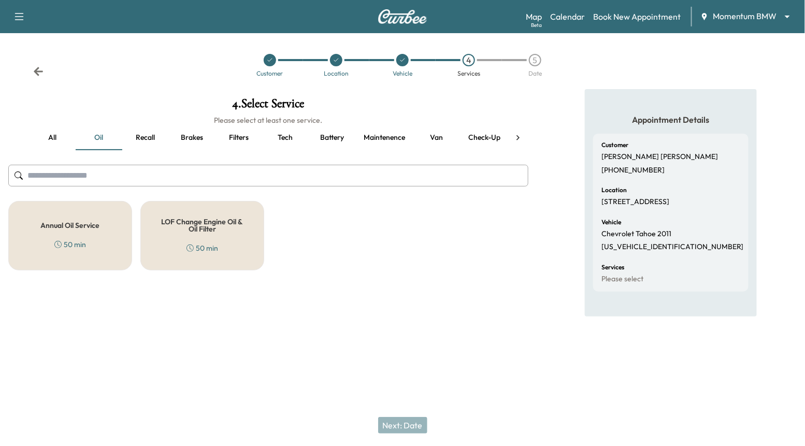
click at [204, 239] on div "LOF Change Engine Oil & Oil Filter 50 min" at bounding box center [202, 235] width 124 height 69
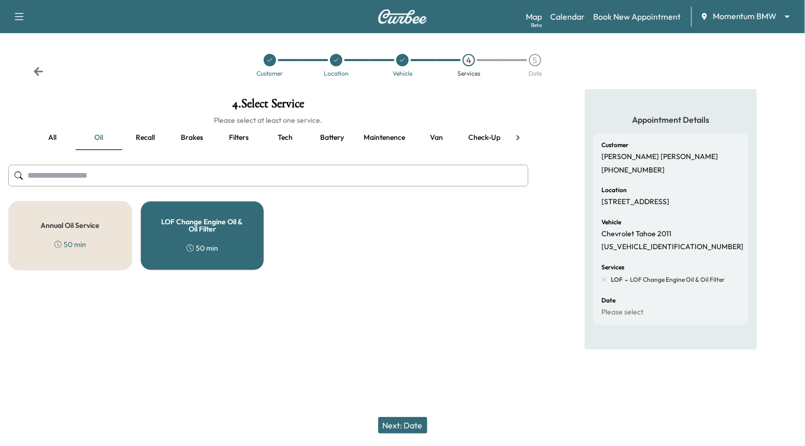
click at [394, 423] on button "Next: Date" at bounding box center [402, 425] width 49 height 17
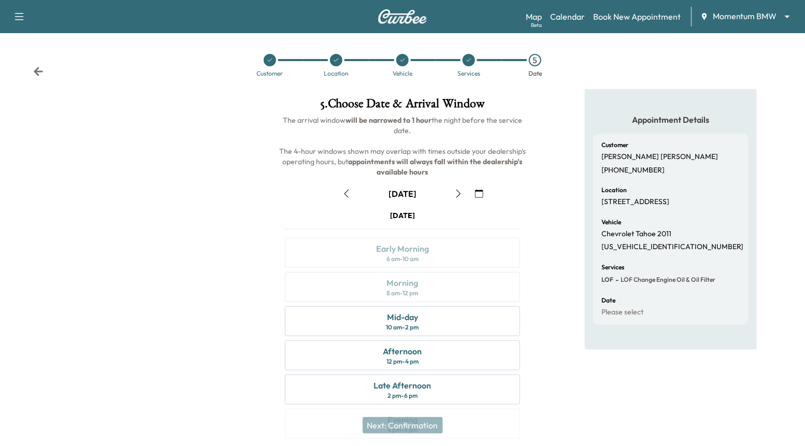
click at [346, 190] on icon "button" at bounding box center [347, 194] width 8 height 8
click at [349, 351] on div "Afternoon 12 pm - 4 pm" at bounding box center [402, 355] width 235 height 30
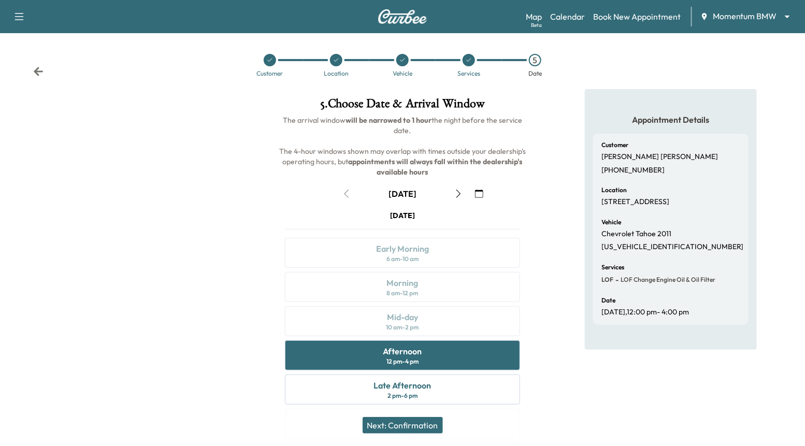
click at [379, 430] on button "Next: Confirmation" at bounding box center [403, 425] width 80 height 17
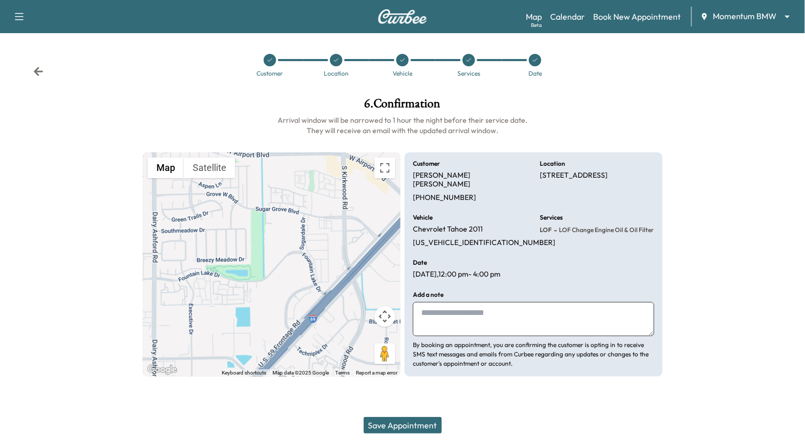
click at [393, 428] on button "Save Appointment" at bounding box center [403, 425] width 78 height 17
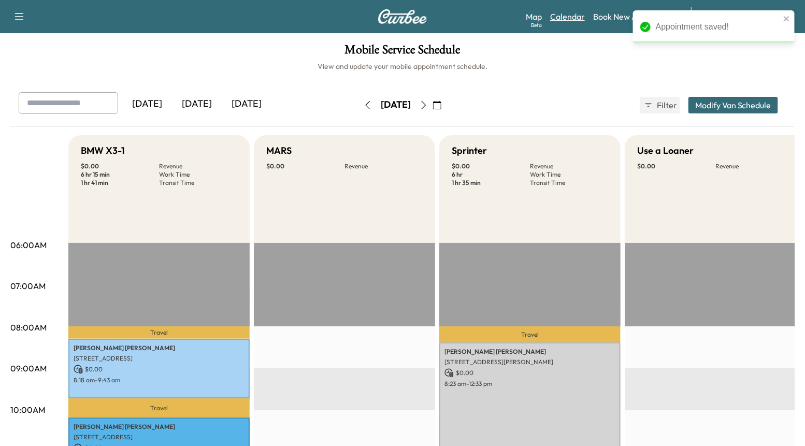
click at [567, 19] on link "Calendar" at bounding box center [567, 16] width 35 height 12
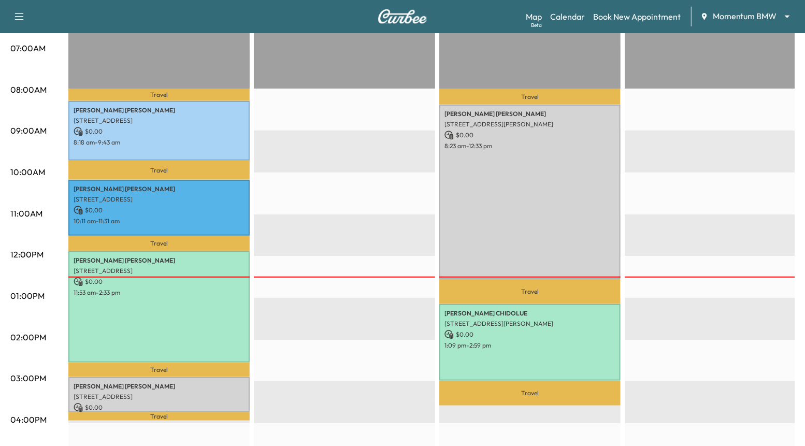
scroll to position [247, 0]
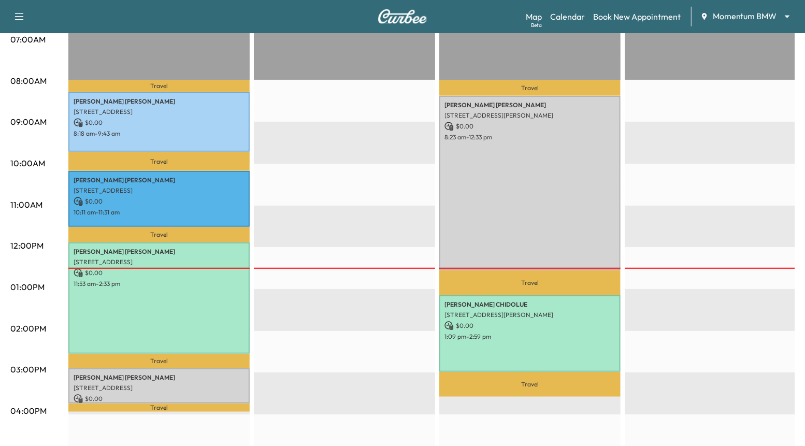
drag, startPoint x: 268, startPoint y: 247, endPoint x: 235, endPoint y: 300, distance: 62.4
click at [268, 249] on div "EST Start" at bounding box center [344, 331] width 181 height 670
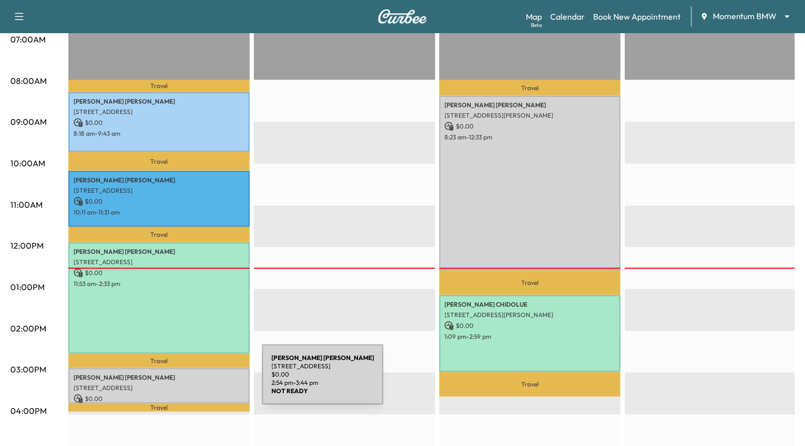
click at [184, 381] on p "Chris Buller" at bounding box center [159, 378] width 171 height 8
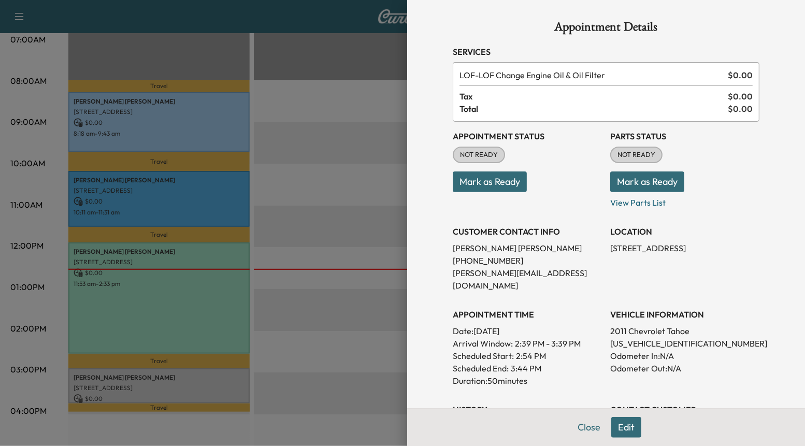
click at [626, 424] on button "Edit" at bounding box center [626, 427] width 30 height 21
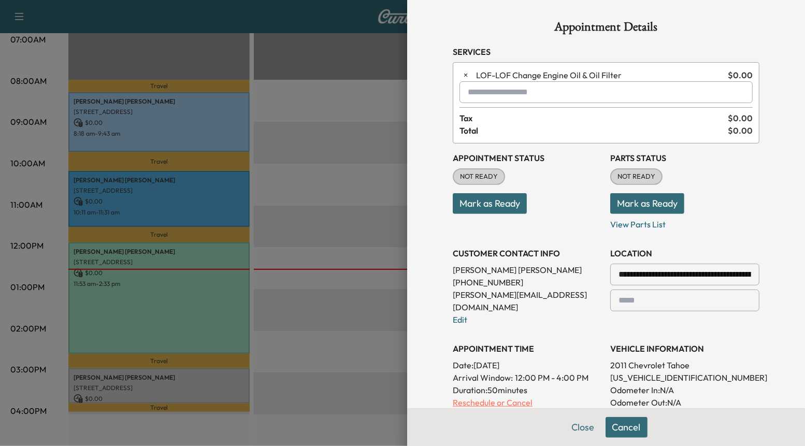
click at [510, 396] on p "Reschedule or Cancel" at bounding box center [527, 402] width 149 height 12
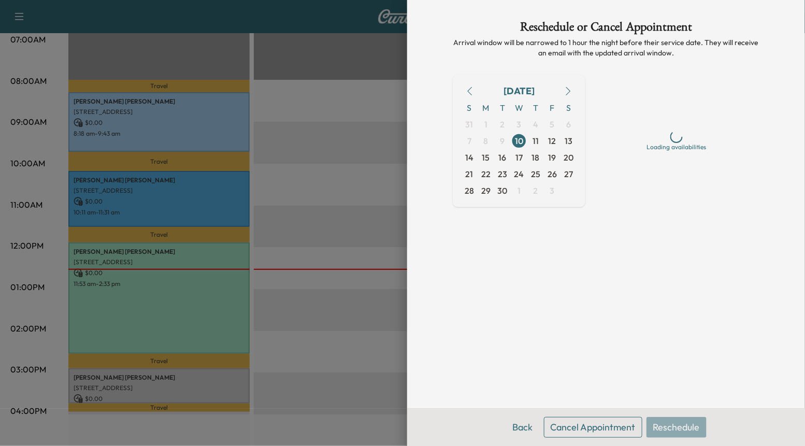
click at [590, 425] on button "Cancel Appointment" at bounding box center [593, 427] width 98 height 21
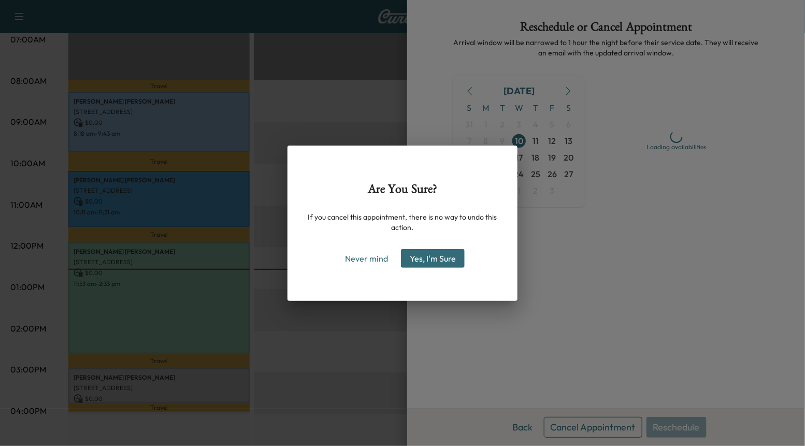
click at [440, 254] on button "Yes, I'm Sure" at bounding box center [433, 258] width 64 height 19
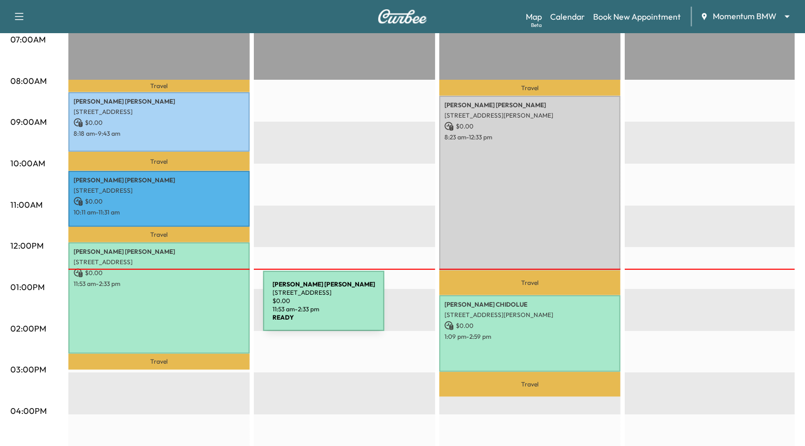
click at [186, 307] on div "YUN CHEN 4607 Shaded Arbor Way, Sugar Land, TX 77479, USA $ 0.00 11:53 am - 2:3…" at bounding box center [158, 298] width 181 height 111
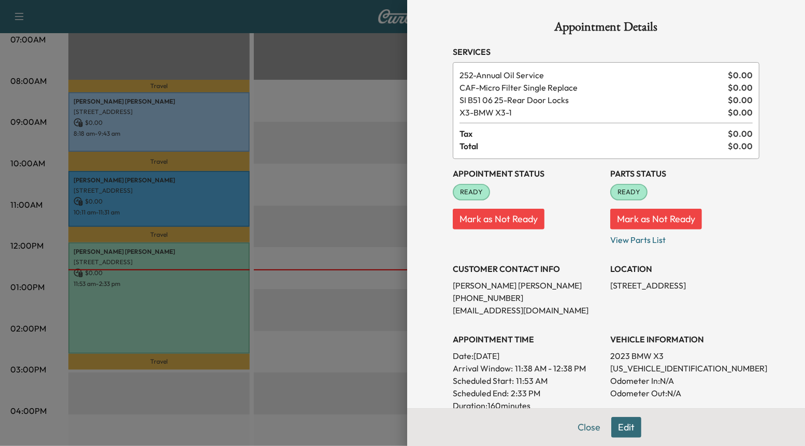
click at [633, 428] on button "Edit" at bounding box center [626, 427] width 30 height 21
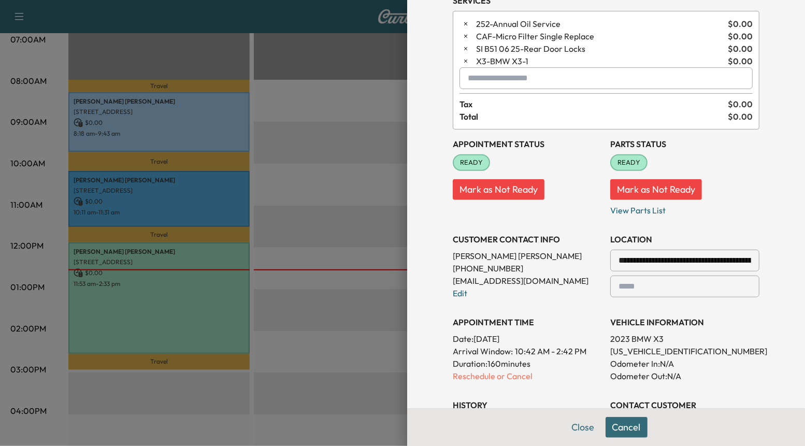
scroll to position [54, 0]
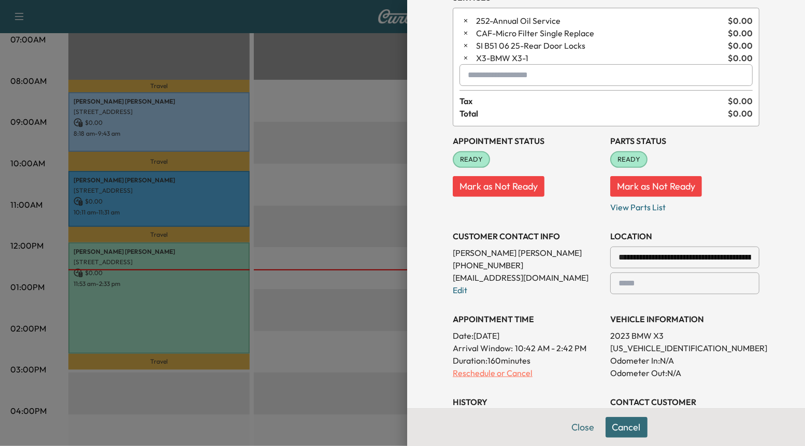
click at [505, 377] on p "Reschedule or Cancel" at bounding box center [527, 373] width 149 height 12
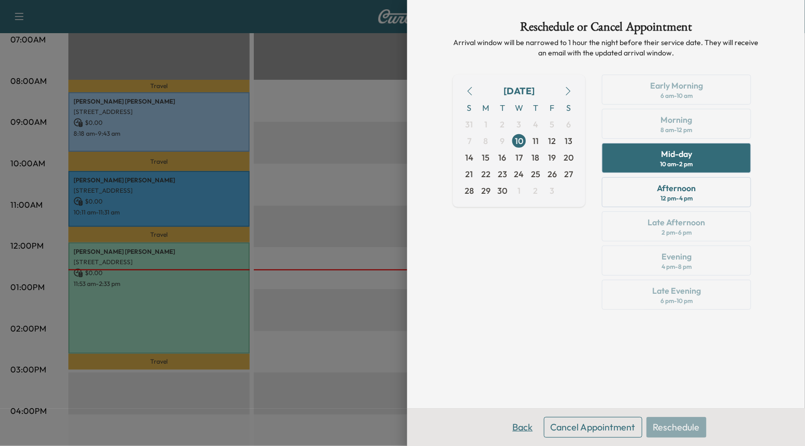
click at [523, 426] on button "Back" at bounding box center [523, 427] width 34 height 21
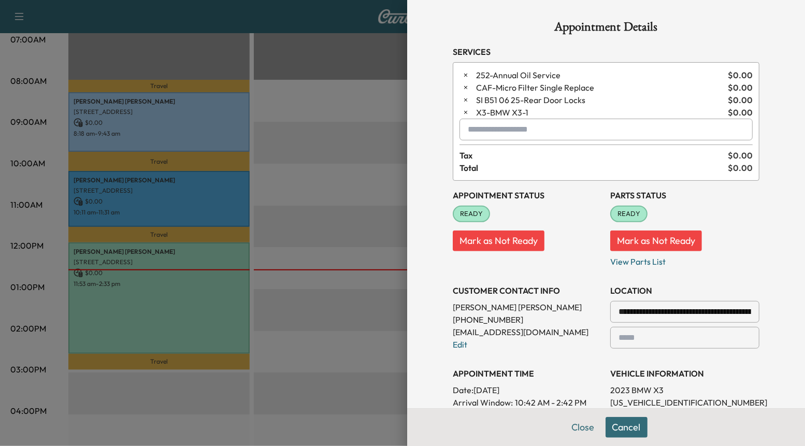
click at [356, 333] on div at bounding box center [402, 223] width 805 height 446
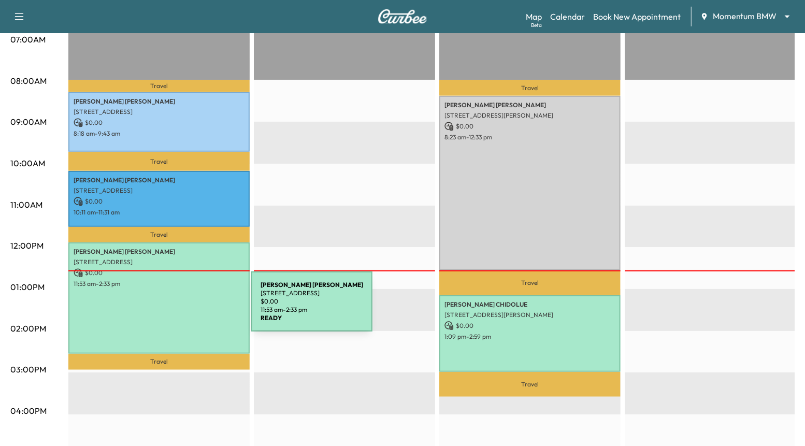
click at [174, 308] on div "YUN CHEN 4607 Shaded Arbor Way, Sugar Land, TX 77479, USA $ 0.00 11:53 am - 2:3…" at bounding box center [158, 298] width 181 height 111
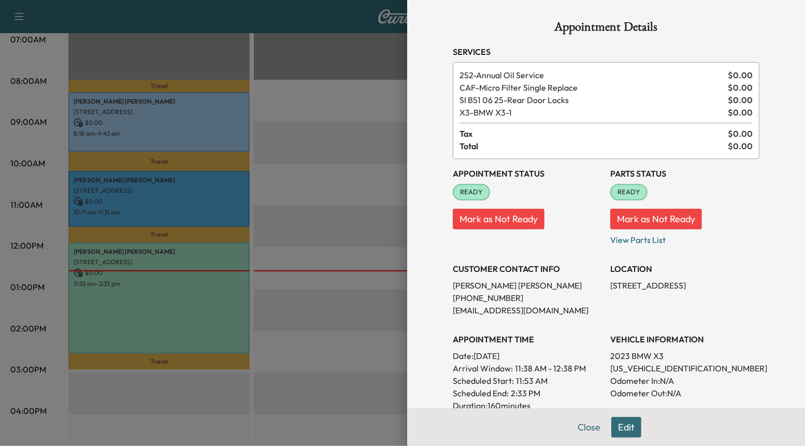
click at [629, 430] on button "Edit" at bounding box center [626, 427] width 30 height 21
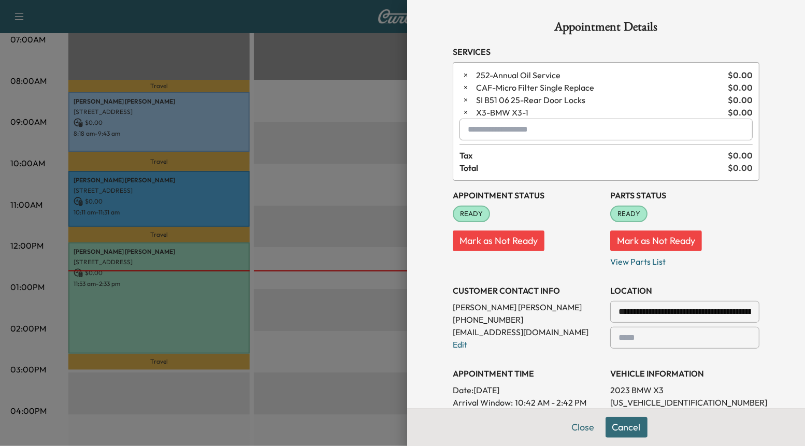
click at [323, 205] on div at bounding box center [402, 223] width 805 height 446
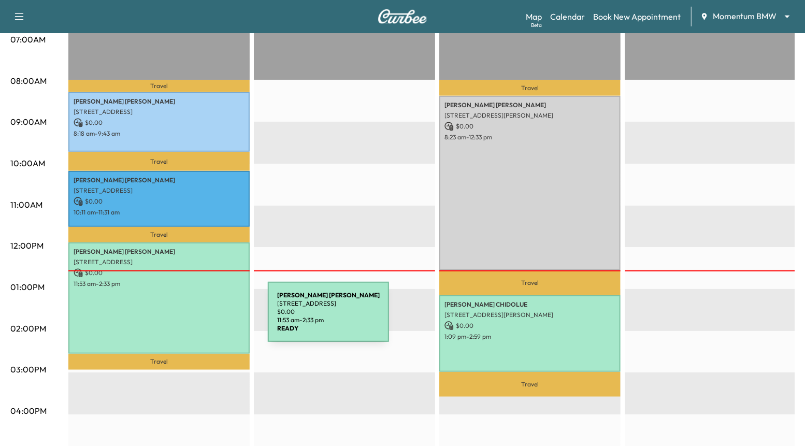
click at [190, 318] on div "YUN CHEN 4607 Shaded Arbor Way, Sugar Land, TX 77479, USA $ 0.00 11:53 am - 2:3…" at bounding box center [158, 298] width 181 height 111
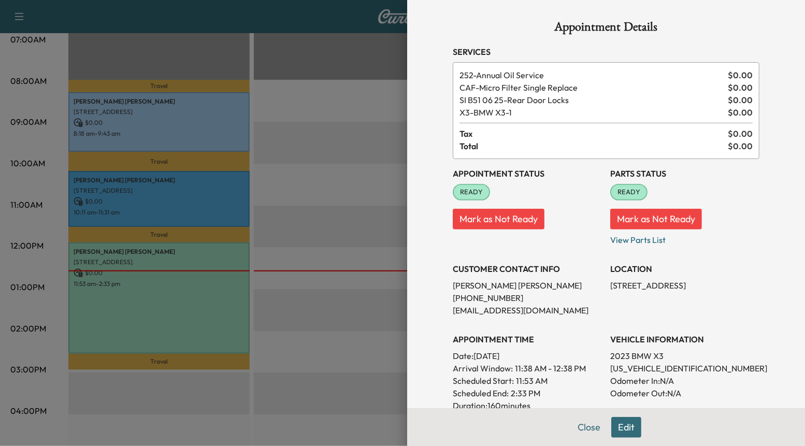
click at [387, 324] on div at bounding box center [402, 223] width 805 height 446
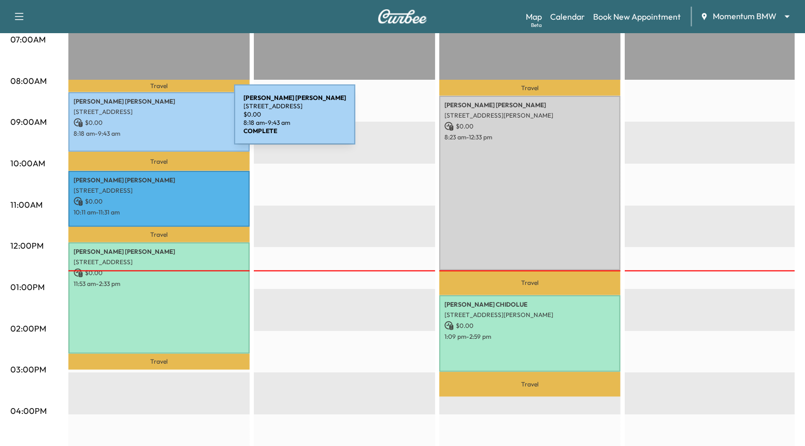
click at [156, 121] on p "$ 0.00" at bounding box center [159, 122] width 171 height 9
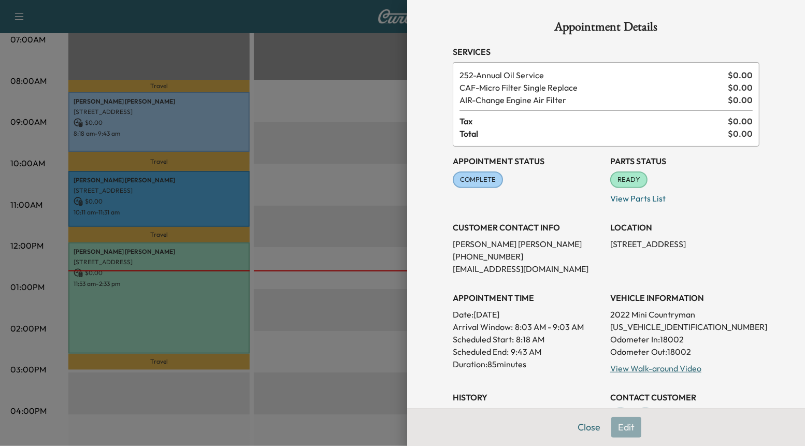
click at [354, 243] on div at bounding box center [402, 223] width 805 height 446
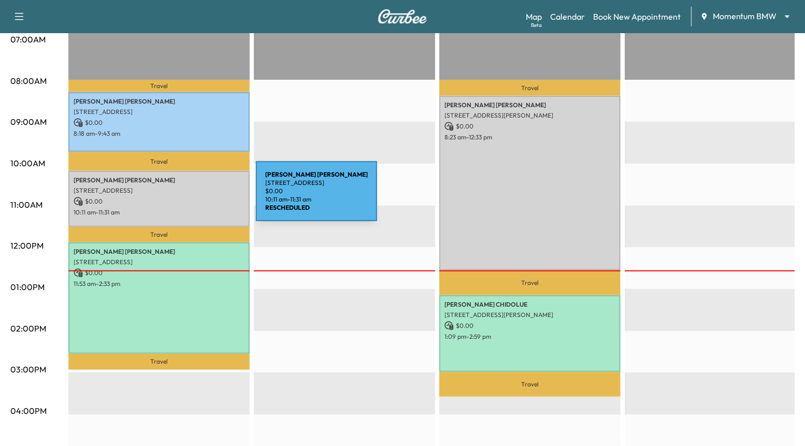
click at [178, 197] on p "$ 0.00" at bounding box center [159, 201] width 171 height 9
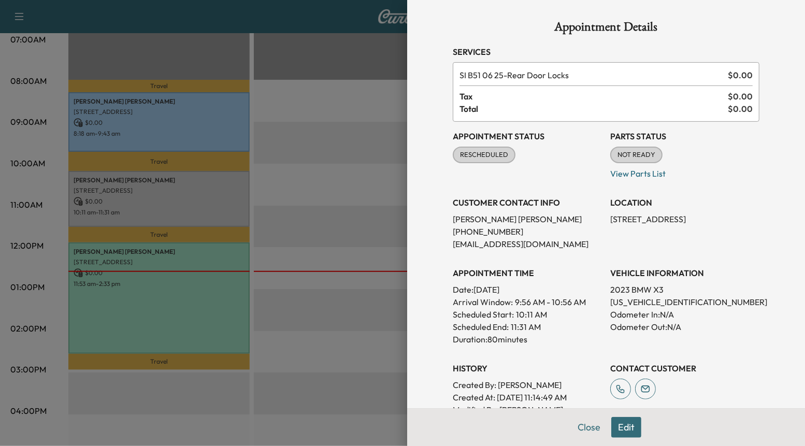
click at [629, 426] on button "Edit" at bounding box center [626, 427] width 30 height 21
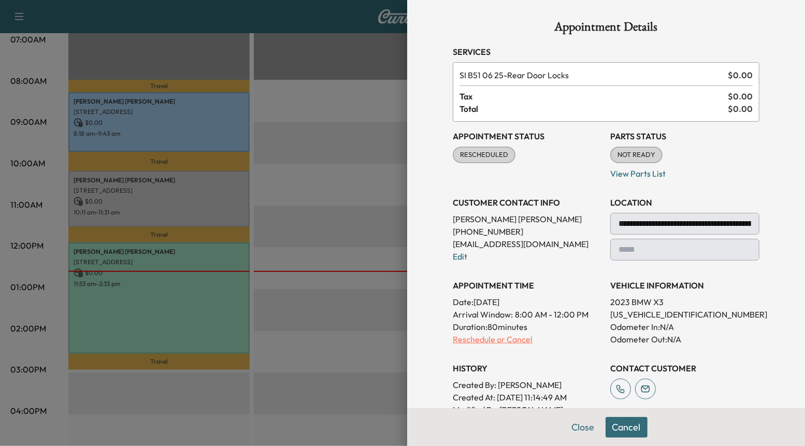
click at [485, 341] on p "Reschedule or Cancel" at bounding box center [527, 339] width 149 height 12
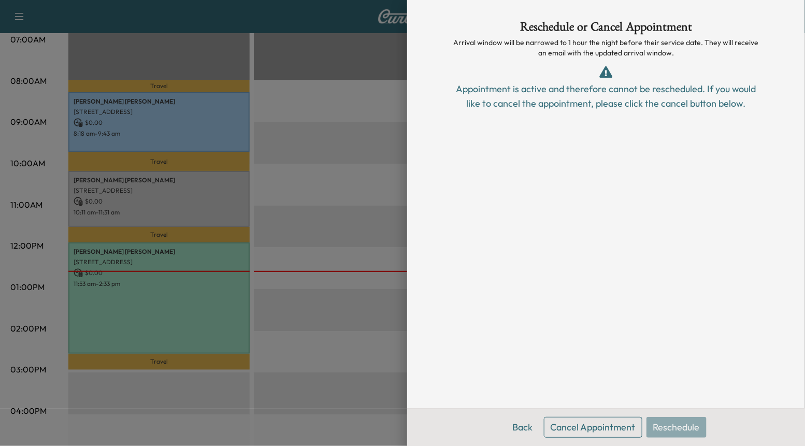
click at [593, 344] on div "Reschedule or Cancel Appointment Arrival window will be narrowed to 1 hour the …" at bounding box center [606, 204] width 332 height 408
click at [181, 198] on div at bounding box center [402, 223] width 805 height 446
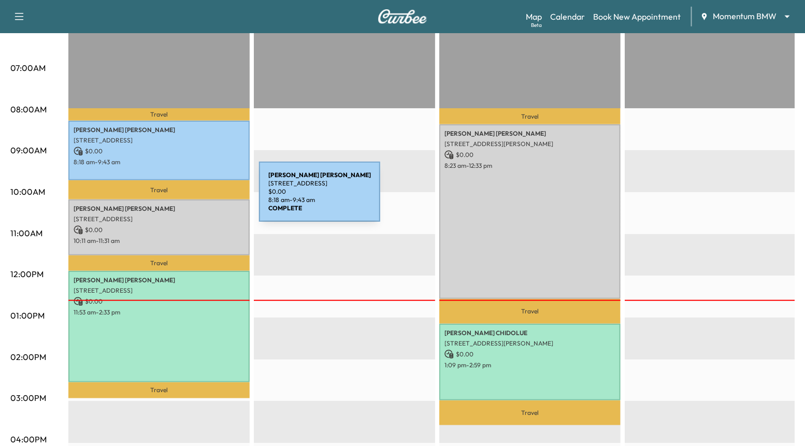
scroll to position [220, 0]
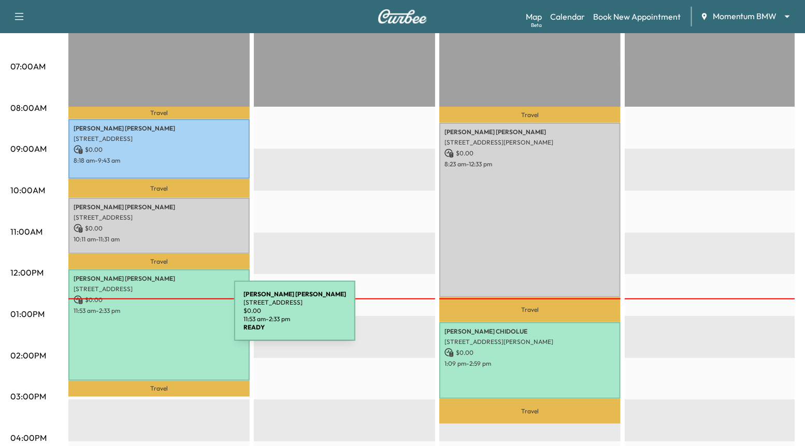
click at [156, 317] on div "YUN CHEN 4607 Shaded Arbor Way, Sugar Land, TX 77479, USA $ 0.00 11:53 am - 2:3…" at bounding box center [158, 324] width 181 height 111
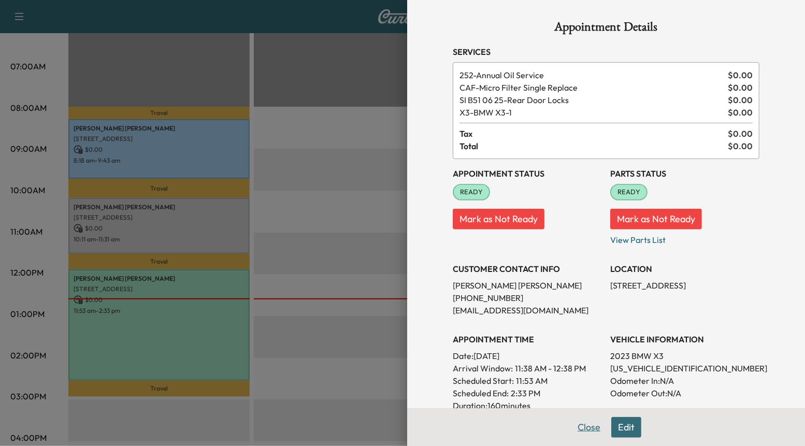
click at [591, 429] on button "Close" at bounding box center [589, 427] width 36 height 21
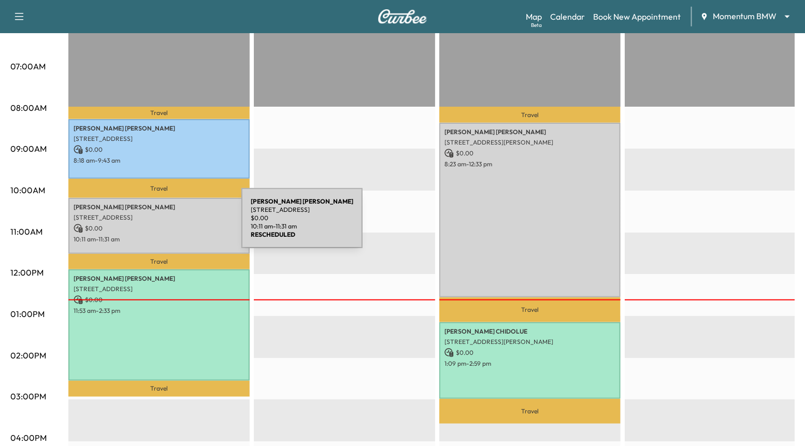
click at [164, 224] on p "$ 0.00" at bounding box center [159, 228] width 171 height 9
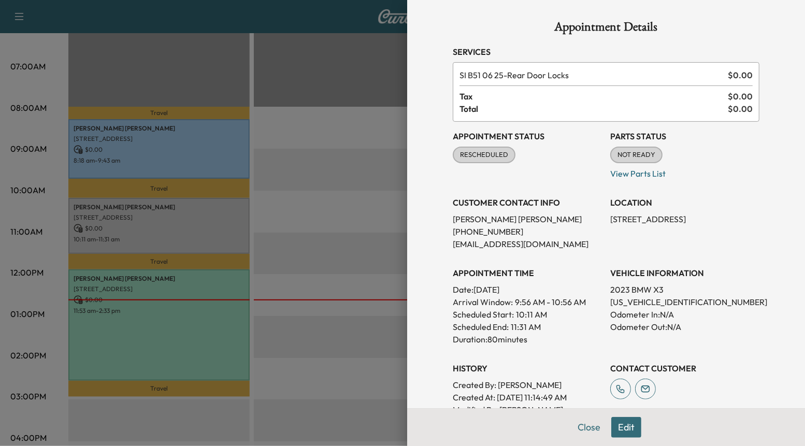
click at [627, 433] on button "Edit" at bounding box center [626, 427] width 30 height 21
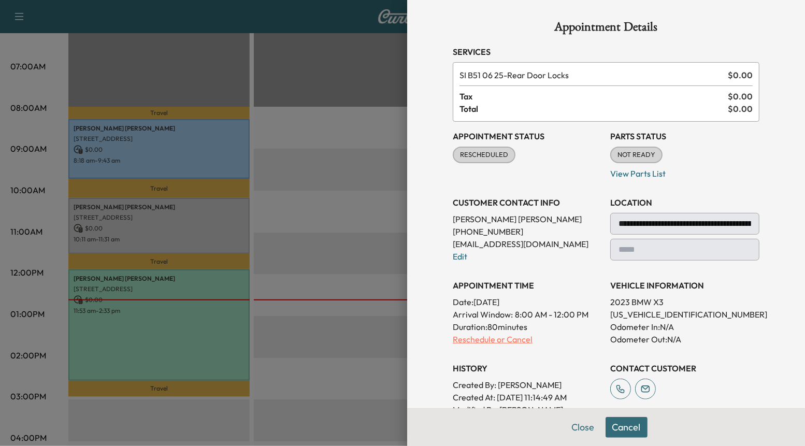
click at [497, 340] on p "Reschedule or Cancel" at bounding box center [527, 339] width 149 height 12
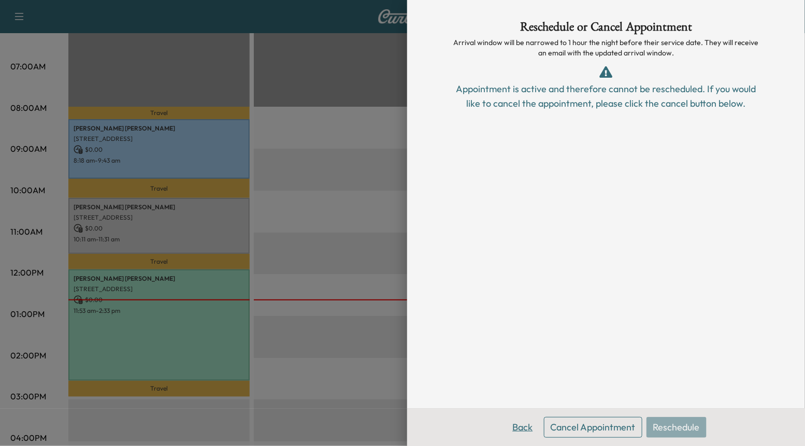
click at [527, 430] on button "Back" at bounding box center [523, 427] width 34 height 21
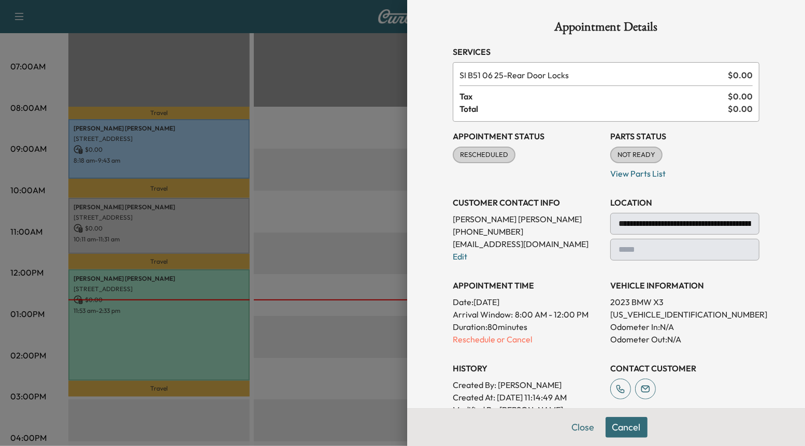
click at [311, 372] on div at bounding box center [402, 223] width 805 height 446
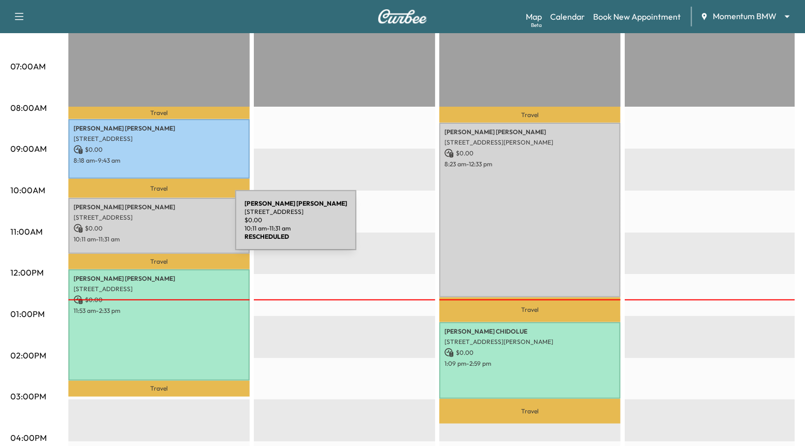
click at [158, 226] on p "$ 0.00" at bounding box center [159, 228] width 171 height 9
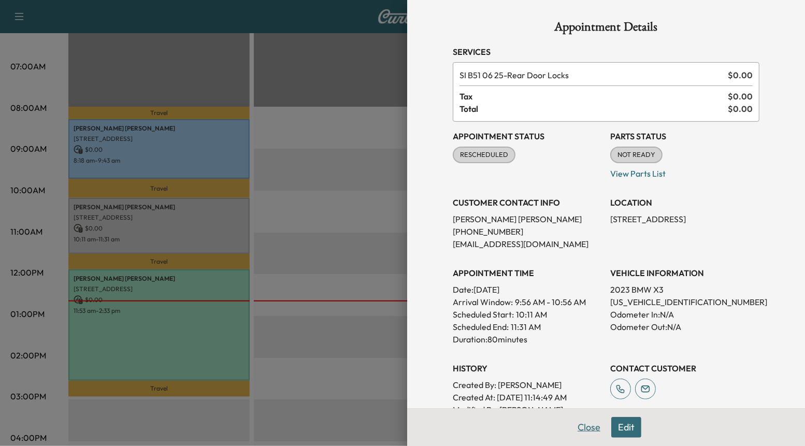
click at [594, 429] on button "Close" at bounding box center [589, 427] width 36 height 21
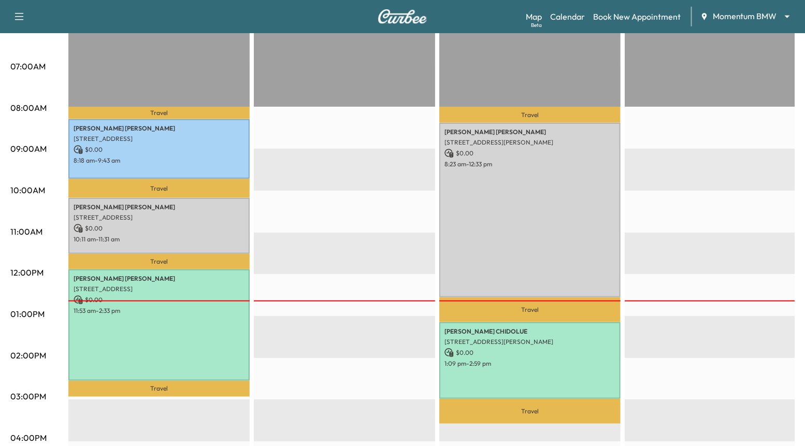
click at [639, 23] on div "Map Beta Calendar Book New Appointment Momentum BMW ******** ​" at bounding box center [661, 17] width 271 height 20
click at [625, 16] on link "Book New Appointment" at bounding box center [637, 16] width 88 height 12
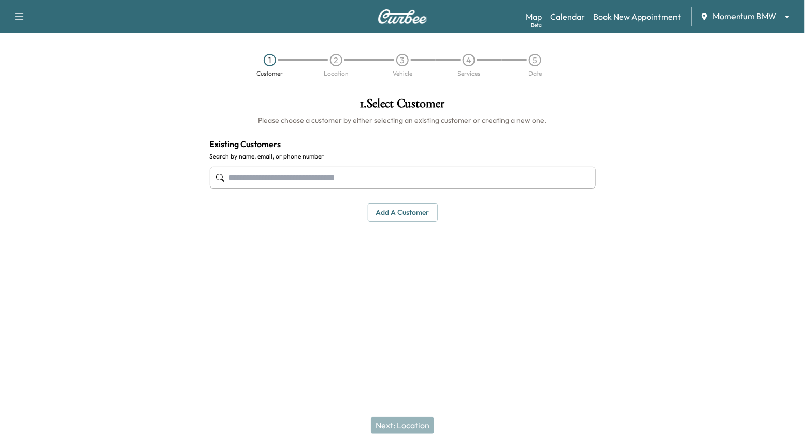
click at [273, 175] on input "text" at bounding box center [403, 178] width 386 height 22
type input "*"
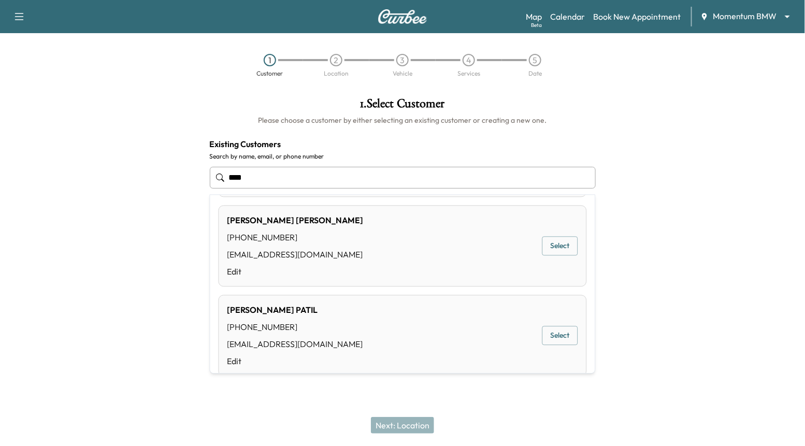
scroll to position [445, 0]
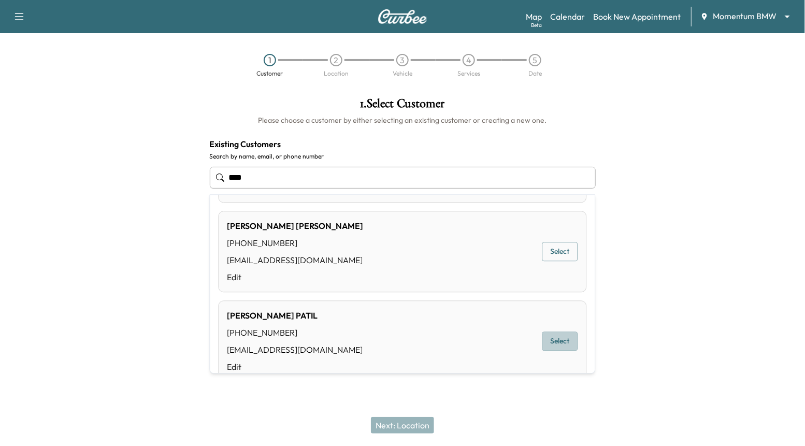
click at [564, 345] on button "Select" at bounding box center [561, 341] width 36 height 19
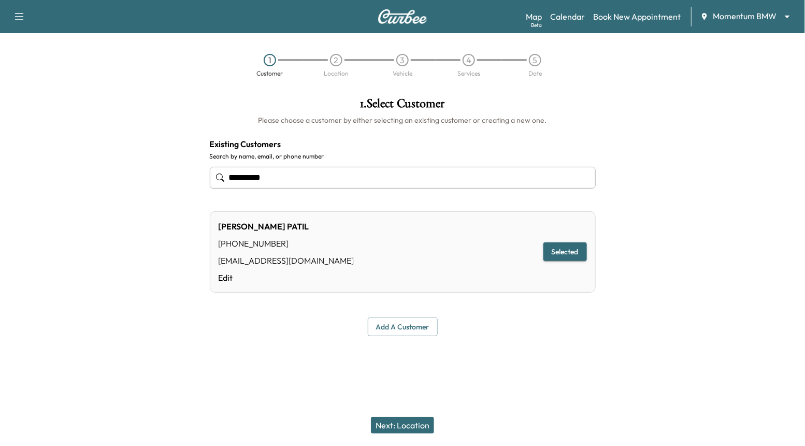
type input "**********"
click at [386, 429] on button "Next: Location" at bounding box center [402, 425] width 63 height 17
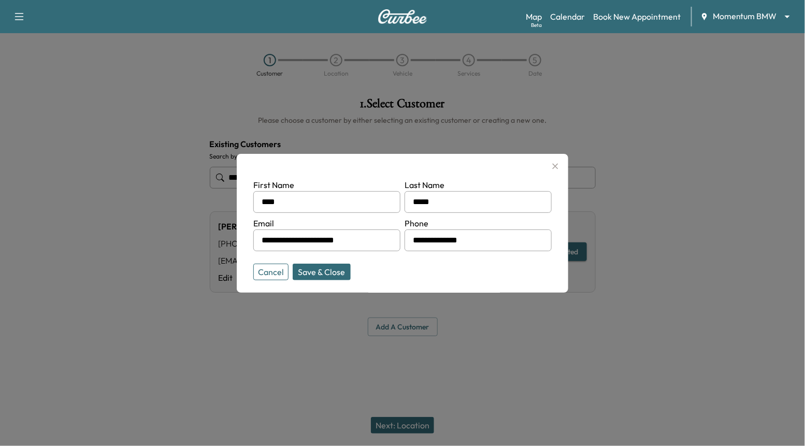
click at [341, 267] on button "Save & Close" at bounding box center [322, 272] width 58 height 17
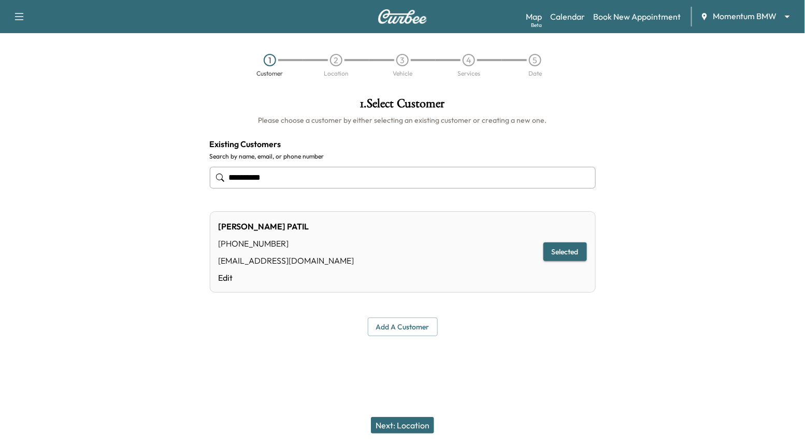
click at [391, 419] on button "Next: Location" at bounding box center [402, 425] width 63 height 17
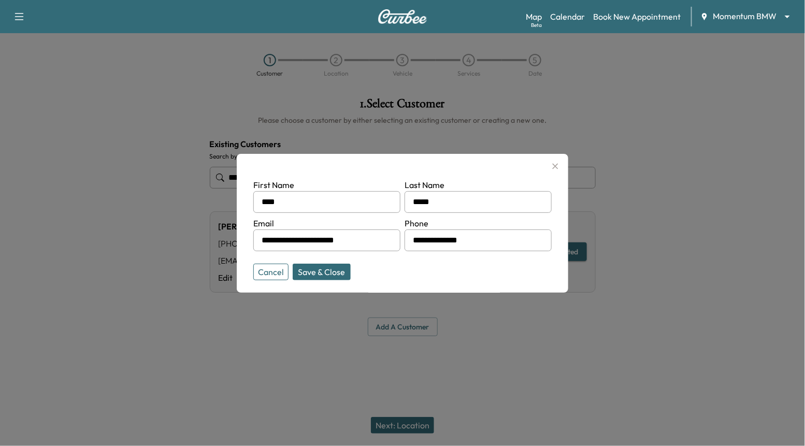
click at [335, 272] on button "Save & Close" at bounding box center [322, 272] width 58 height 17
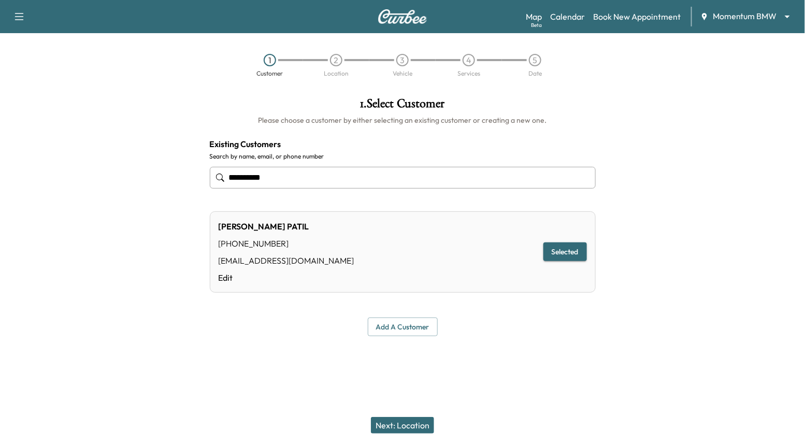
click at [381, 430] on button "Next: Location" at bounding box center [402, 425] width 63 height 17
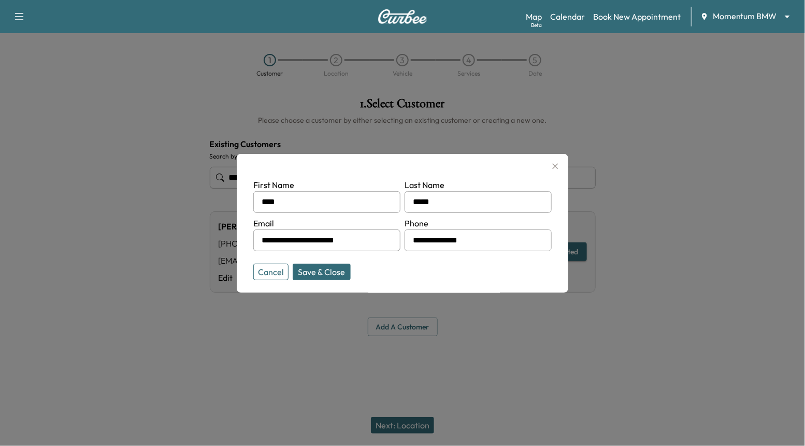
click at [327, 269] on button "Save & Close" at bounding box center [322, 272] width 58 height 17
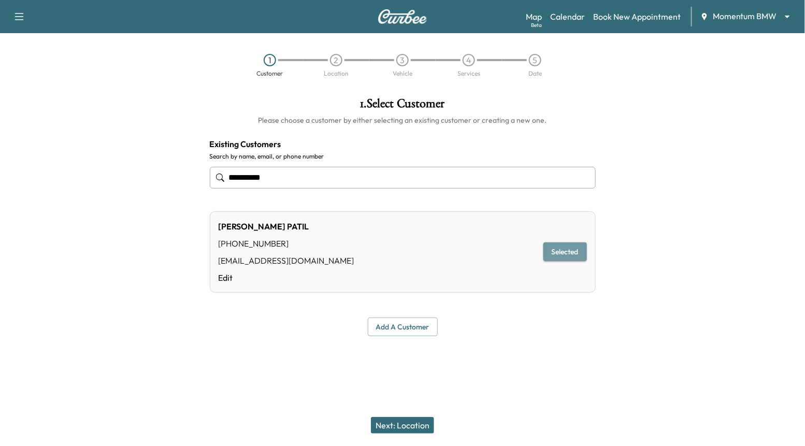
click at [554, 252] on button "Selected" at bounding box center [566, 252] width 44 height 19
click at [380, 422] on button "Next: Location" at bounding box center [402, 425] width 63 height 17
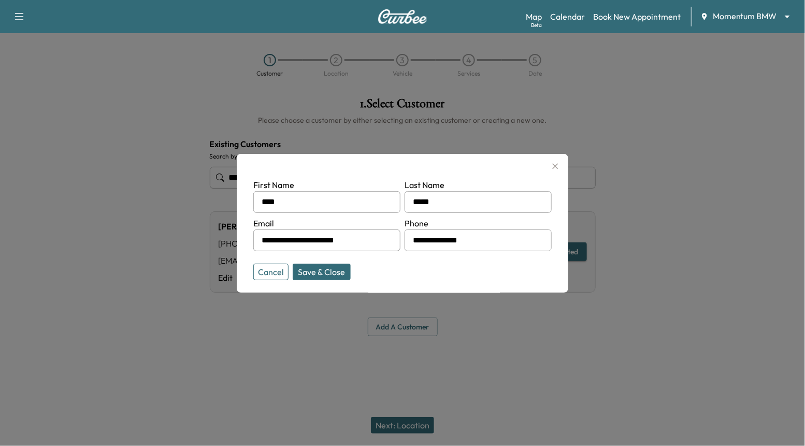
click at [308, 273] on button "Save & Close" at bounding box center [322, 272] width 58 height 17
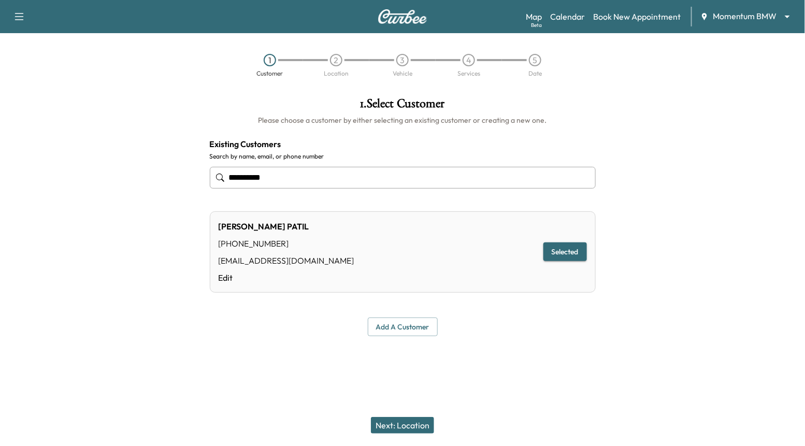
click at [293, 264] on button "Save & Close" at bounding box center [322, 272] width 58 height 17
click at [568, 248] on button "Selected" at bounding box center [566, 252] width 44 height 19
click at [387, 332] on button "Add a customer" at bounding box center [403, 327] width 70 height 19
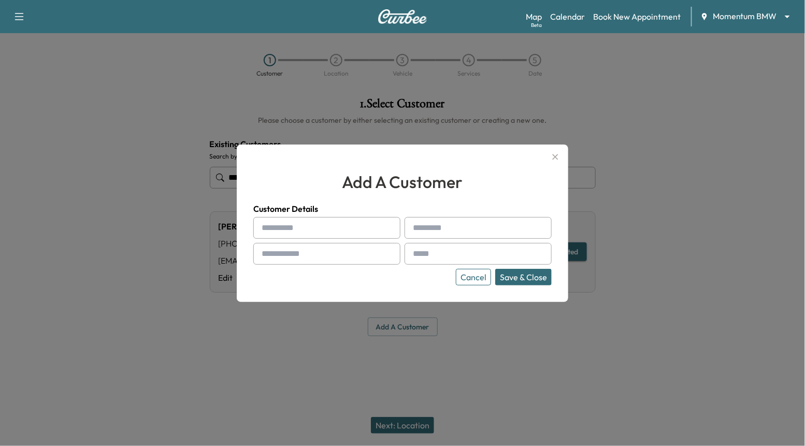
click at [474, 280] on button "Cancel" at bounding box center [473, 277] width 35 height 17
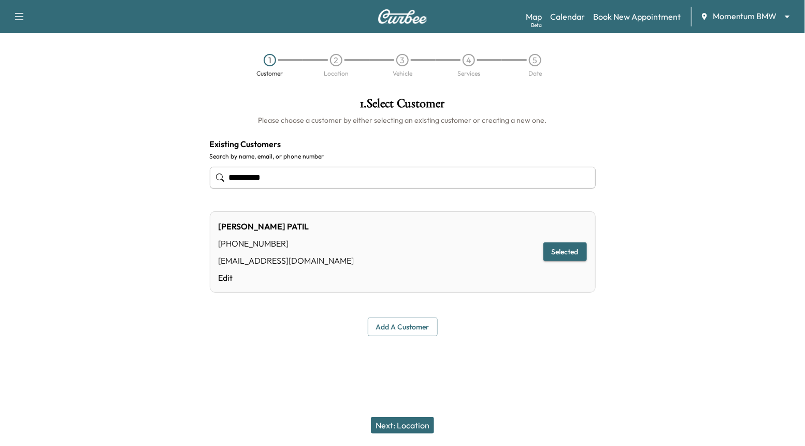
click at [379, 426] on button "Next: Location" at bounding box center [402, 425] width 63 height 17
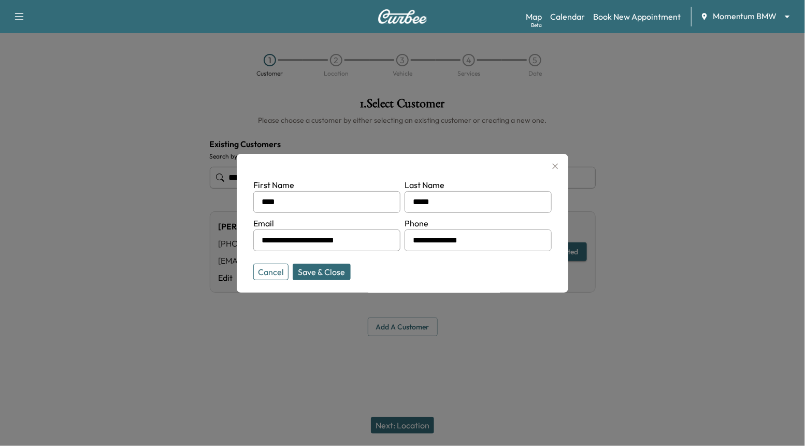
click at [304, 276] on button "Save & Close" at bounding box center [322, 272] width 58 height 17
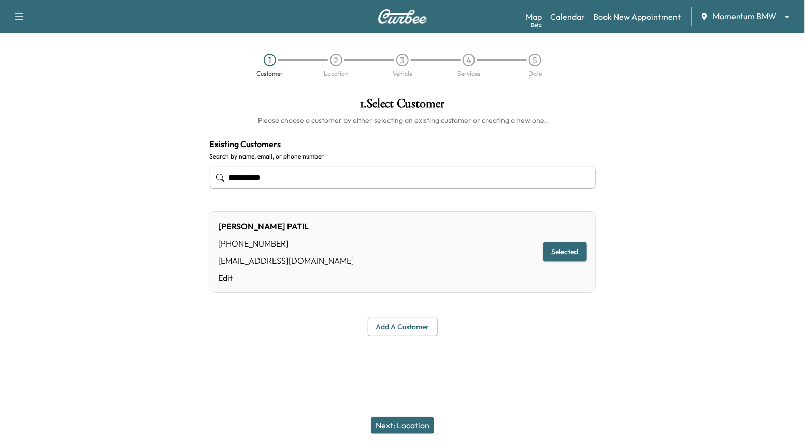
click at [388, 426] on button "Next: Location" at bounding box center [402, 425] width 63 height 17
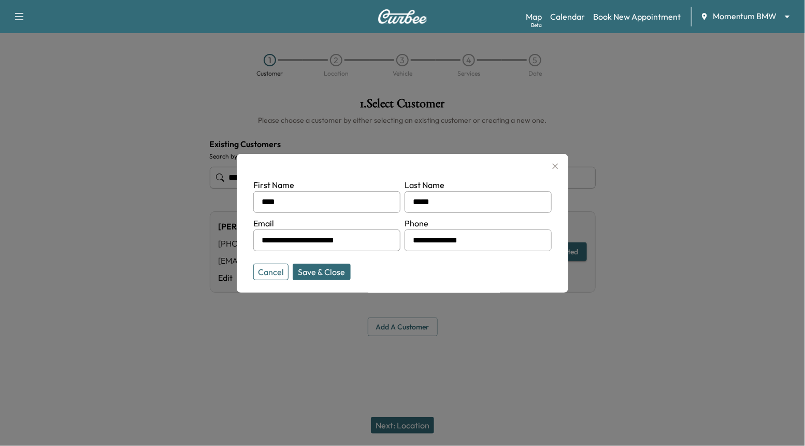
click at [324, 271] on button "Save & Close" at bounding box center [322, 272] width 58 height 17
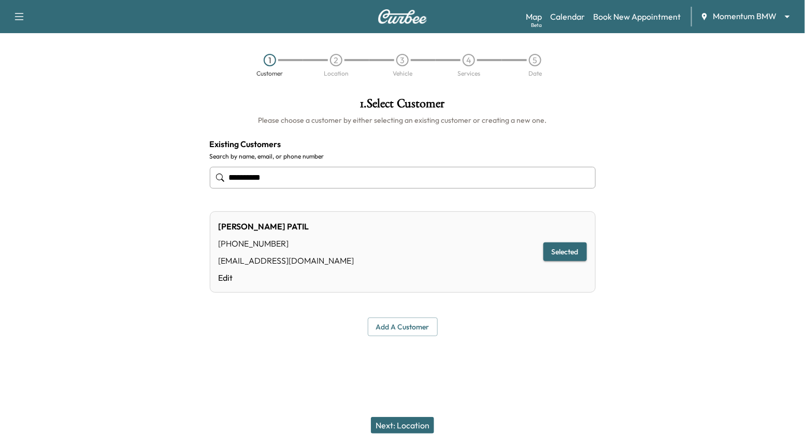
click at [380, 420] on button "Next: Location" at bounding box center [402, 425] width 63 height 17
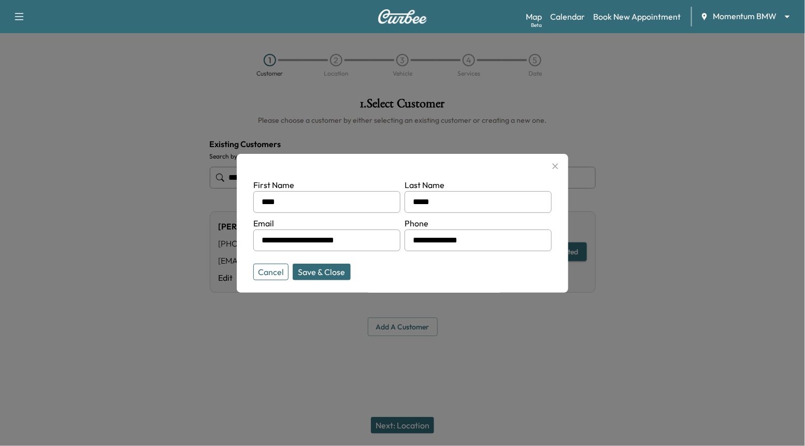
click at [320, 265] on button "Save & Close" at bounding box center [322, 272] width 58 height 17
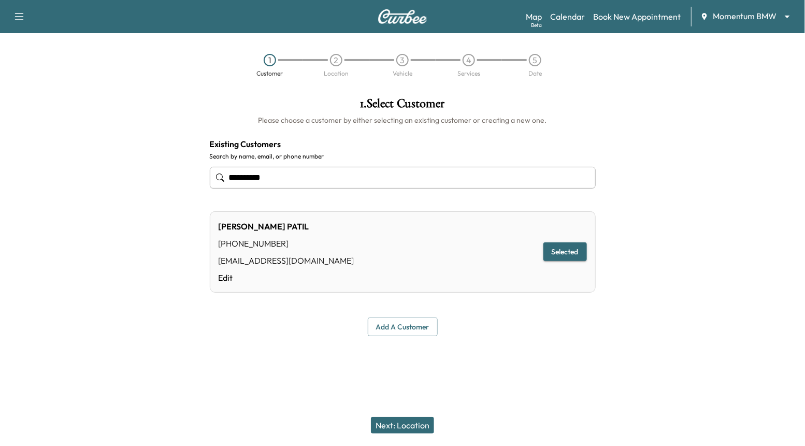
click at [386, 426] on button "Next: Location" at bounding box center [402, 425] width 63 height 17
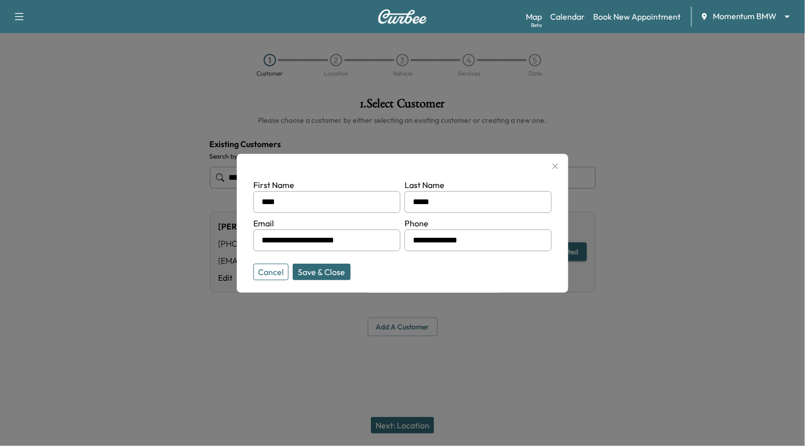
click at [556, 168] on icon "button" at bounding box center [555, 166] width 12 height 12
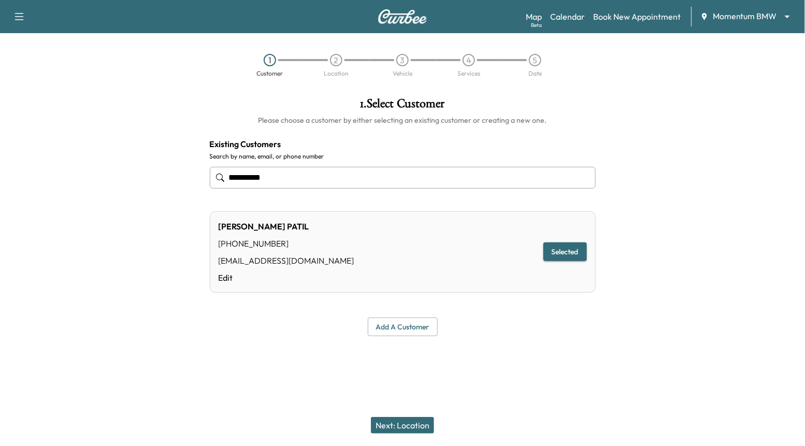
click at [418, 427] on button "Next: Location" at bounding box center [402, 425] width 63 height 17
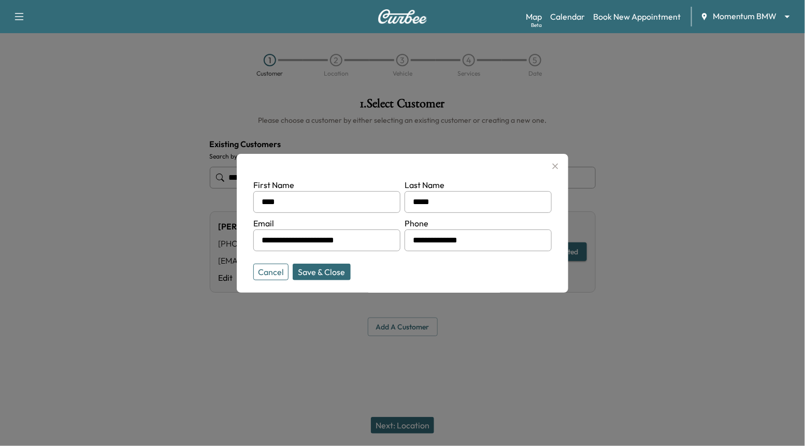
click at [322, 269] on button "Save & Close" at bounding box center [322, 272] width 58 height 17
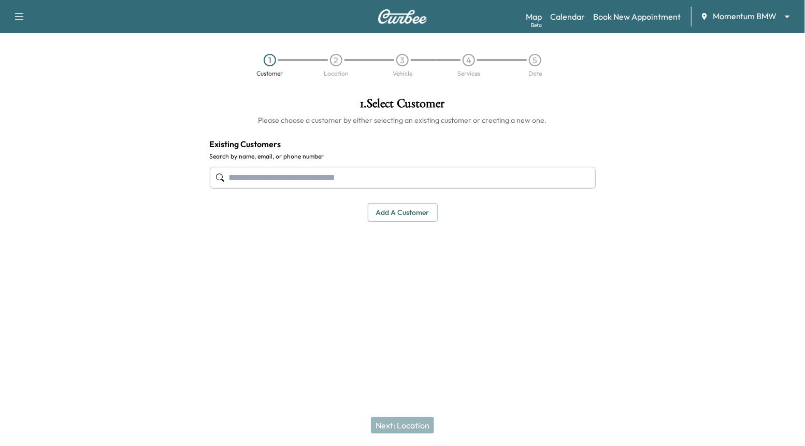
click at [336, 179] on input "text" at bounding box center [403, 178] width 386 height 22
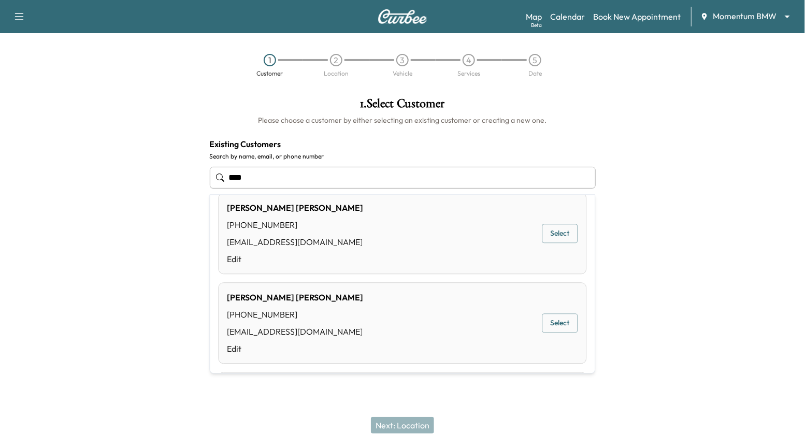
scroll to position [464, 0]
click at [552, 320] on button "Select" at bounding box center [561, 321] width 36 height 19
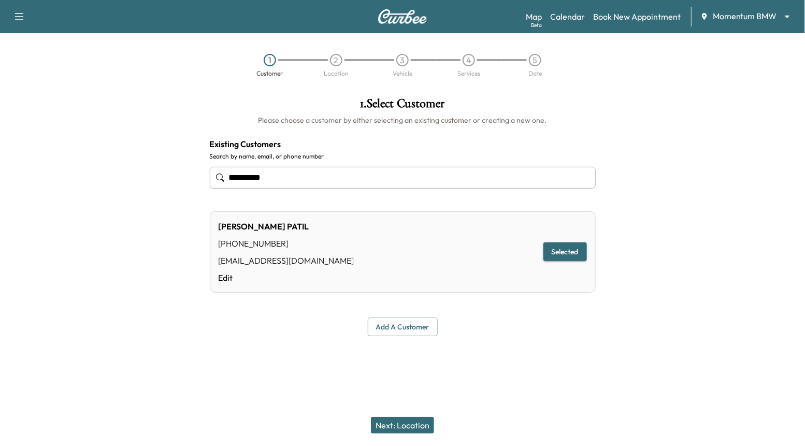
type input "**********"
click at [397, 425] on button "Next: Location" at bounding box center [402, 425] width 63 height 17
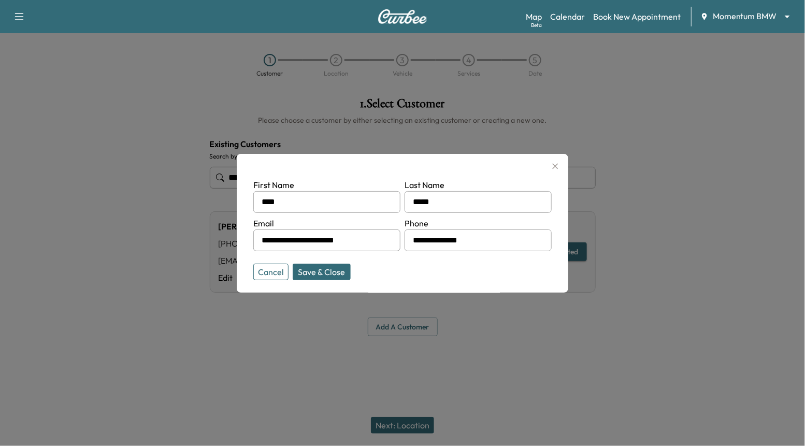
click at [397, 425] on div at bounding box center [402, 223] width 805 height 446
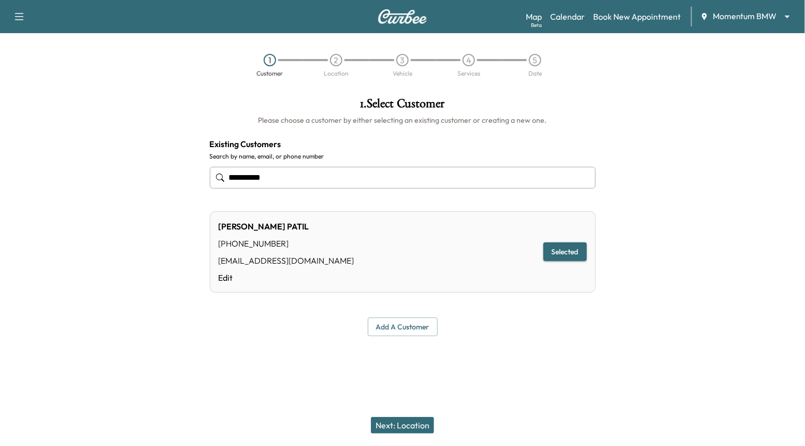
click at [397, 425] on button "Next: Location" at bounding box center [402, 425] width 63 height 17
click at [397, 425] on div at bounding box center [402, 223] width 805 height 446
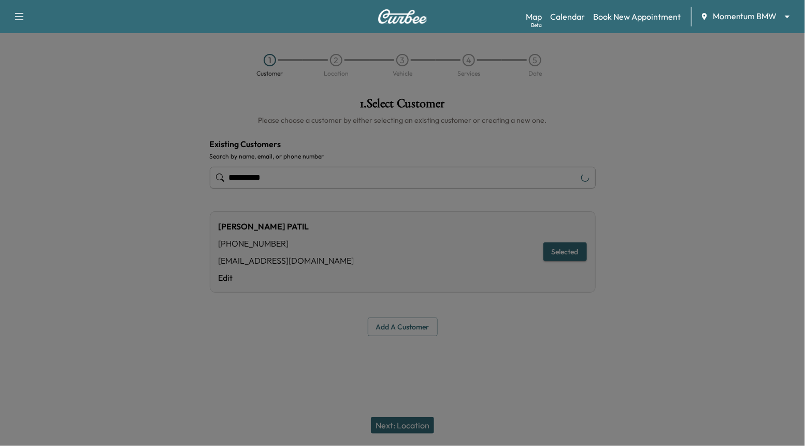
click at [397, 425] on button "Next: Location" at bounding box center [402, 425] width 63 height 17
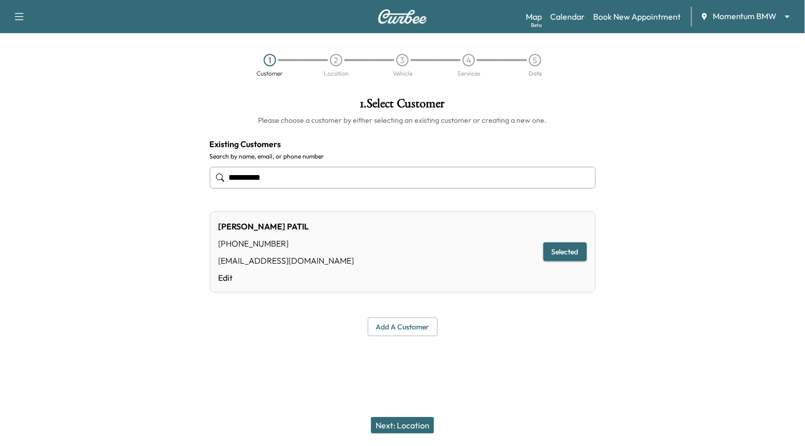
click at [395, 425] on div at bounding box center [402, 223] width 805 height 446
click at [395, 425] on button "Next: Location" at bounding box center [402, 425] width 63 height 17
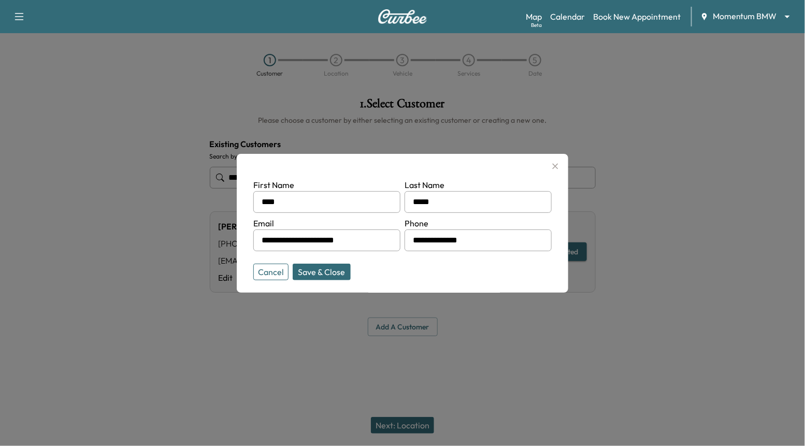
drag, startPoint x: 465, startPoint y: 446, endPoint x: 345, endPoint y: 331, distance: 166.8
click at [367, 349] on div at bounding box center [402, 223] width 805 height 446
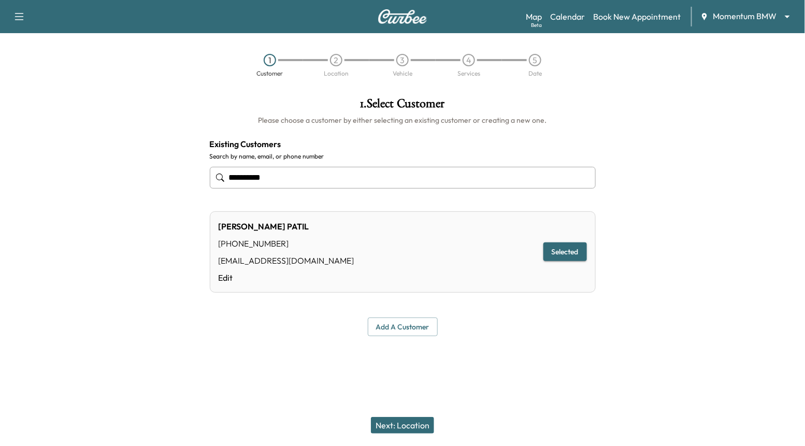
click at [418, 426] on button "Next: Location" at bounding box center [402, 425] width 63 height 17
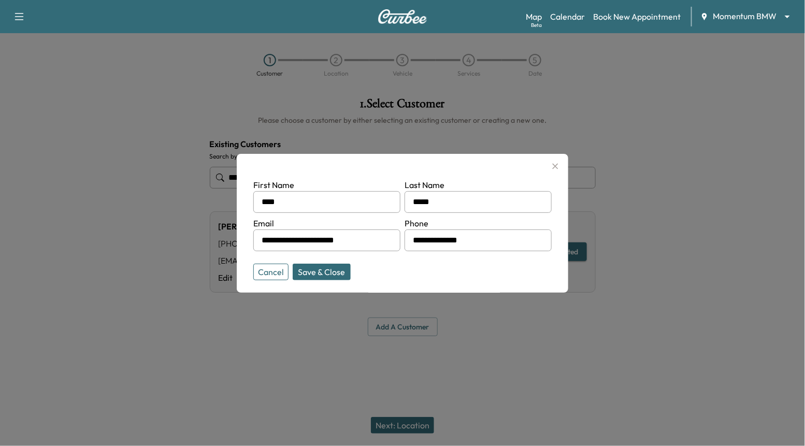
click at [273, 271] on button "Cancel" at bounding box center [270, 272] width 35 height 17
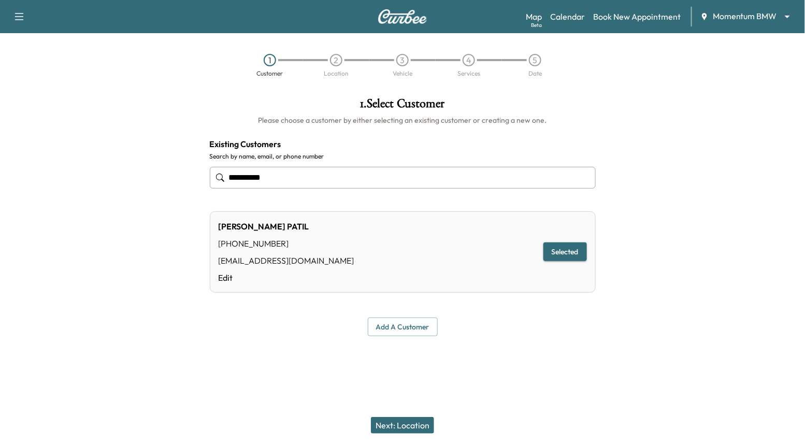
click at [404, 425] on button "Next: Location" at bounding box center [402, 425] width 63 height 17
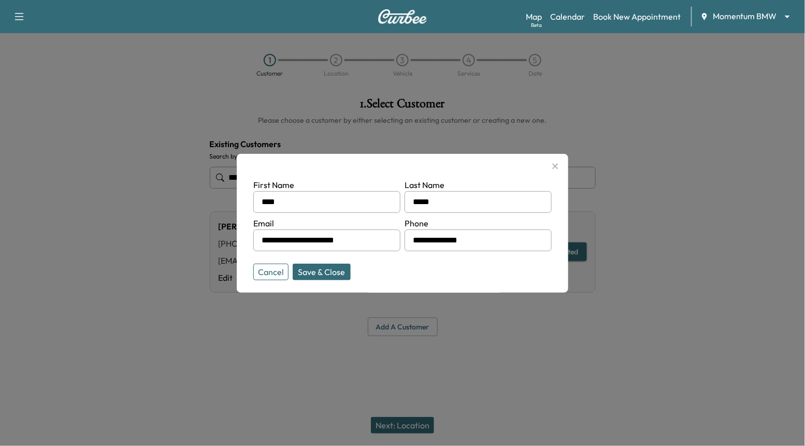
click at [275, 269] on button "Cancel" at bounding box center [270, 272] width 35 height 17
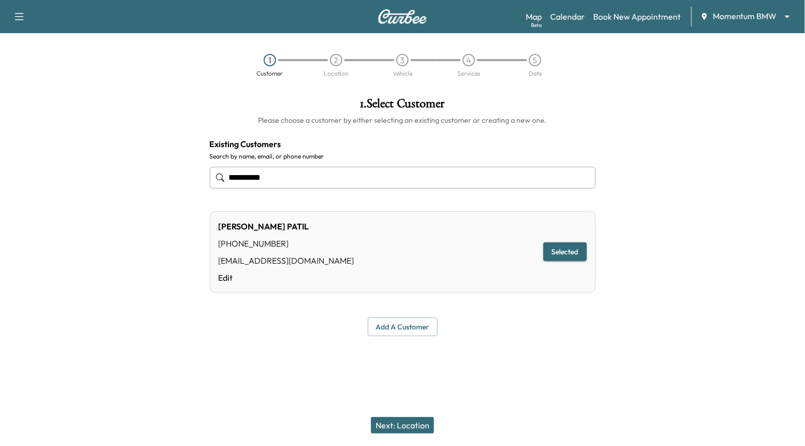
click at [416, 426] on button "Next: Location" at bounding box center [402, 425] width 63 height 17
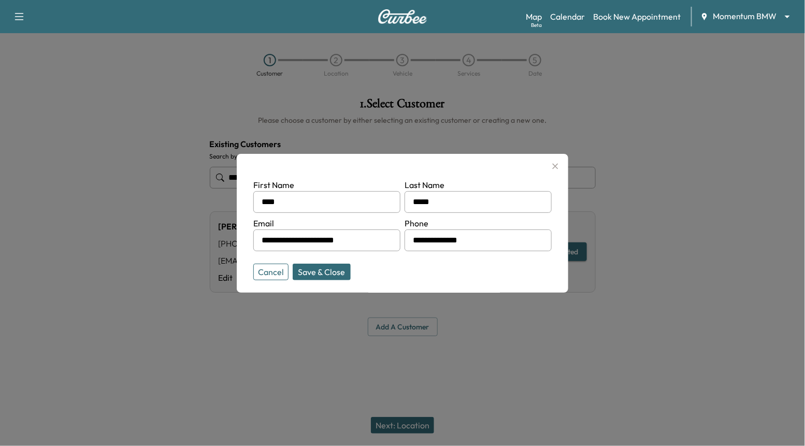
click at [336, 277] on button "Save & Close" at bounding box center [322, 272] width 58 height 17
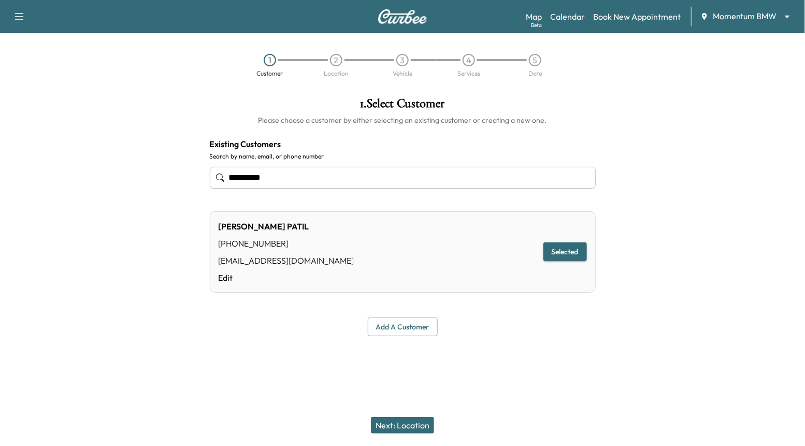
click at [403, 423] on button "Next: Location" at bounding box center [402, 425] width 63 height 17
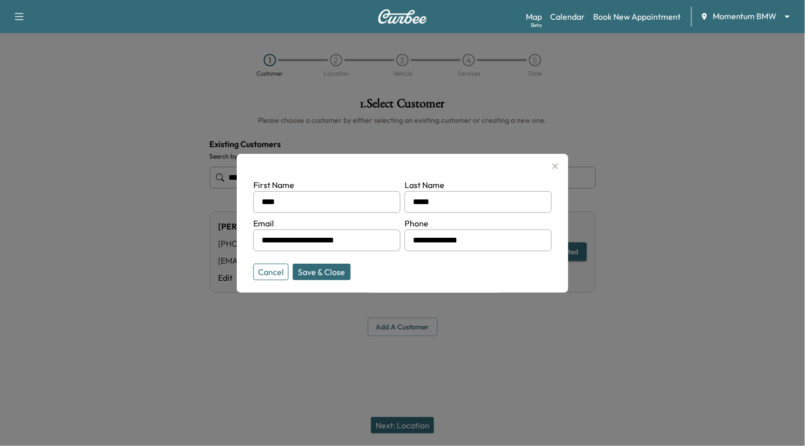
click at [331, 273] on button "Save & Close" at bounding box center [322, 272] width 58 height 17
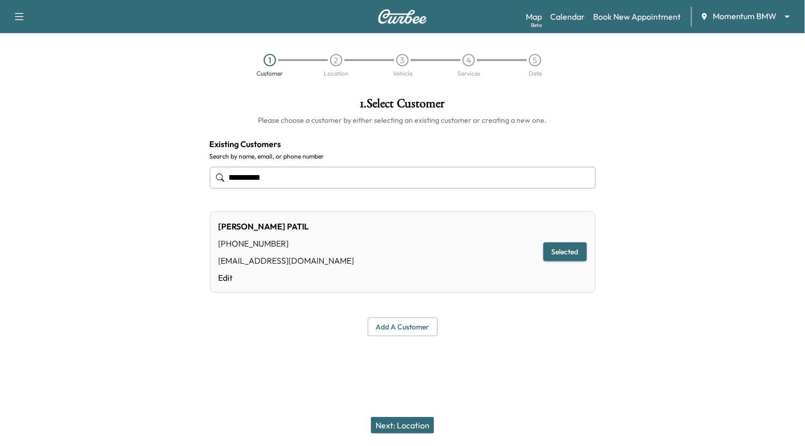
click at [390, 172] on input "**********" at bounding box center [403, 178] width 386 height 22
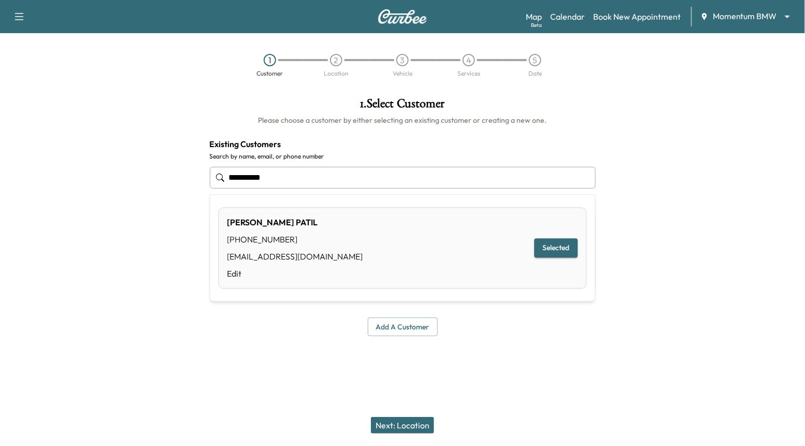
click at [390, 172] on input "**********" at bounding box center [403, 178] width 386 height 22
click at [566, 248] on button "Selected" at bounding box center [557, 248] width 44 height 19
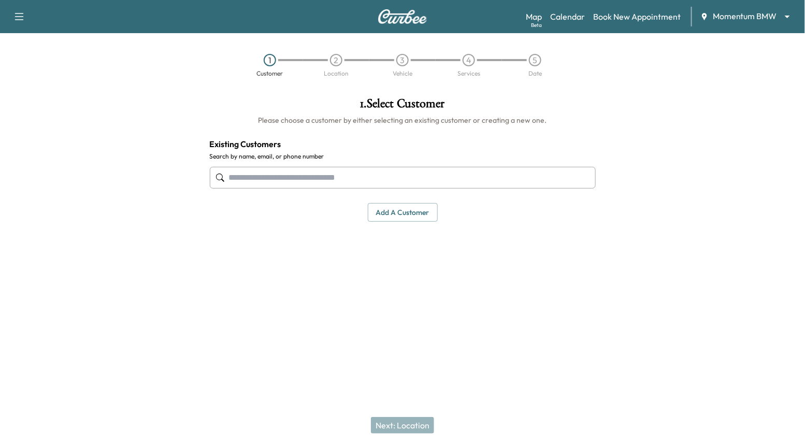
click at [283, 174] on input "text" at bounding box center [403, 178] width 386 height 22
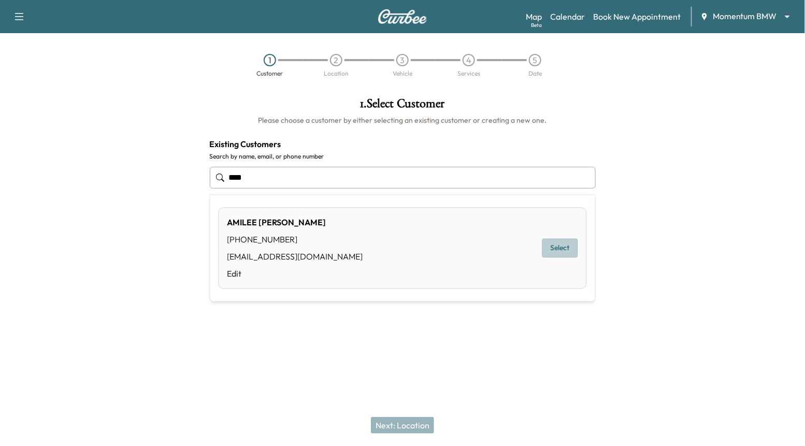
click at [570, 253] on button "Select" at bounding box center [561, 248] width 36 height 19
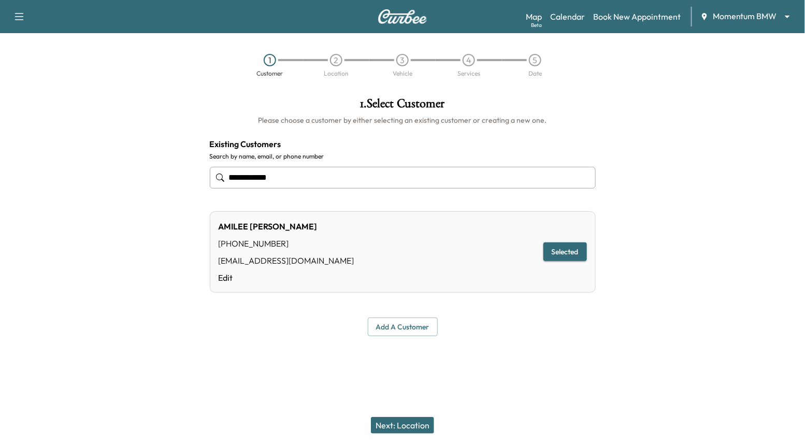
type input "**********"
click at [418, 423] on button "Next: Location" at bounding box center [402, 425] width 63 height 17
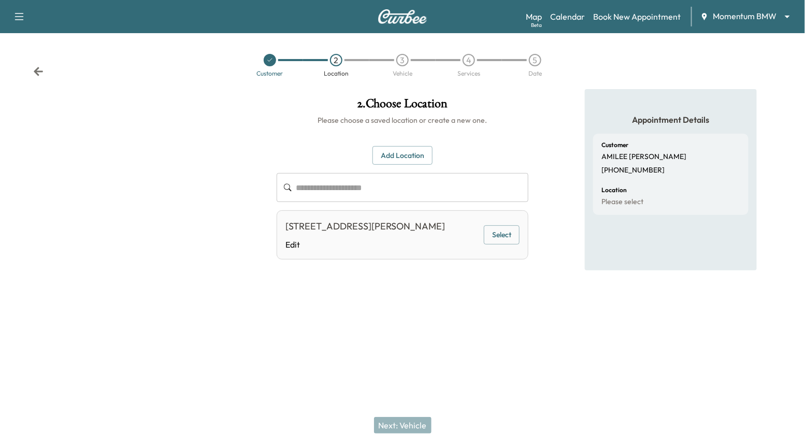
click at [734, 21] on body "**********" at bounding box center [402, 223] width 805 height 446
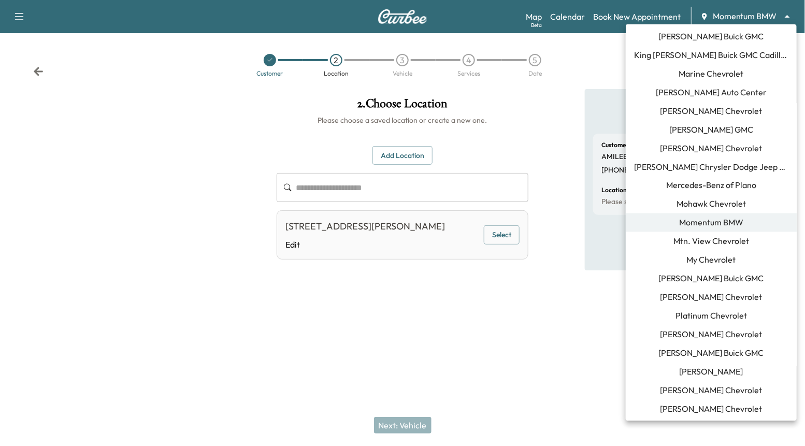
scroll to position [35, 0]
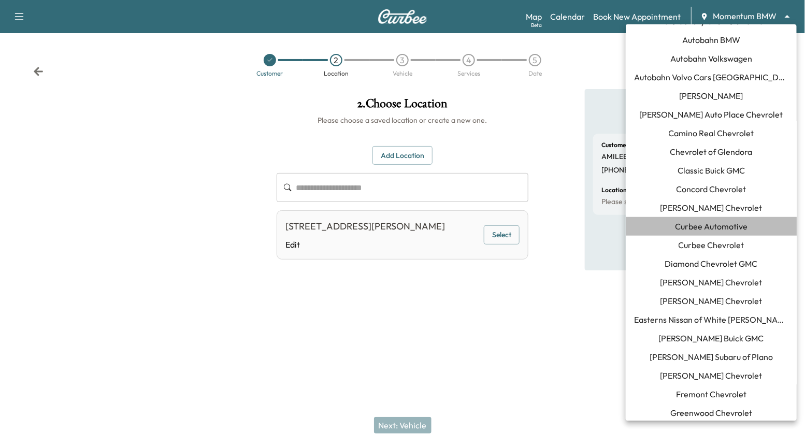
click at [721, 227] on span "Curbee Automotive" at bounding box center [711, 226] width 73 height 12
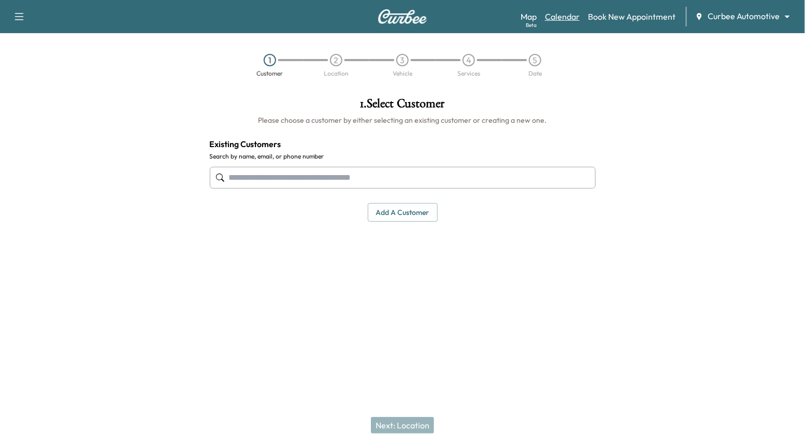
click at [569, 13] on link "Calendar" at bounding box center [562, 16] width 35 height 12
